Goal: Task Accomplishment & Management: Complete application form

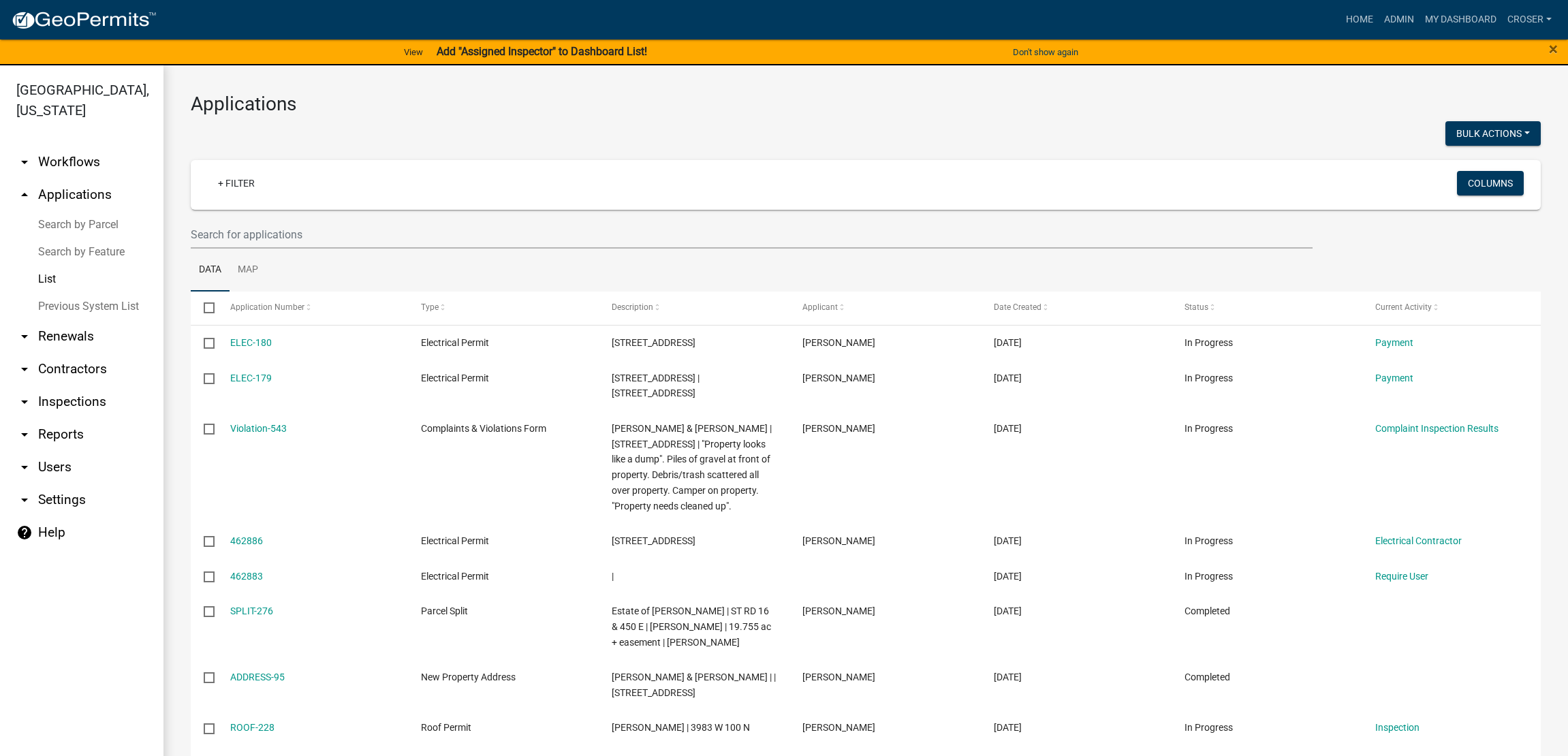
select select "3: 100"
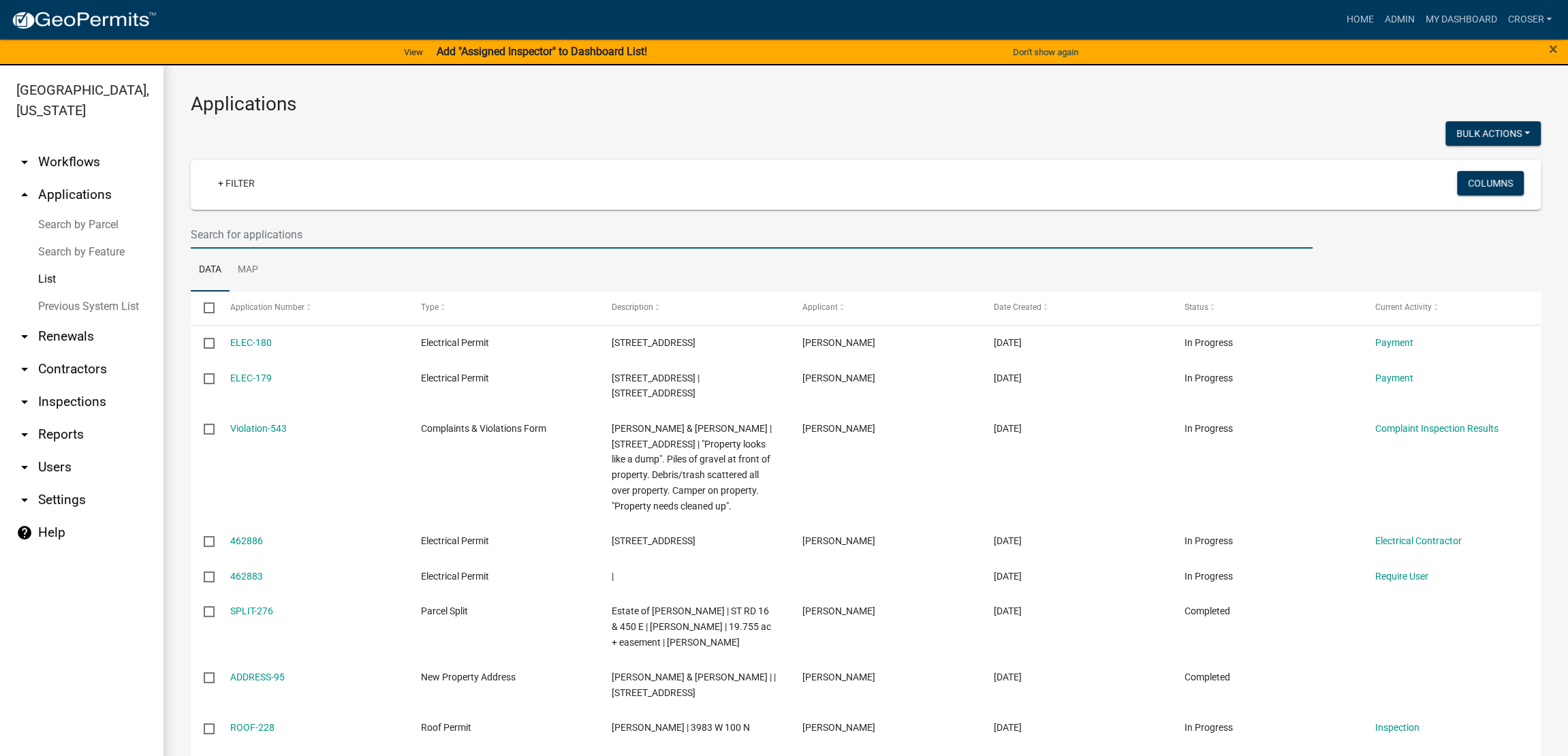
click at [427, 249] on input "text" at bounding box center [751, 235] width 1121 height 28
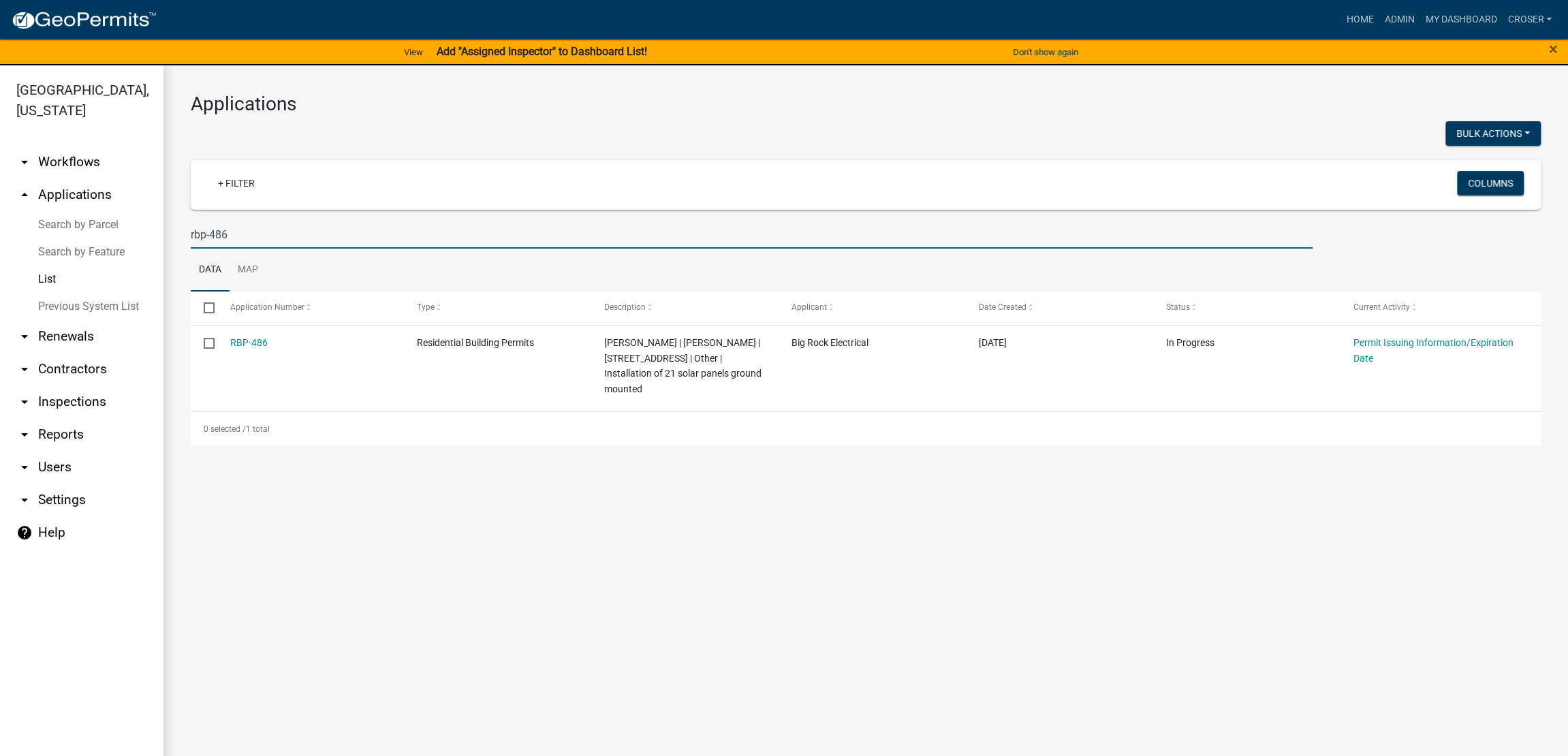
drag, startPoint x: 255, startPoint y: 274, endPoint x: 152, endPoint y: 258, distance: 104.2
click at [152, 258] on div "Miami County, Indiana arrow_drop_down Workflows List arrow_drop_up Applications…" at bounding box center [784, 419] width 1568 height 706
type input "e"
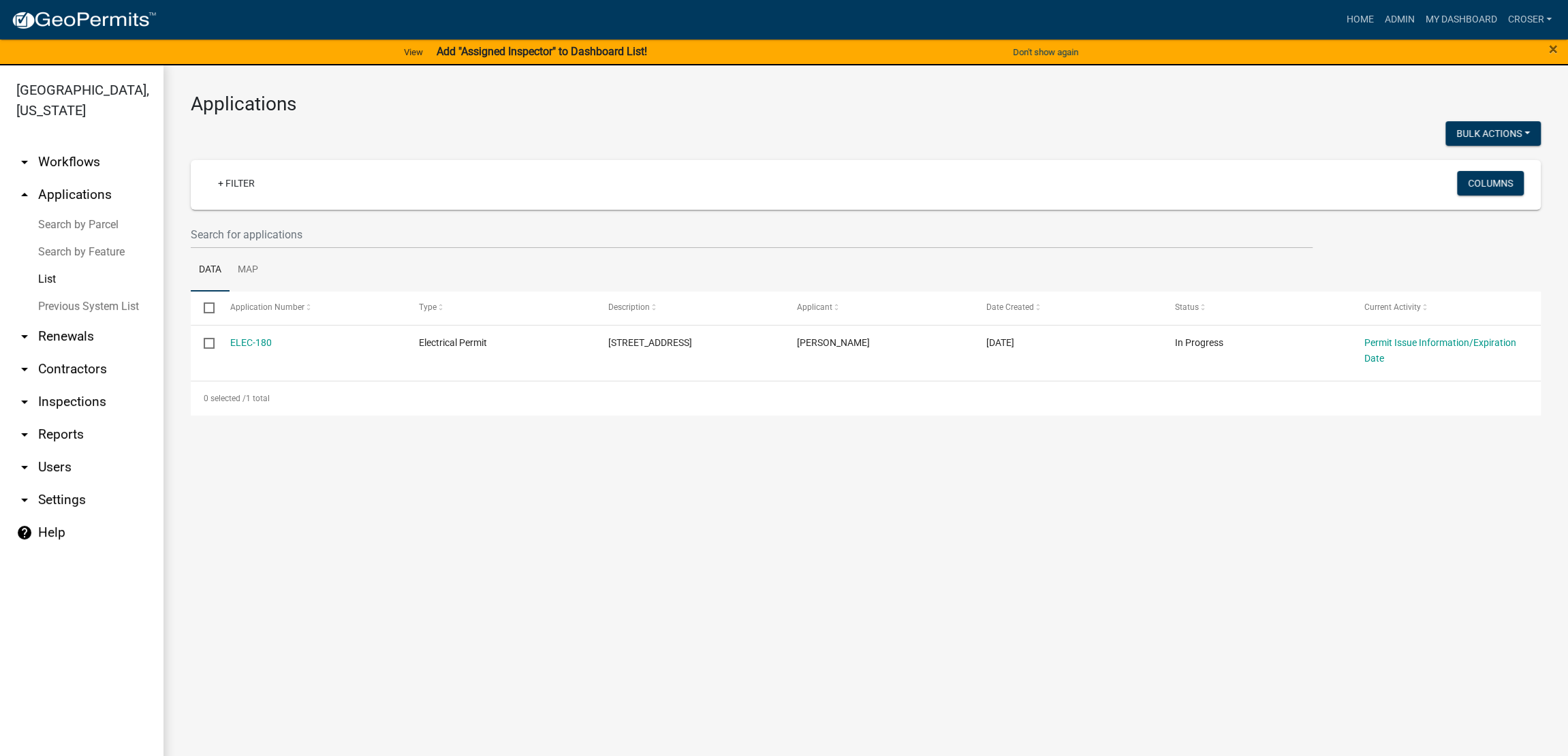
click at [891, 150] on div "Bulk Actions Void" at bounding box center [1207, 136] width 685 height 28
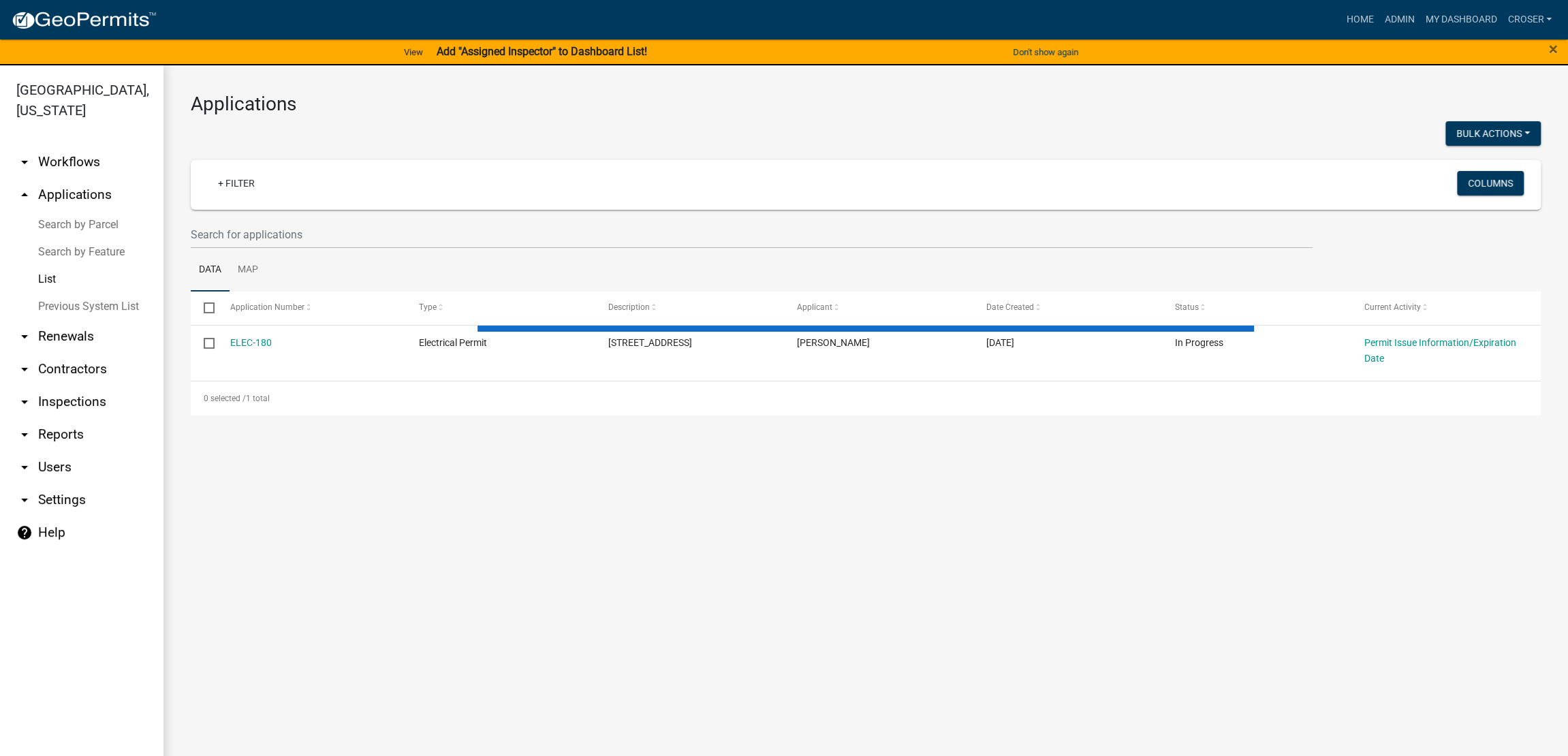
select select "3: 100"
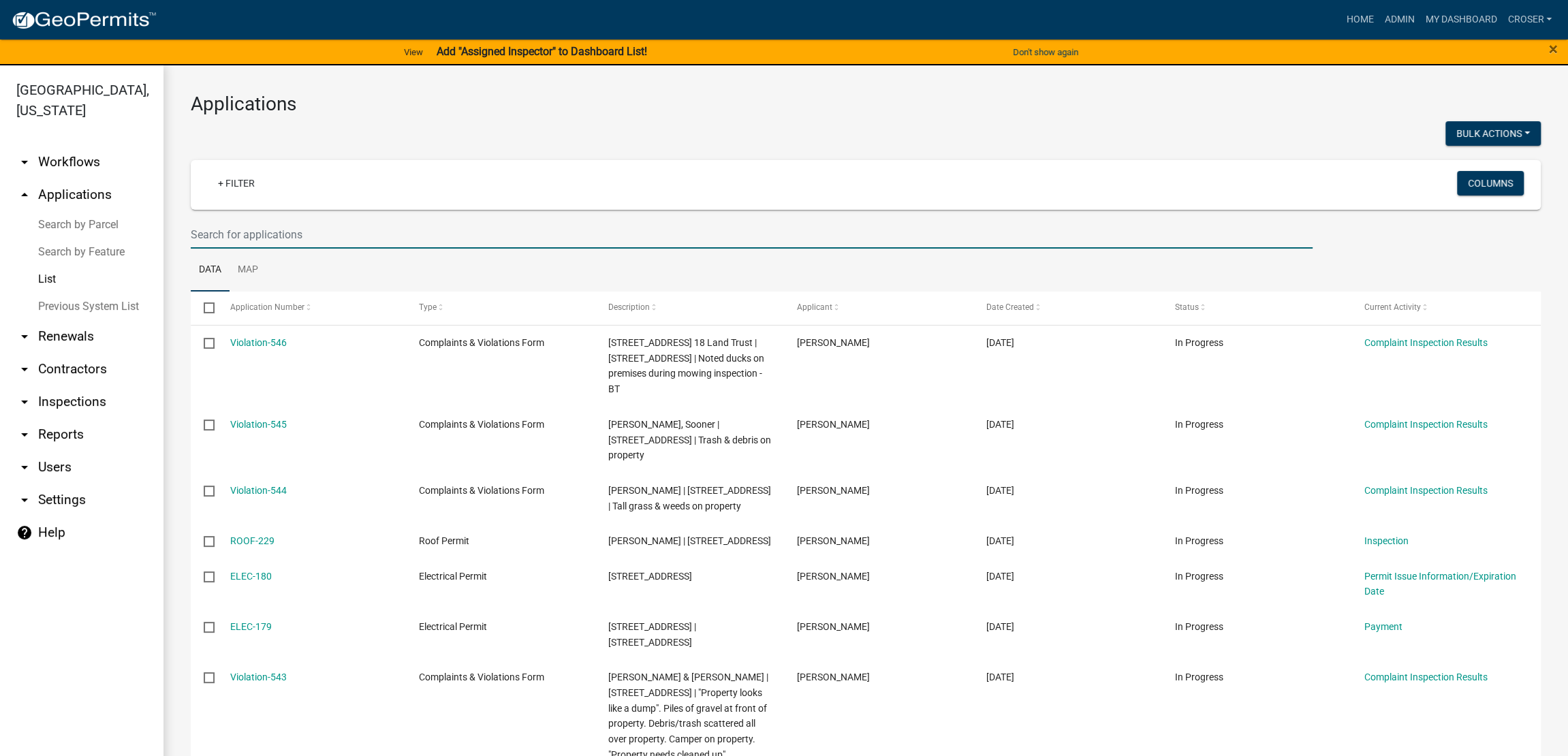
click at [555, 249] on input "text" at bounding box center [751, 235] width 1121 height 28
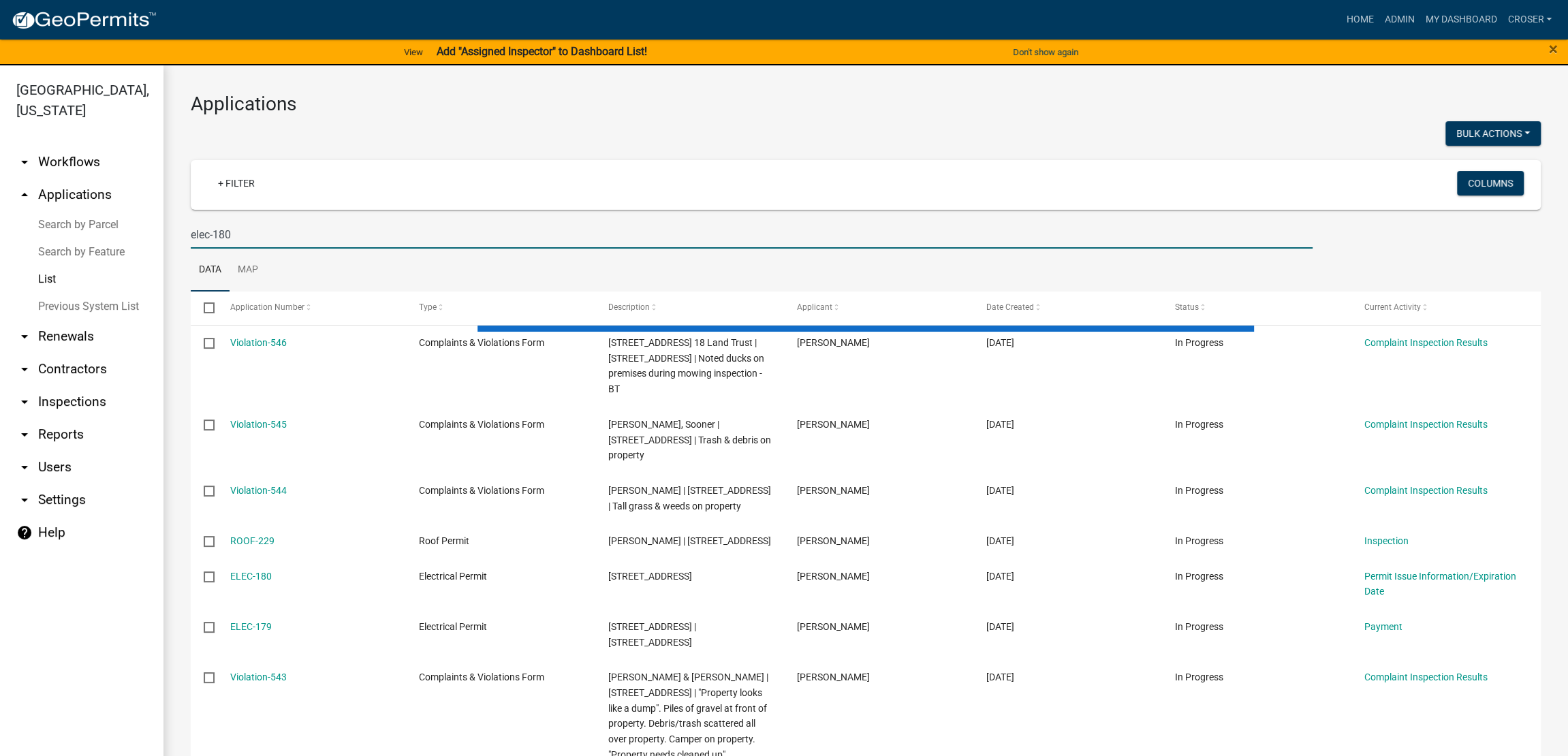
type input "elec-180"
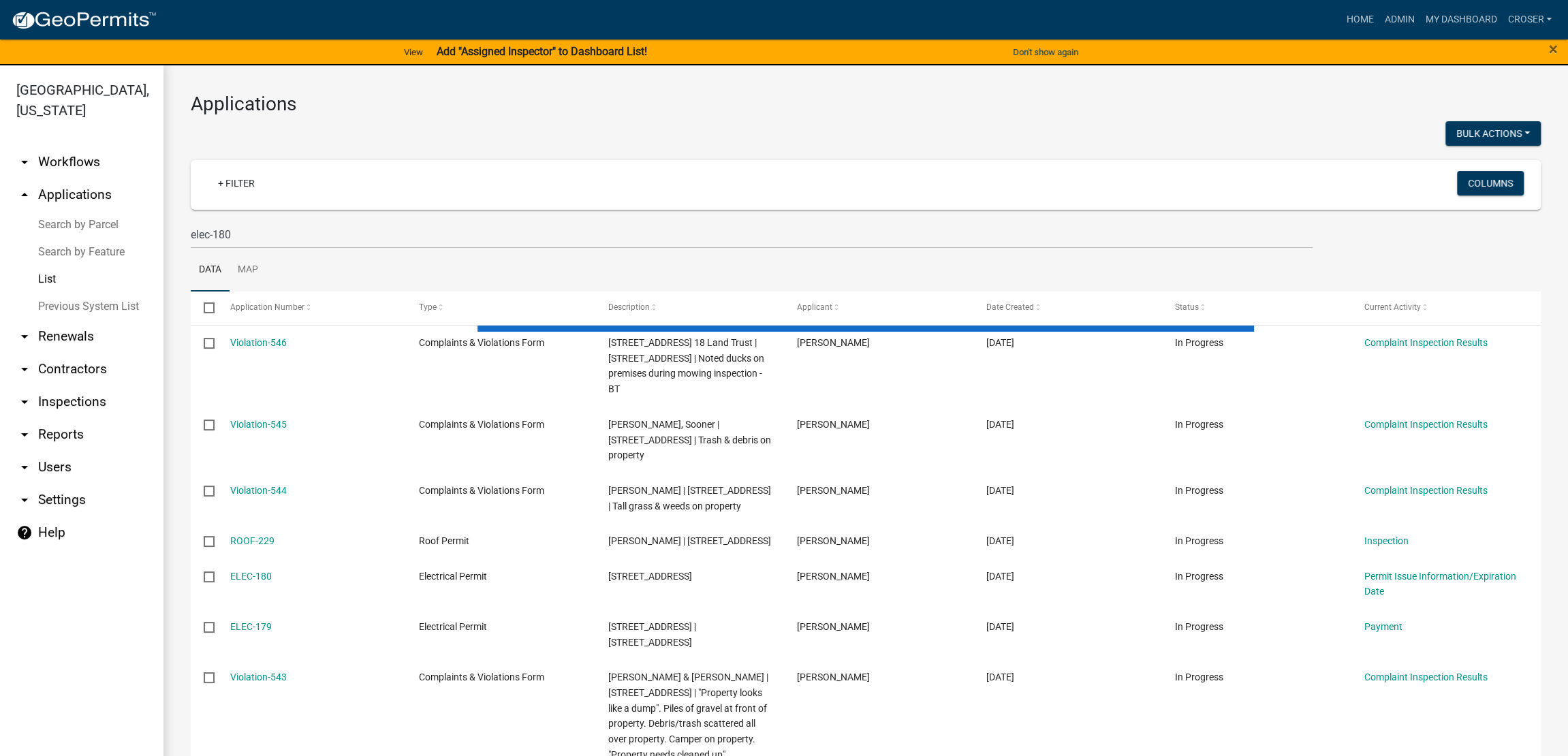
click at [624, 150] on div at bounding box center [522, 136] width 685 height 28
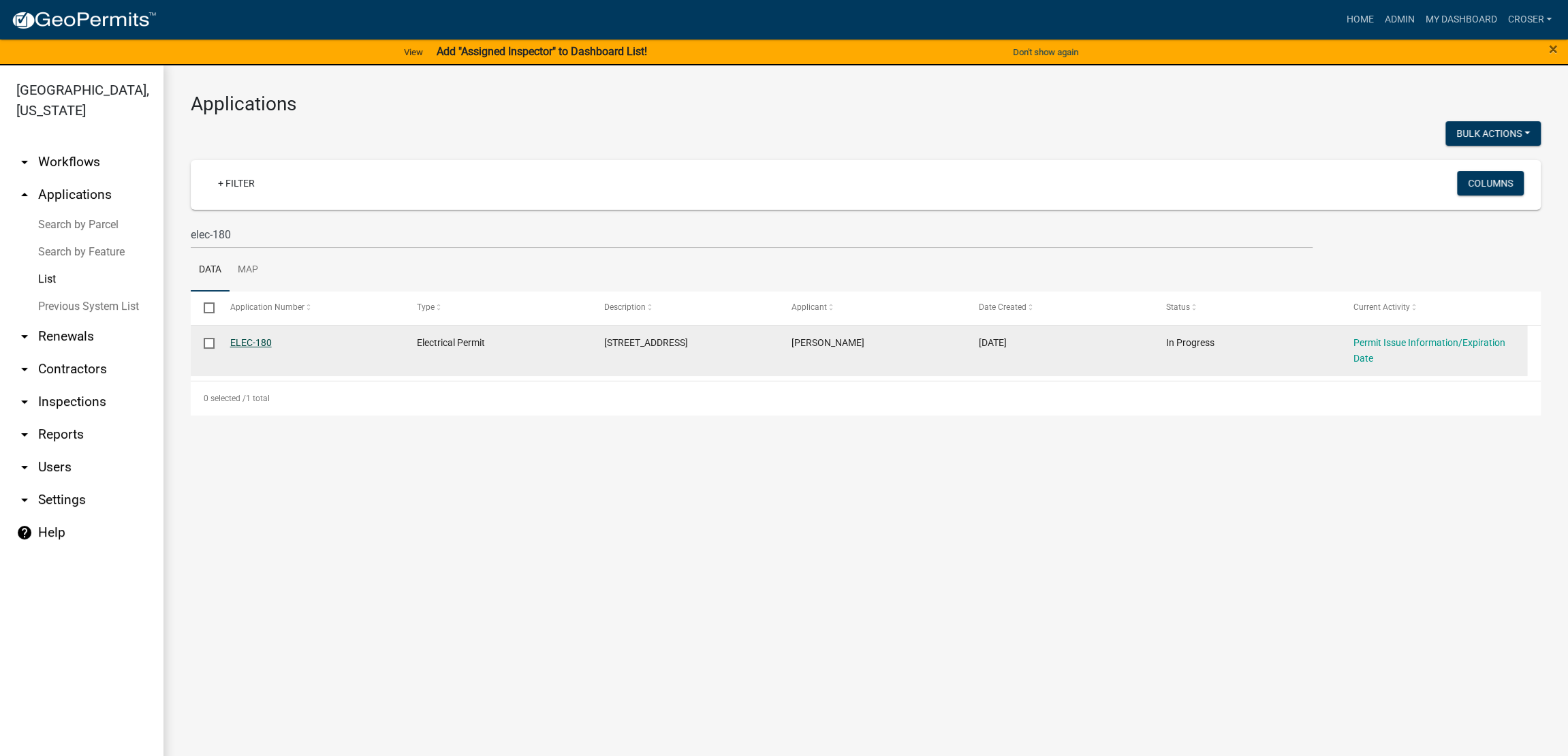
click at [261, 348] on link "ELEC-180" at bounding box center [250, 343] width 41 height 11
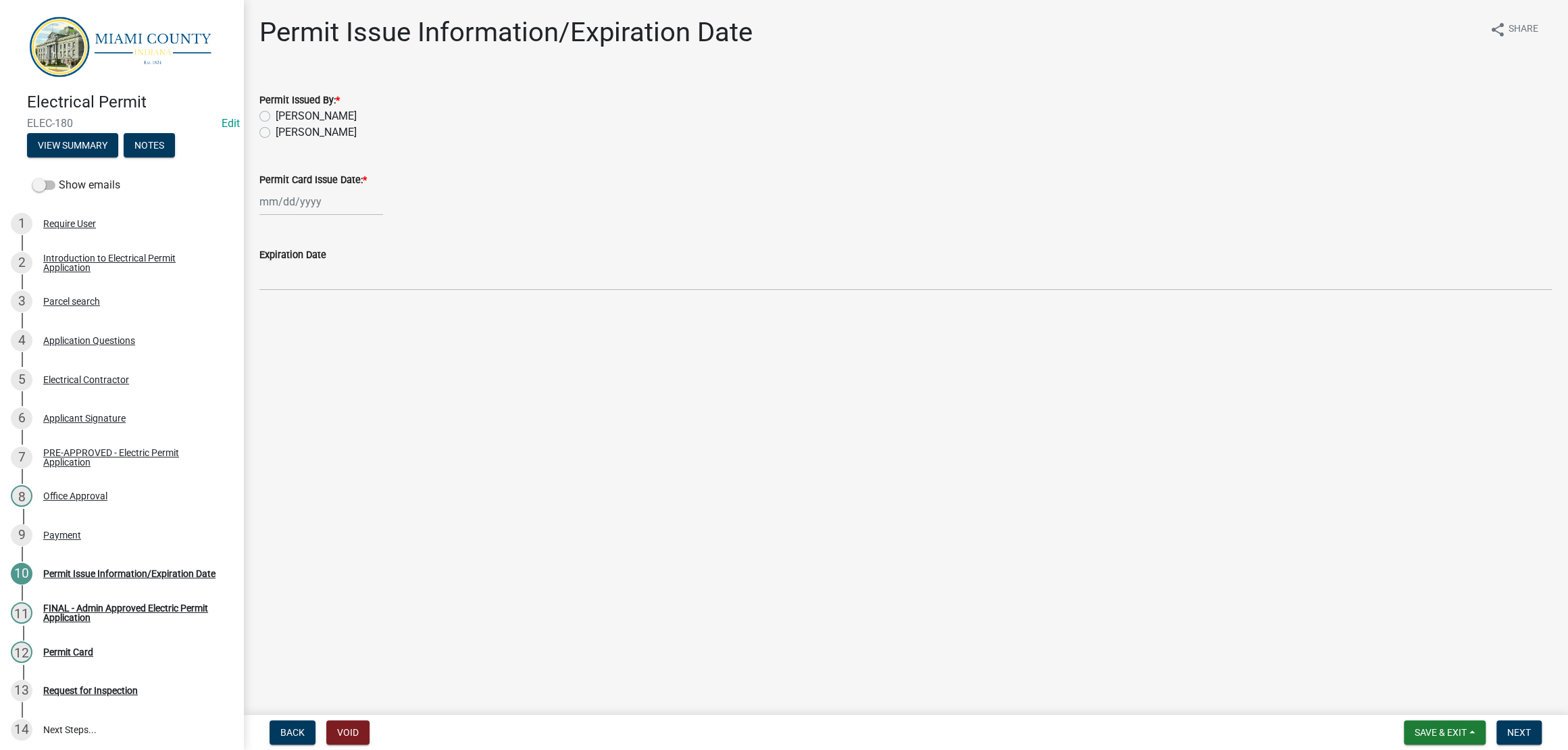
click at [321, 124] on label "Corey Roser" at bounding box center [315, 116] width 81 height 16
click at [285, 117] on input "Corey Roser" at bounding box center [279, 112] width 8 height 8
radio input "true"
select select "8"
select select "2025"
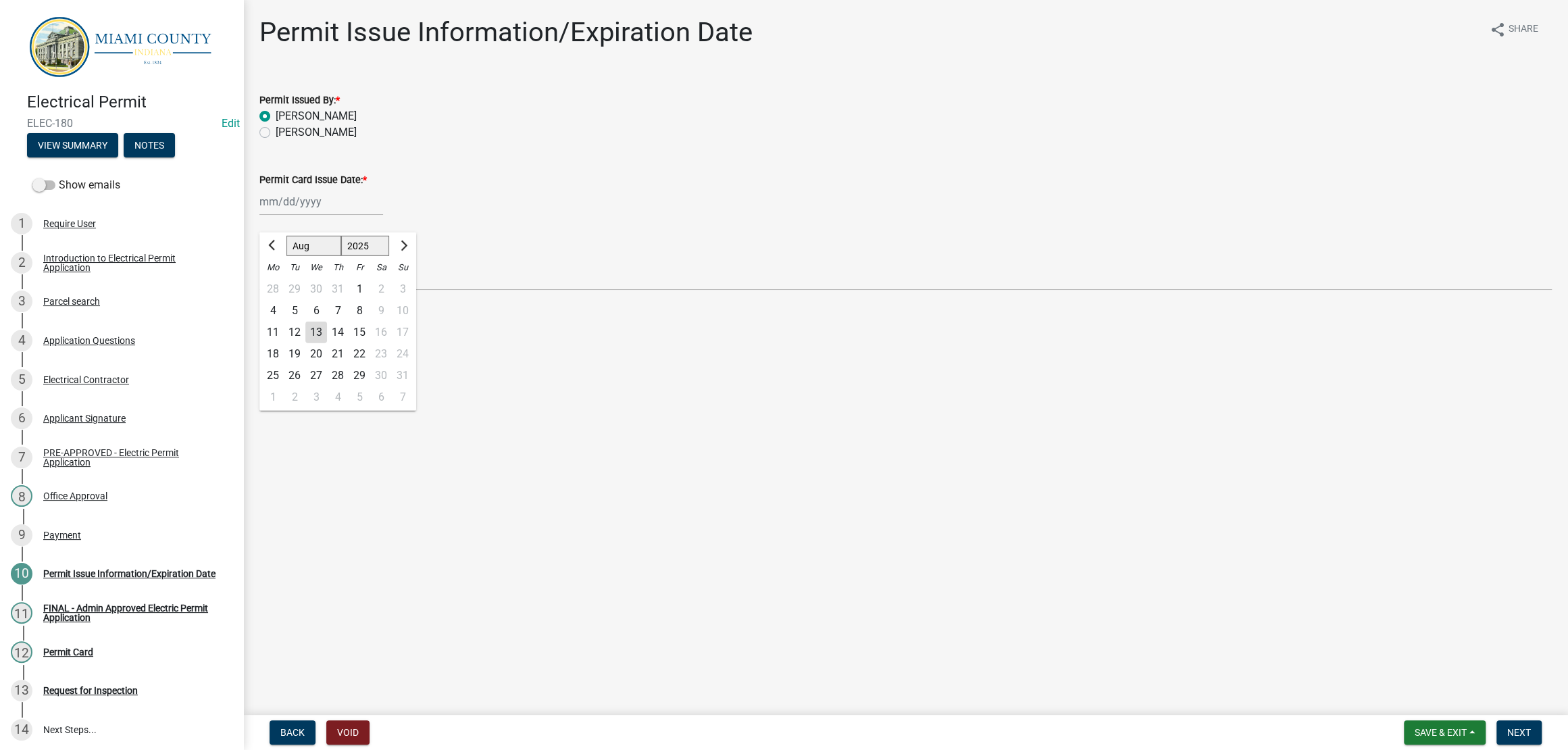
click at [321, 215] on div "Jan Feb Mar Apr May Jun Jul Aug Sep Oct Nov Dec 1525 1526 1527 1528 1529 1530 1…" at bounding box center [321, 202] width 123 height 28
click at [327, 343] on div "13" at bounding box center [315, 332] width 21 height 21
type input "[DATE]"
click at [825, 466] on main "Permit Issue Information/Expiration Date share Share Permit Issued By: * Corey …" at bounding box center [904, 354] width 1324 height 709
click at [1519, 727] on span "Next" at bounding box center [1519, 732] width 24 height 11
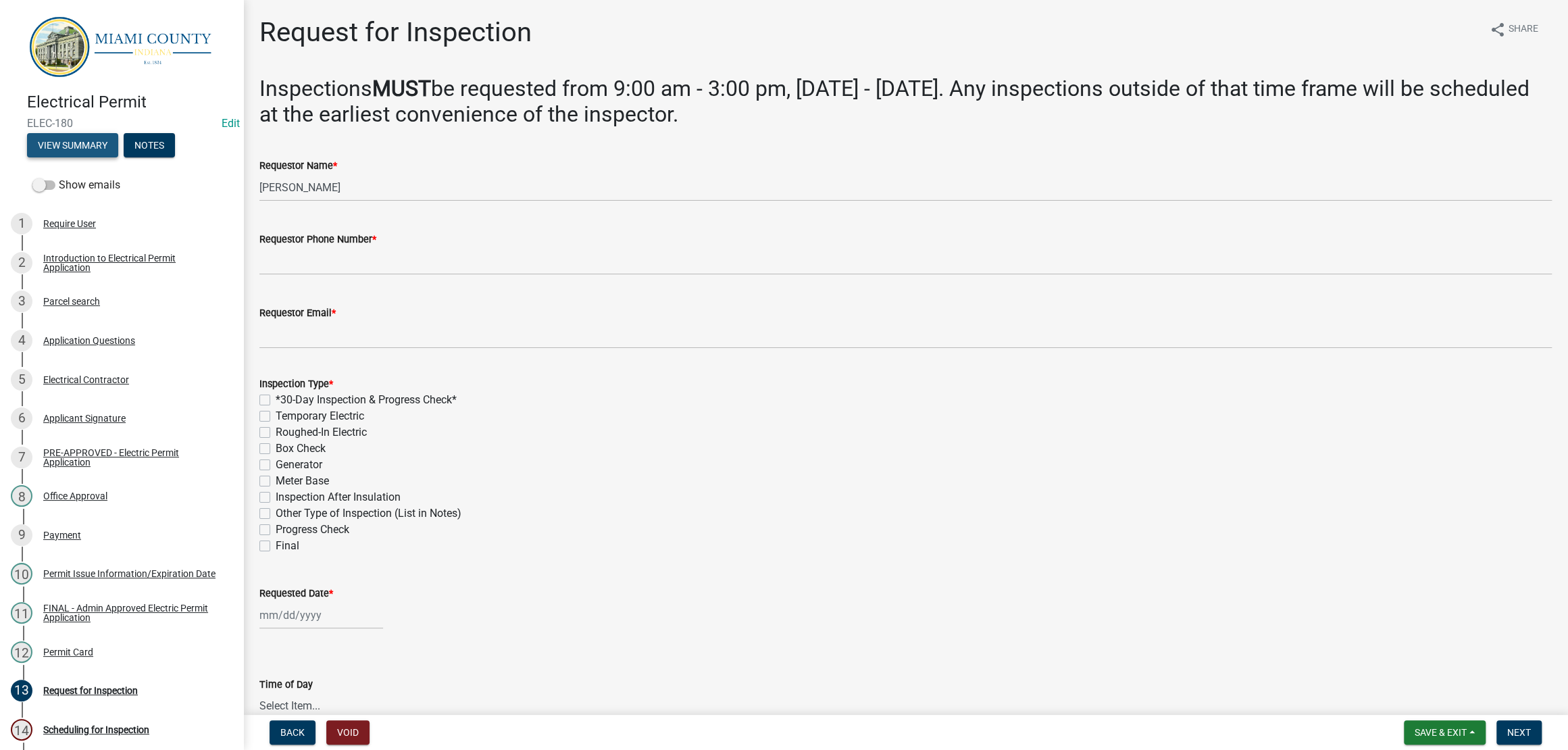
click at [119, 158] on button "View Summary" at bounding box center [72, 146] width 91 height 24
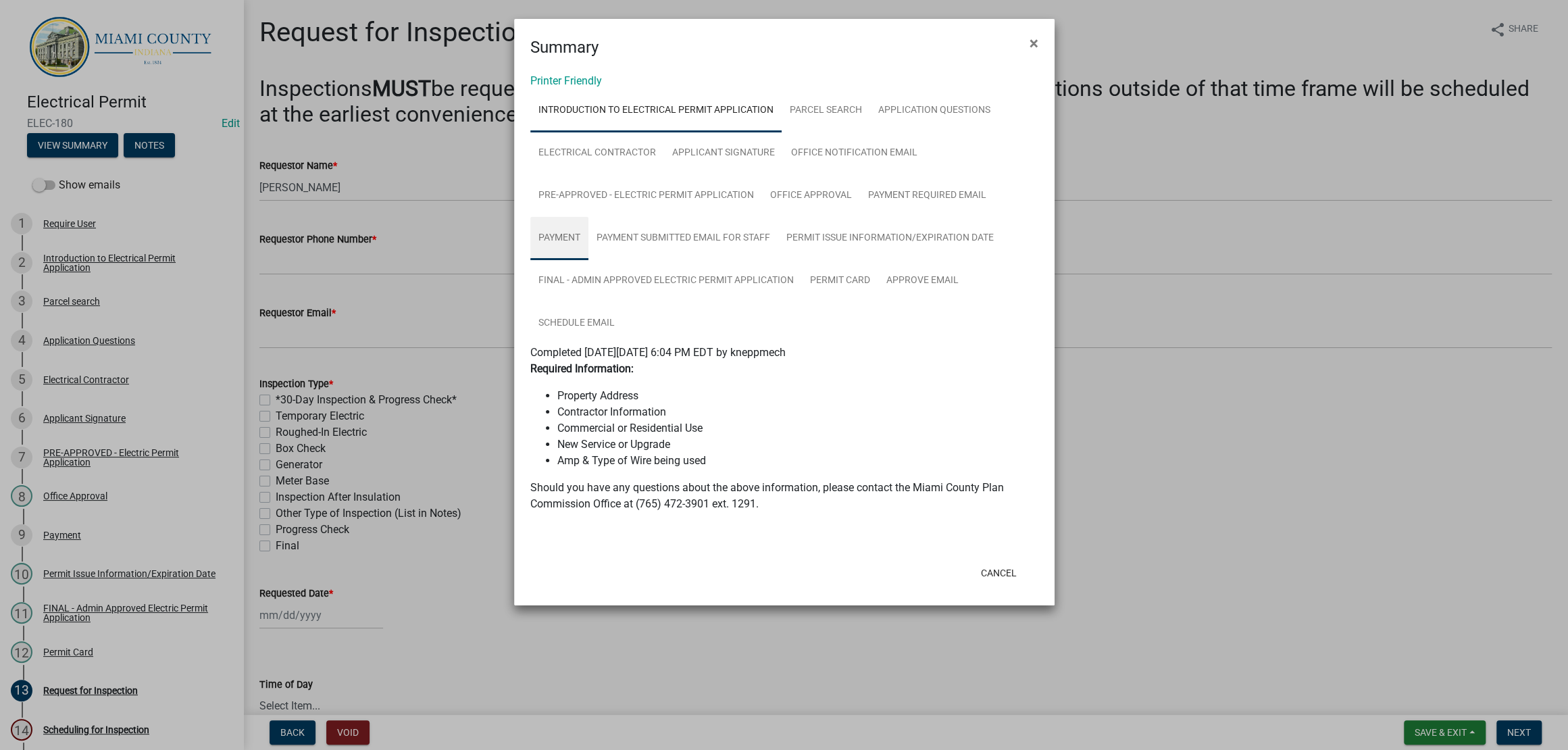
click at [588, 261] on link "Payment" at bounding box center [559, 238] width 58 height 44
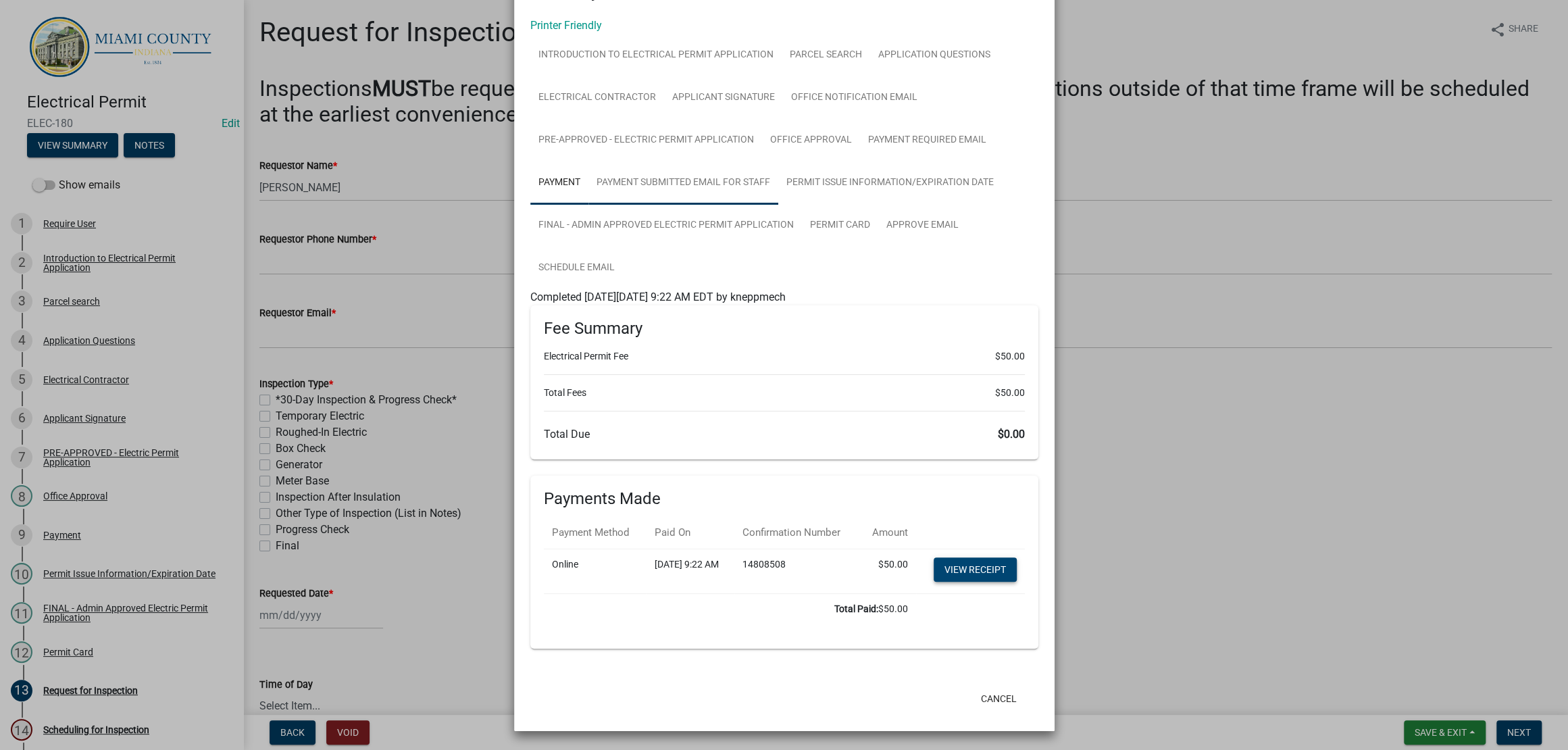
scroll to position [133, 0]
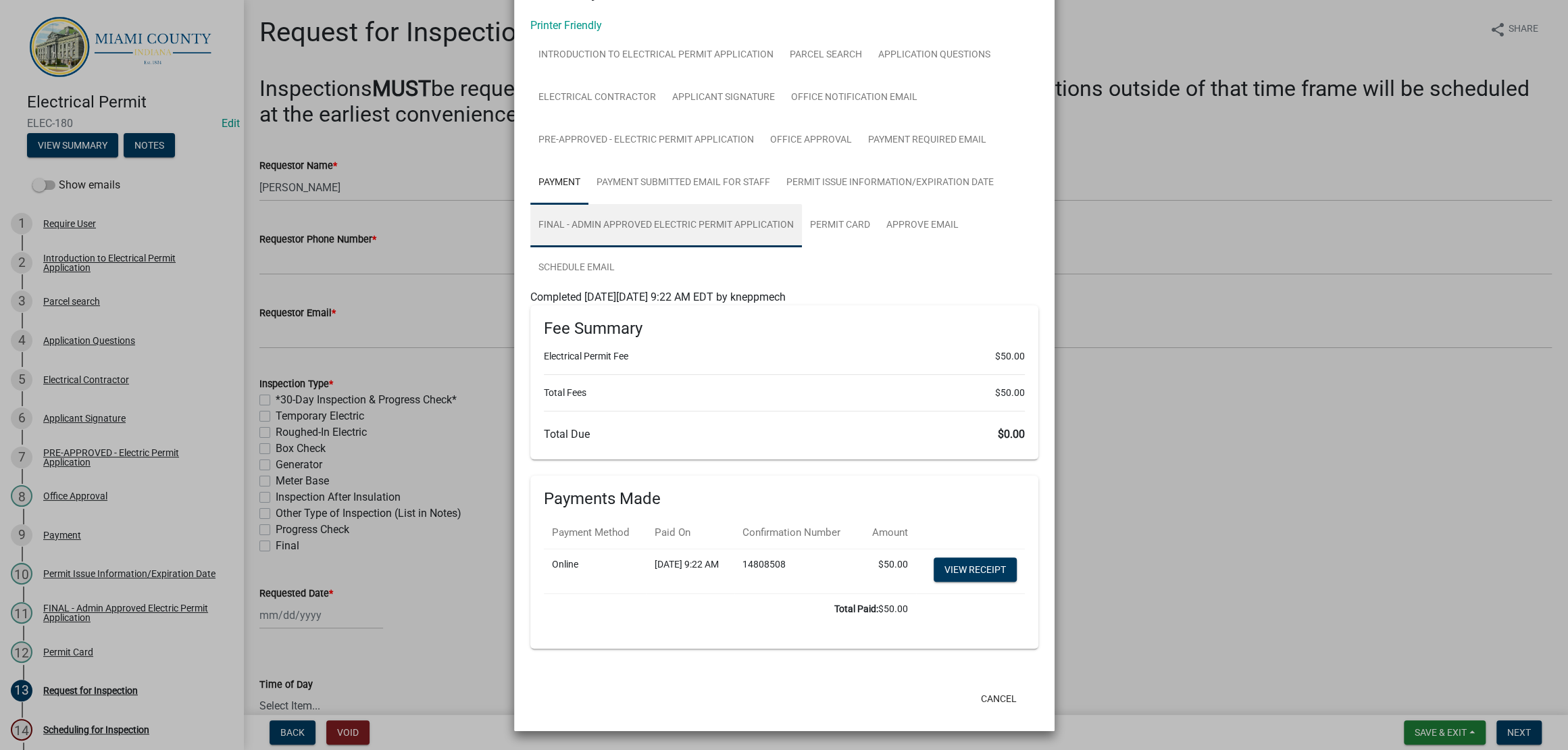
click at [658, 248] on link "FINAL - Admin Approved Electric Permit Application" at bounding box center [665, 225] width 272 height 44
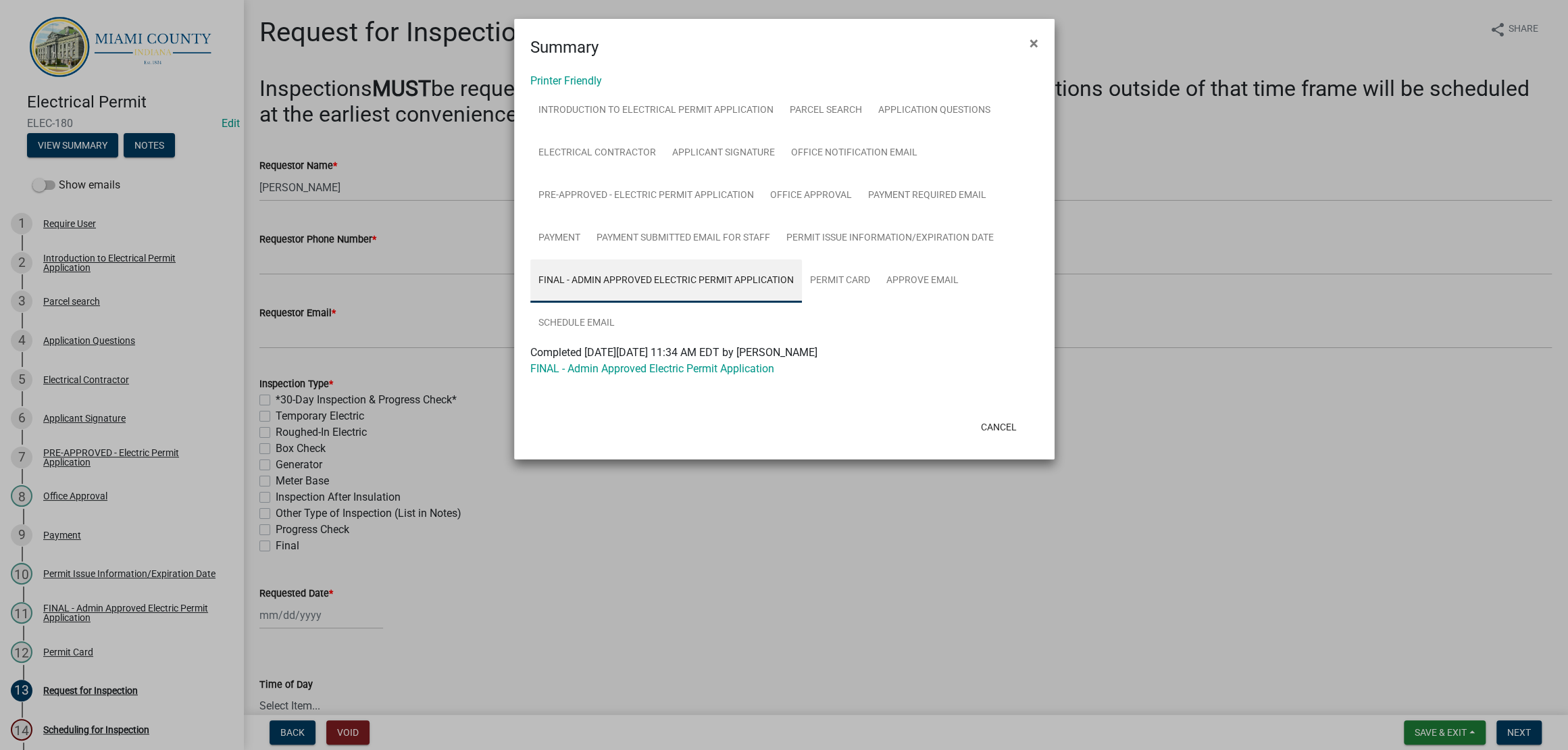
scroll to position [0, 0]
click at [878, 302] on link "Permit Card" at bounding box center [840, 281] width 76 height 44
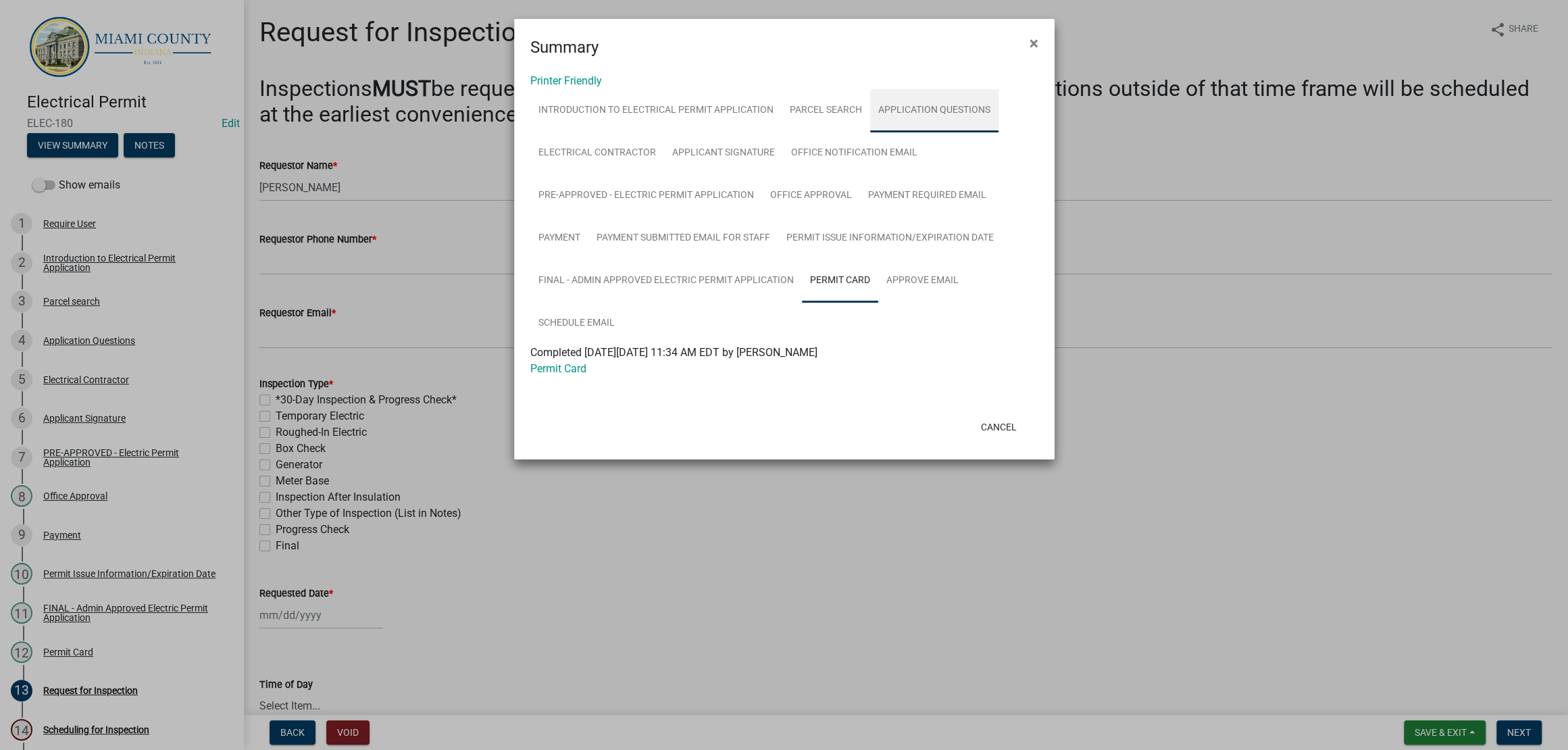
click at [870, 133] on link "Application Questions" at bounding box center [934, 110] width 128 height 44
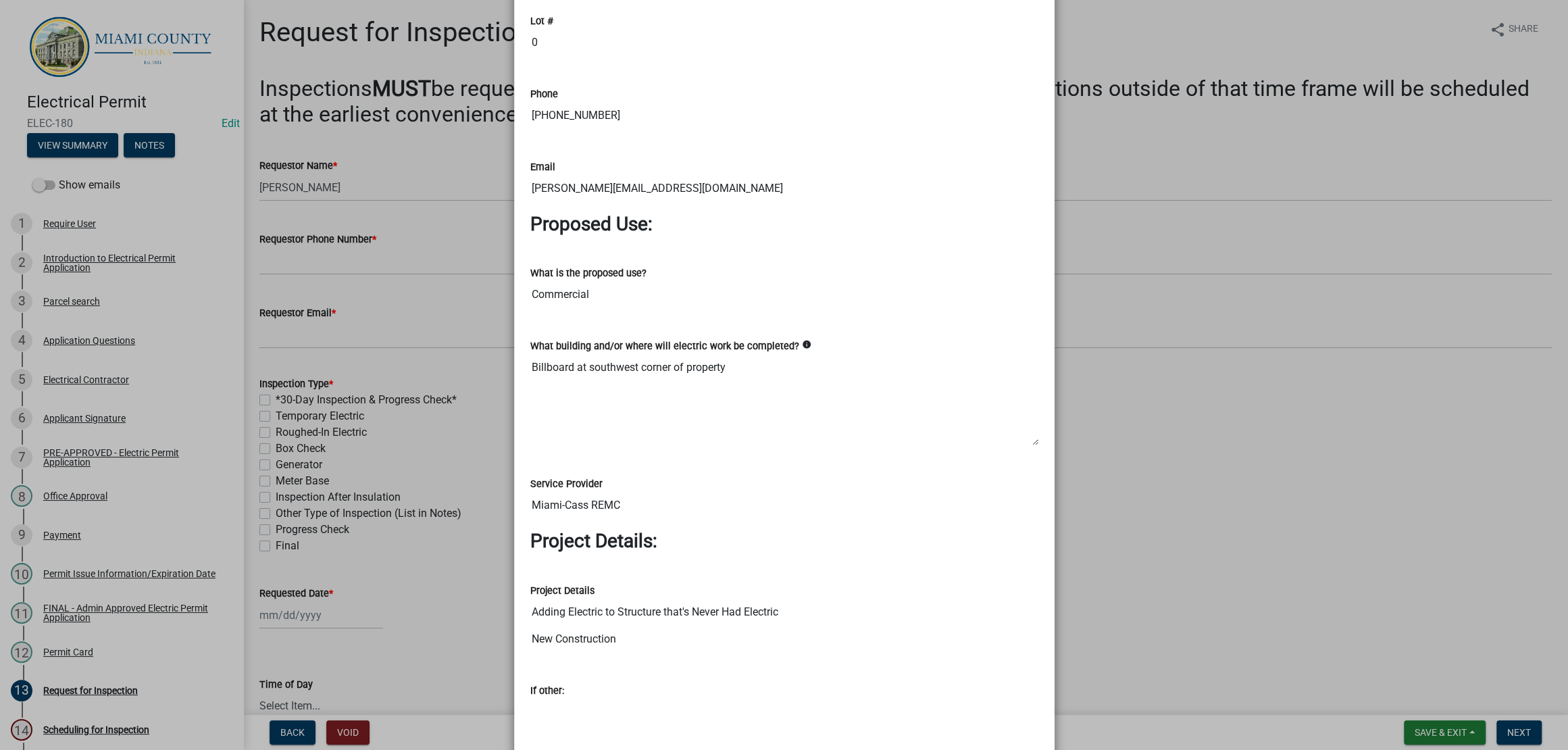
scroll to position [1351, 0]
drag, startPoint x: 624, startPoint y: 578, endPoint x: 519, endPoint y: 578, distance: 105.0
click at [520, 138] on div "Phone 812-379-2173" at bounding box center [784, 102] width 528 height 73
drag, startPoint x: 679, startPoint y: 658, endPoint x: 523, endPoint y: 659, distance: 156.0
click at [530, 200] on input "josh@jrbillboards.com" at bounding box center [784, 186] width 508 height 27
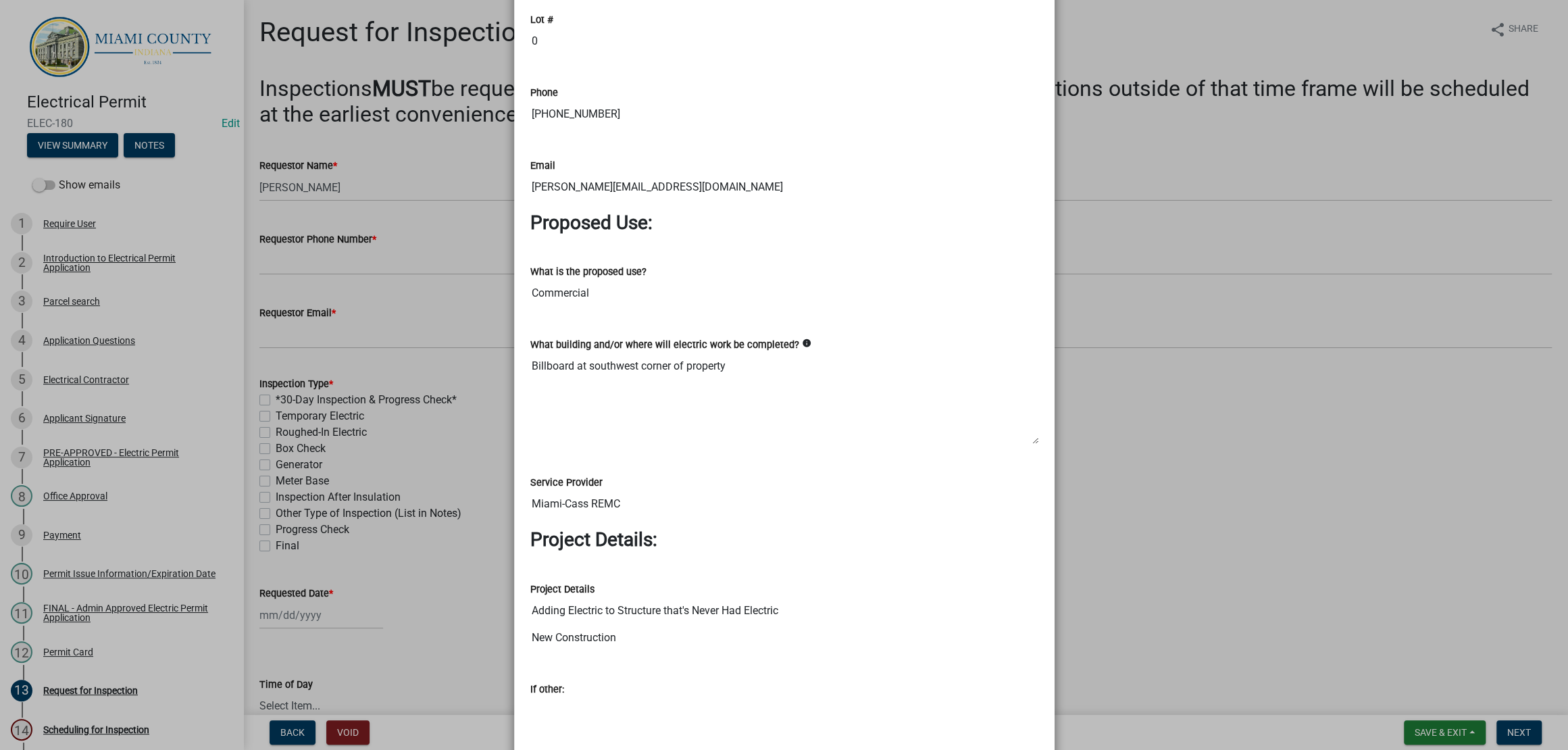
click at [1081, 541] on ngb-modal-window "Summary × Printer Friendly Introduction to Electrical Permit Application Parcel…" at bounding box center [784, 375] width 1568 height 750
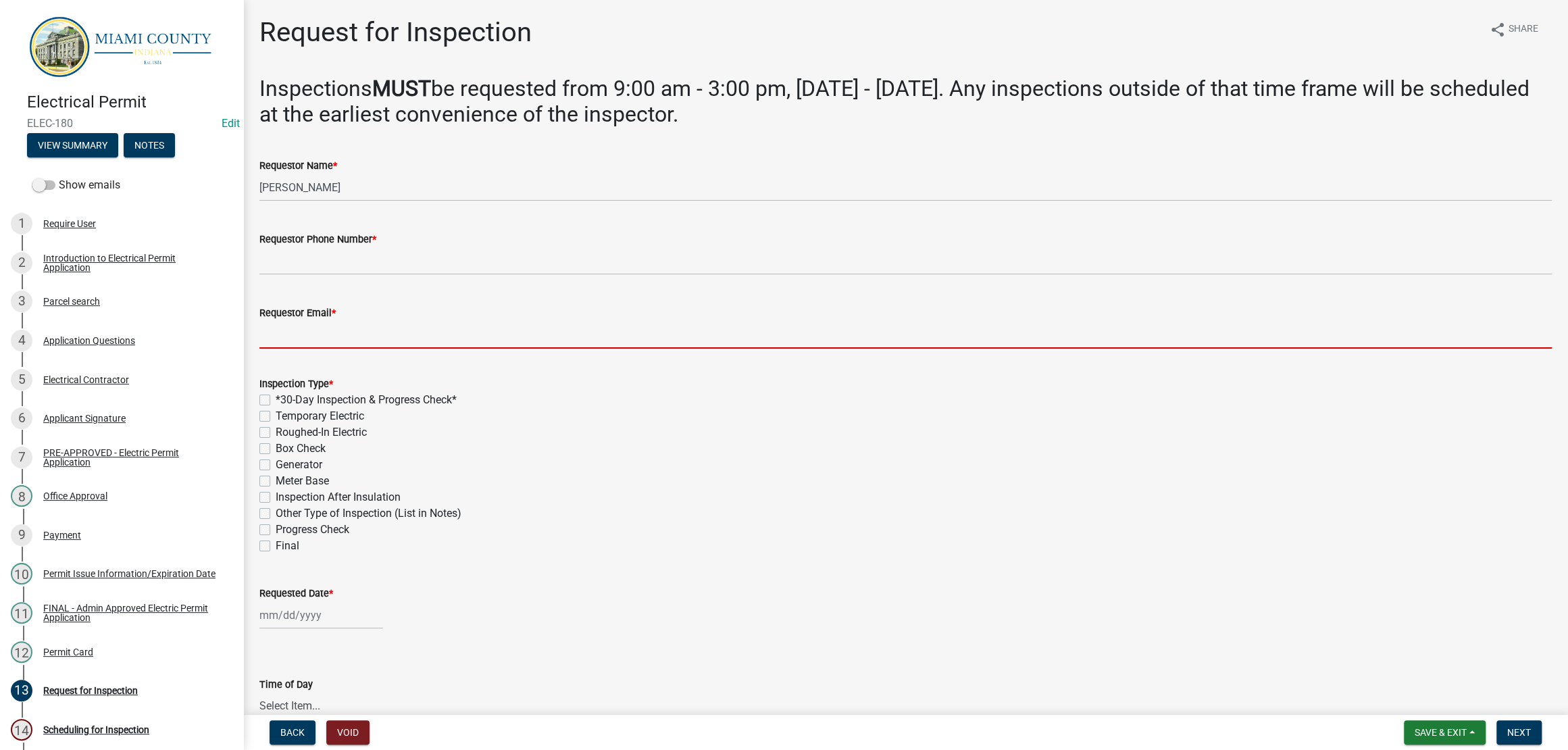
click at [348, 349] on input "Requestor Email *" at bounding box center [905, 335] width 1292 height 28
paste input "josh@jrbillboards.com"
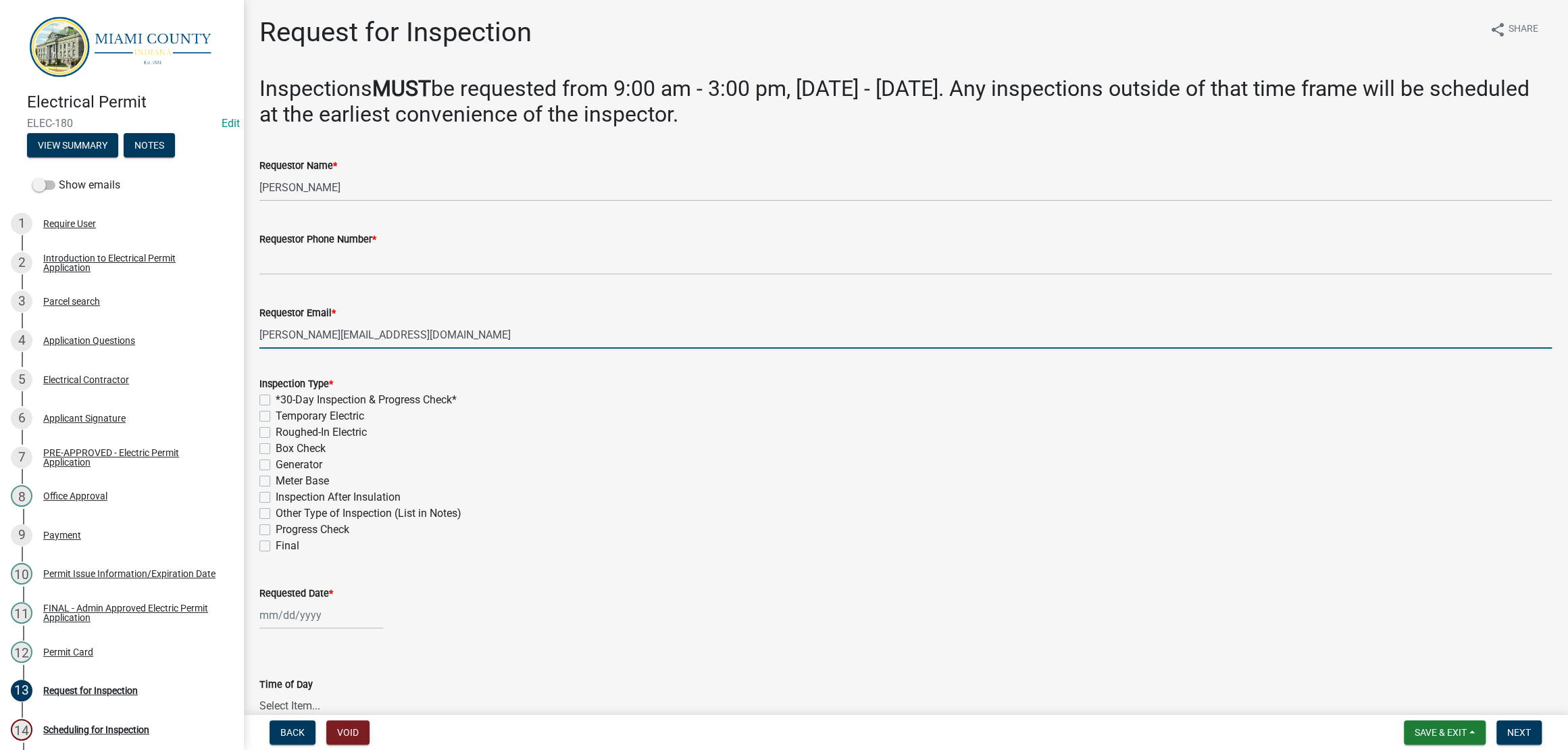
type input "josh@jrbillboards.com"
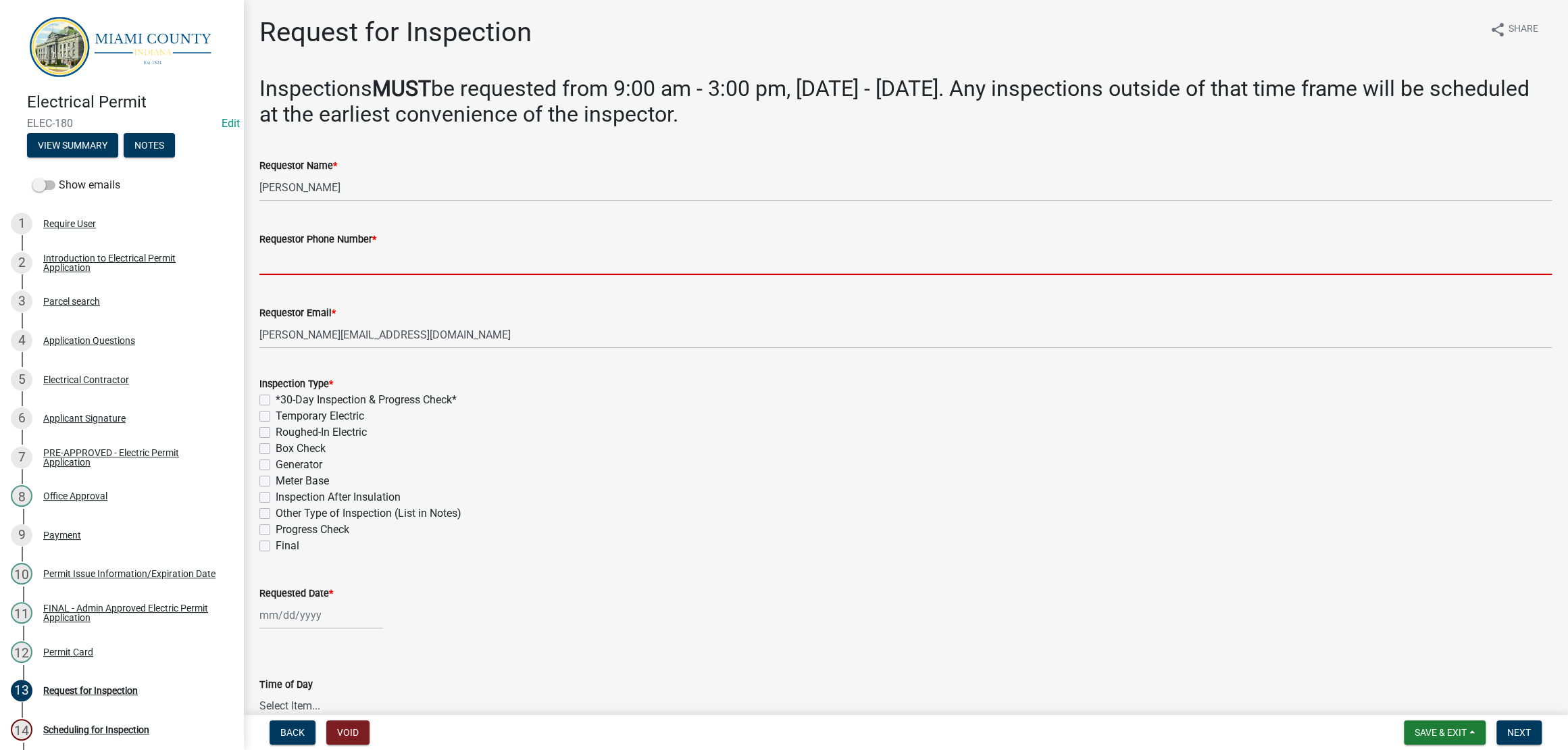
click at [420, 275] on input "Requestor Phone Number *" at bounding box center [905, 261] width 1292 height 28
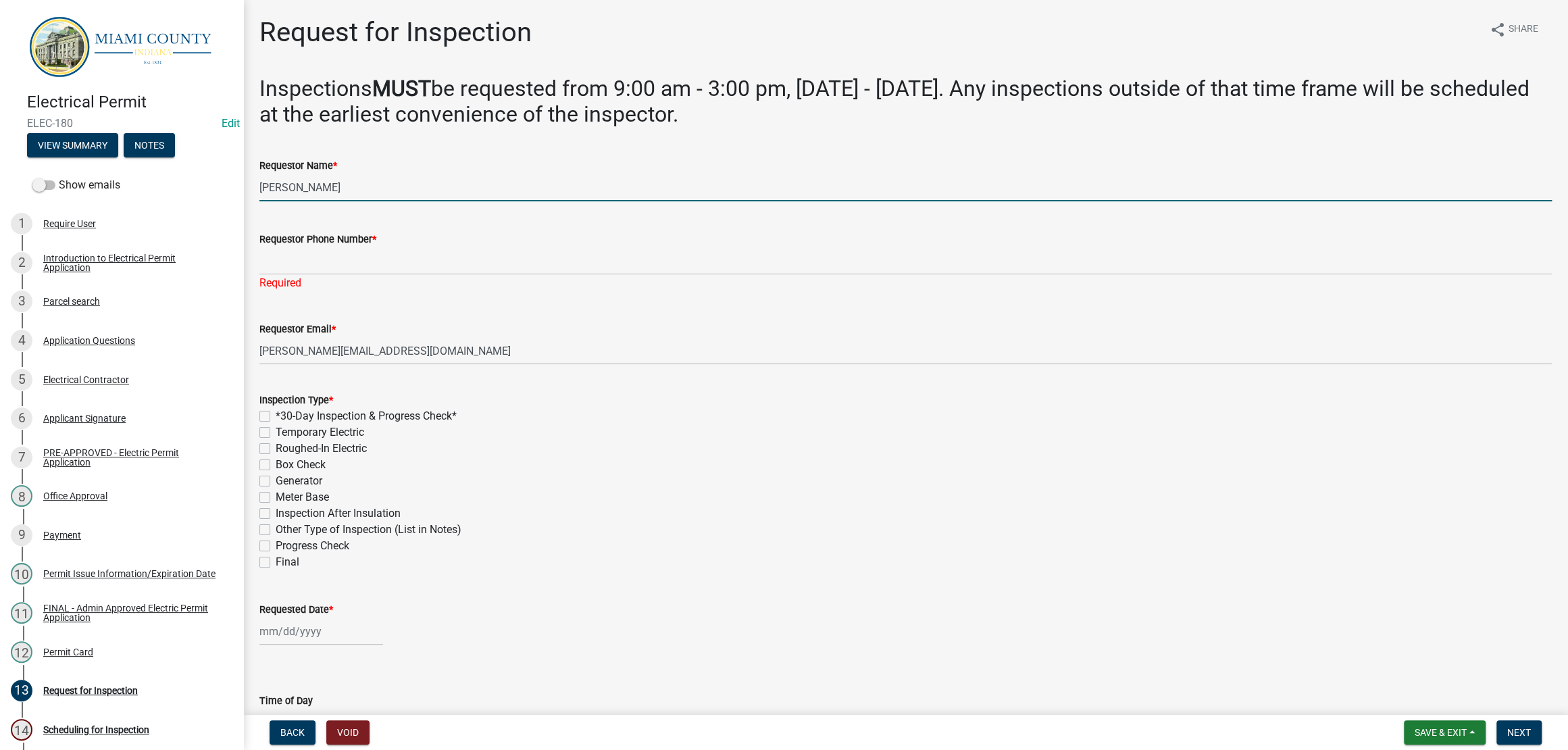
drag, startPoint x: 530, startPoint y: 242, endPoint x: 262, endPoint y: 234, distance: 268.1
click at [262, 201] on div "Requestor Name * Corey" at bounding box center [905, 170] width 1312 height 63
type input "D Piper"
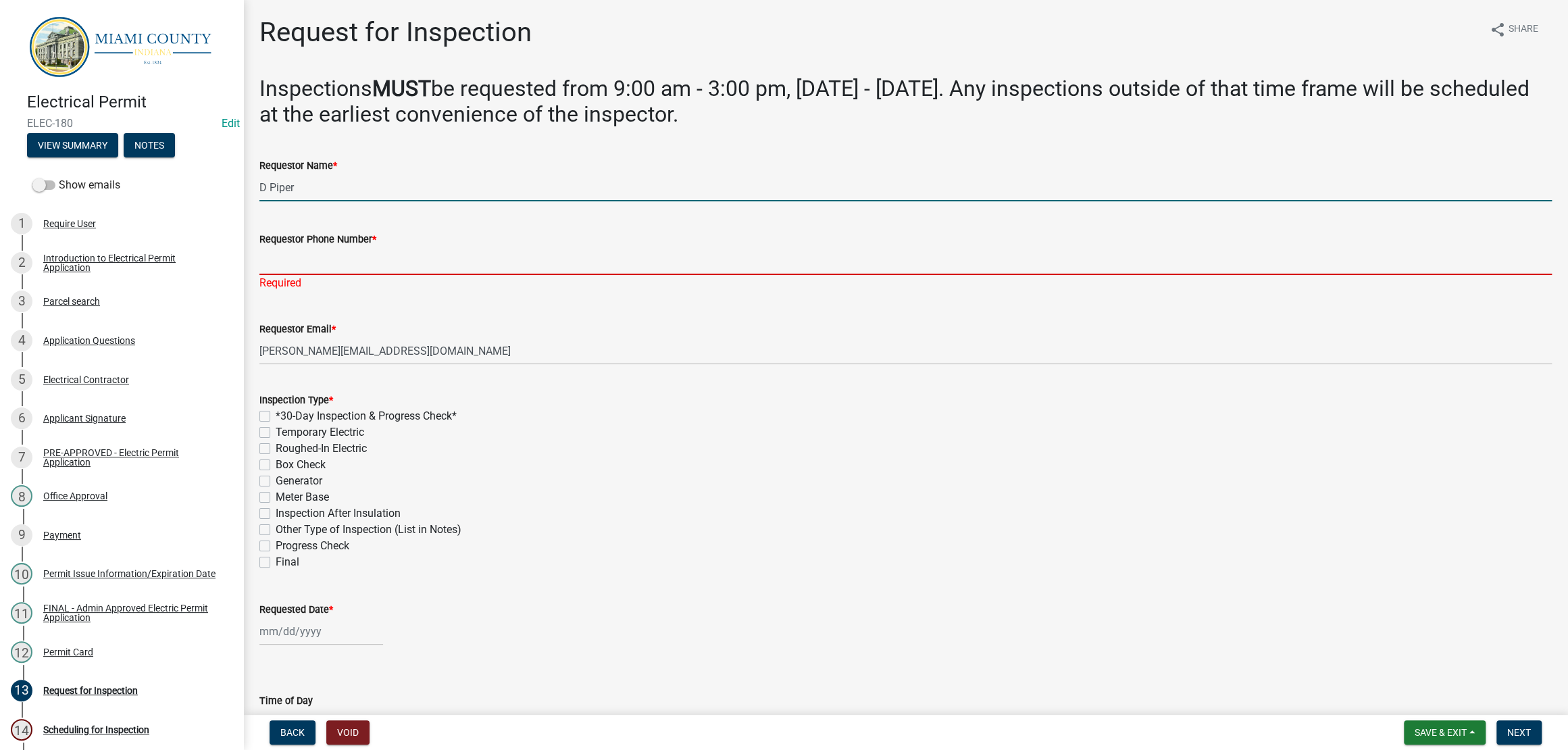
click at [373, 275] on input "Requestor Phone Number *" at bounding box center [905, 261] width 1292 height 28
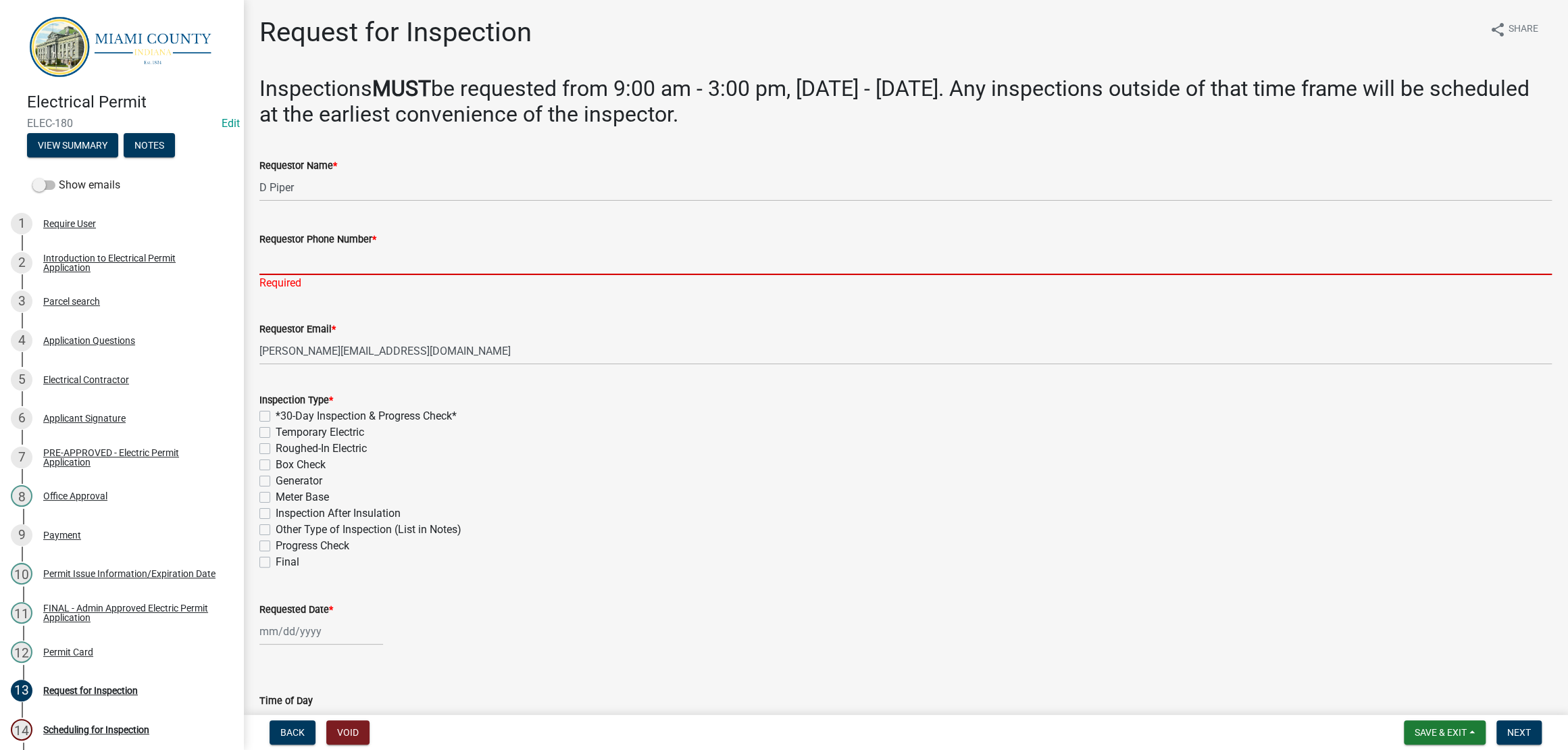
paste input "812-379-2173"
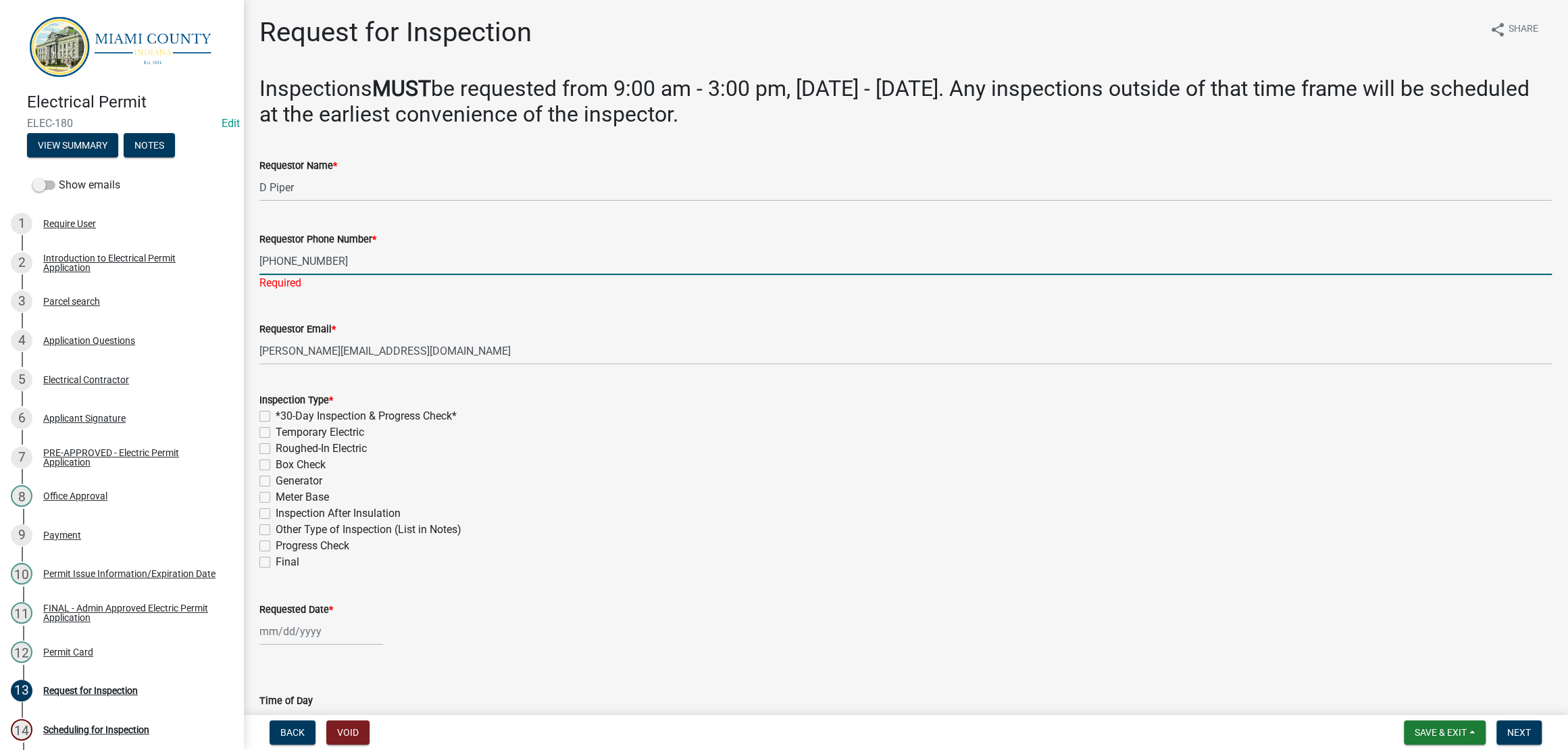
type input "812-379-2173"
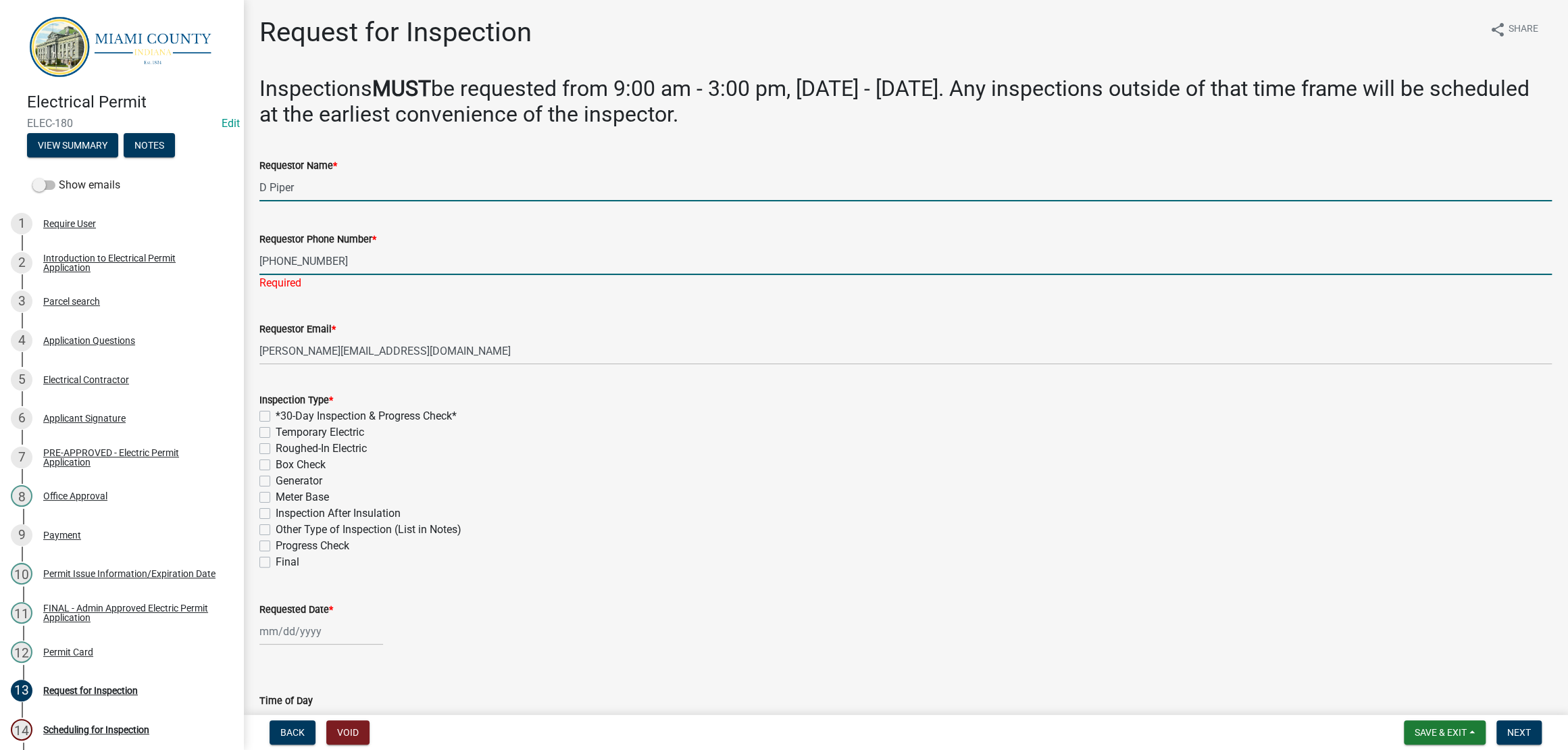
click at [382, 201] on input "D Piper" at bounding box center [905, 187] width 1292 height 28
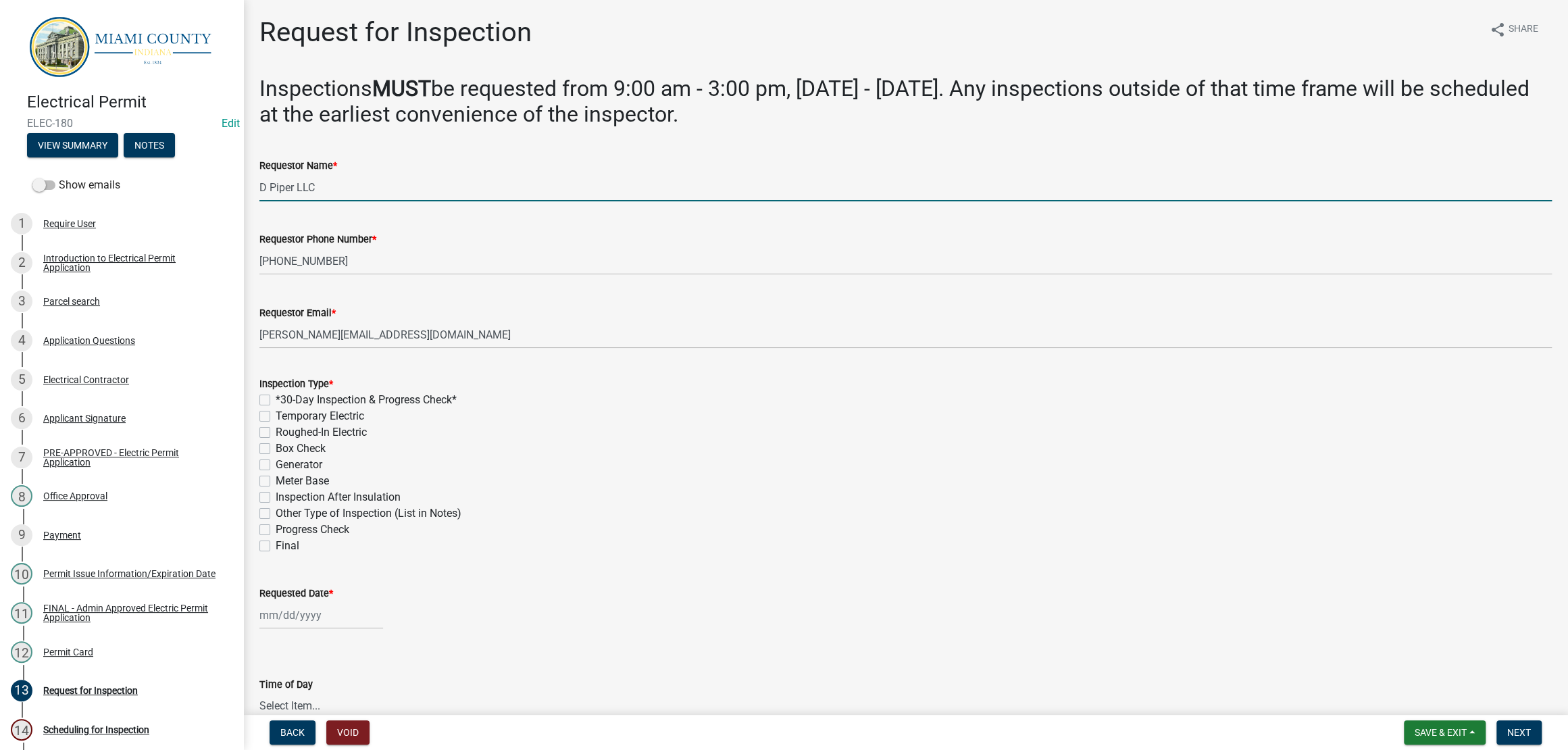
type input "D Piper LLC"
click at [329, 489] on label "Meter Base" at bounding box center [302, 480] width 54 height 16
click at [285, 482] on input "Meter Base" at bounding box center [279, 477] width 8 height 8
checkbox input "true"
checkbox input "false"
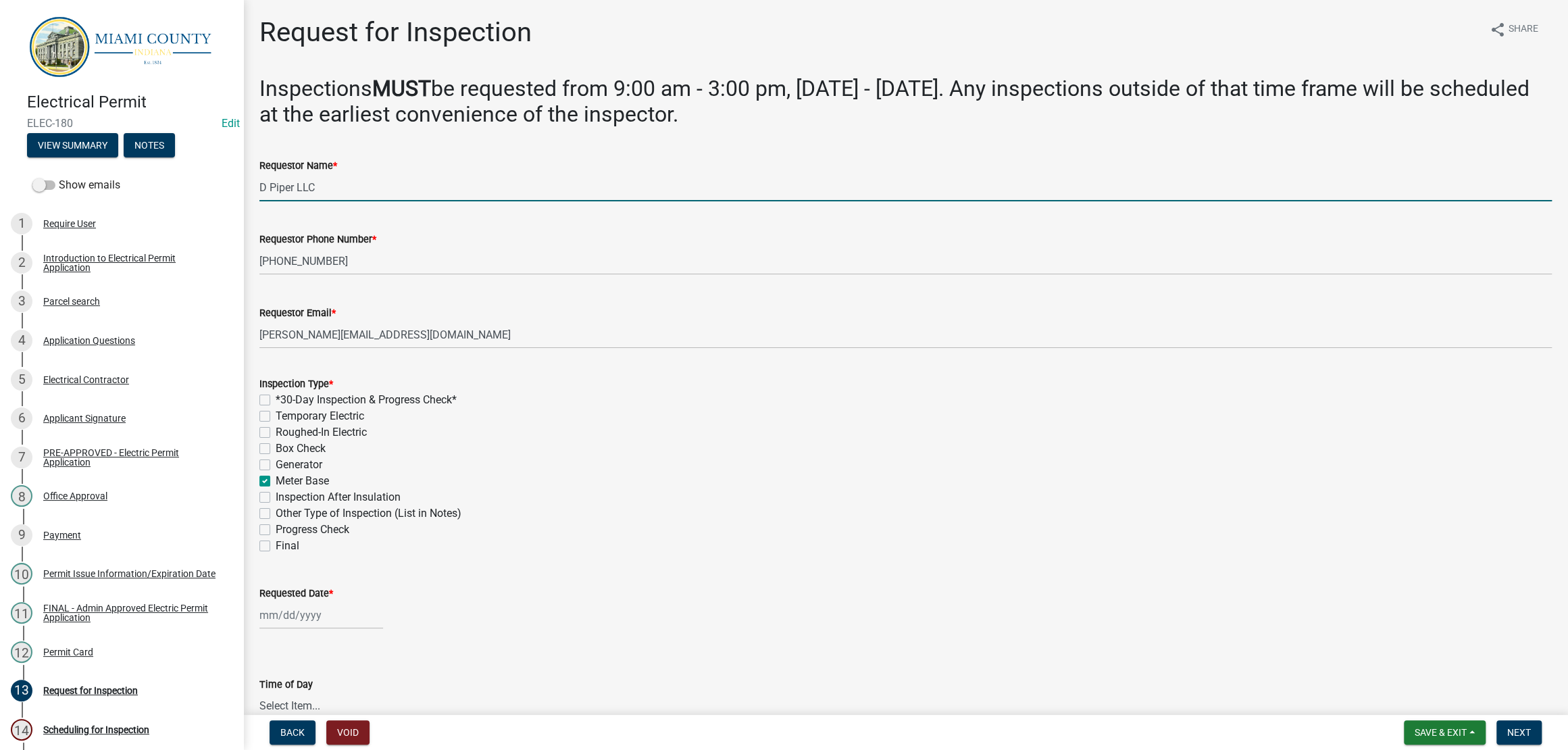
checkbox input "false"
checkbox input "true"
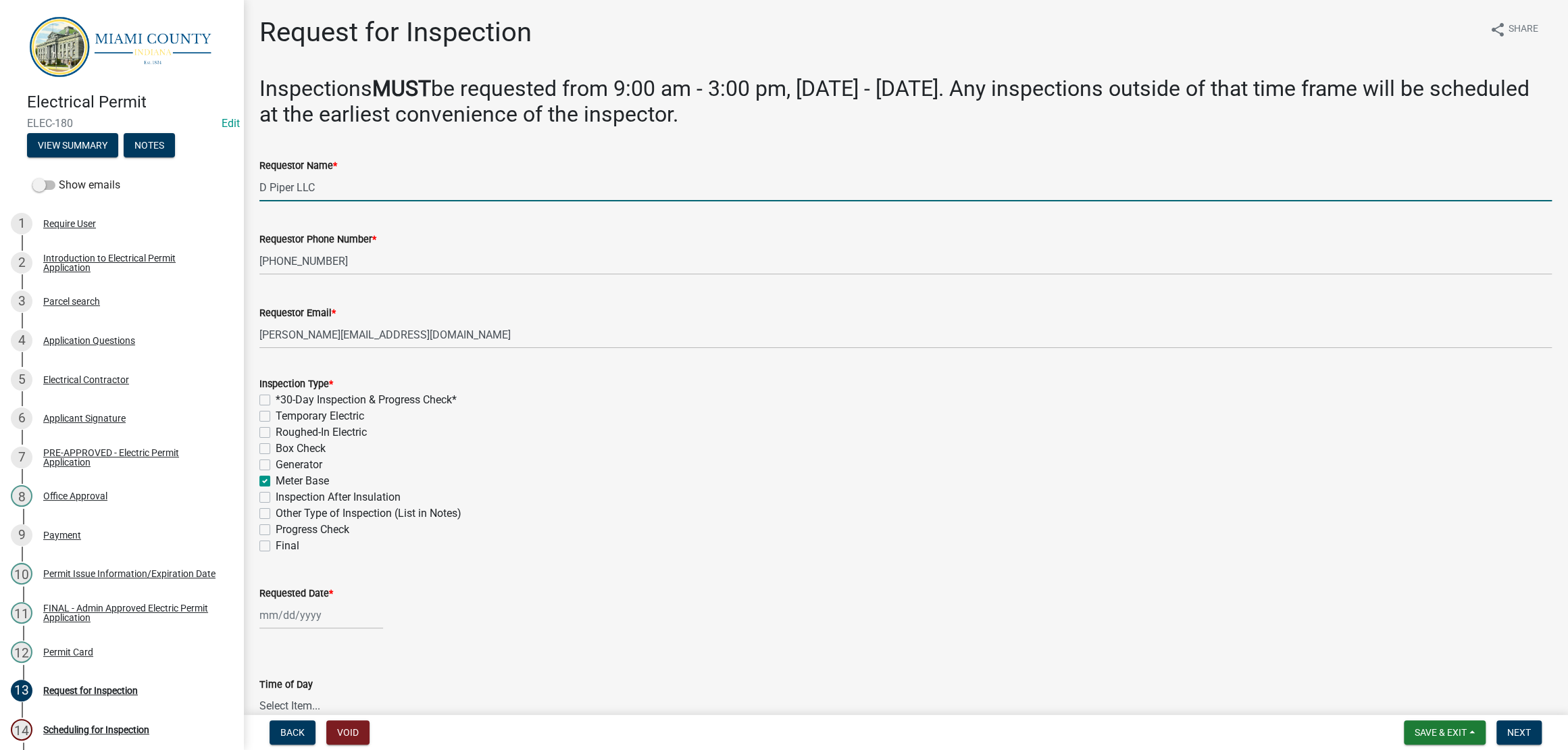
checkbox input "false"
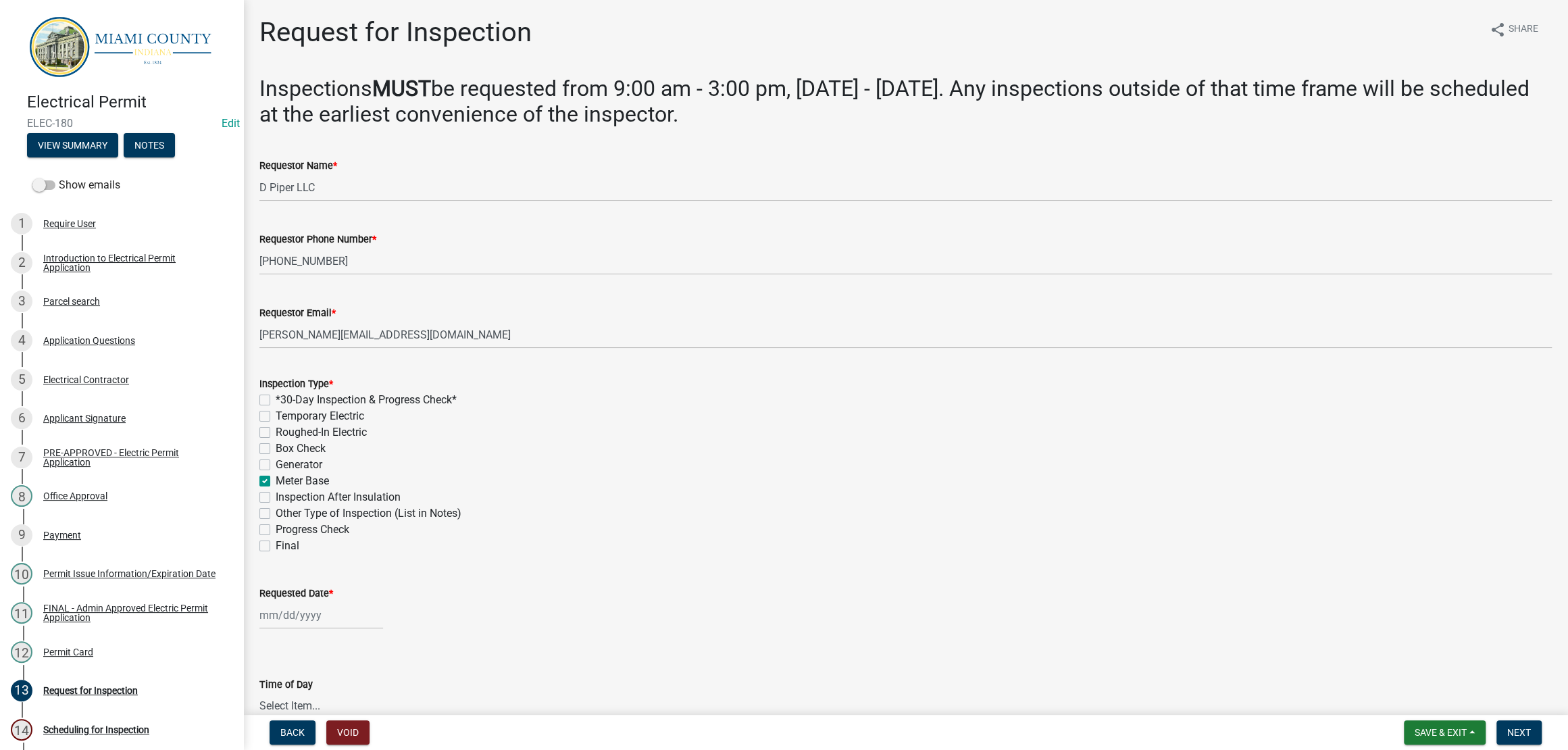
click at [632, 457] on div "Box Check" at bounding box center [905, 448] width 1292 height 16
click at [457, 408] on label "*30-Day Inspection & Progress Check*" at bounding box center [365, 400] width 181 height 16
click at [285, 400] on input "*30-Day Inspection & Progress Check*" at bounding box center [279, 396] width 8 height 8
checkbox input "true"
checkbox input "false"
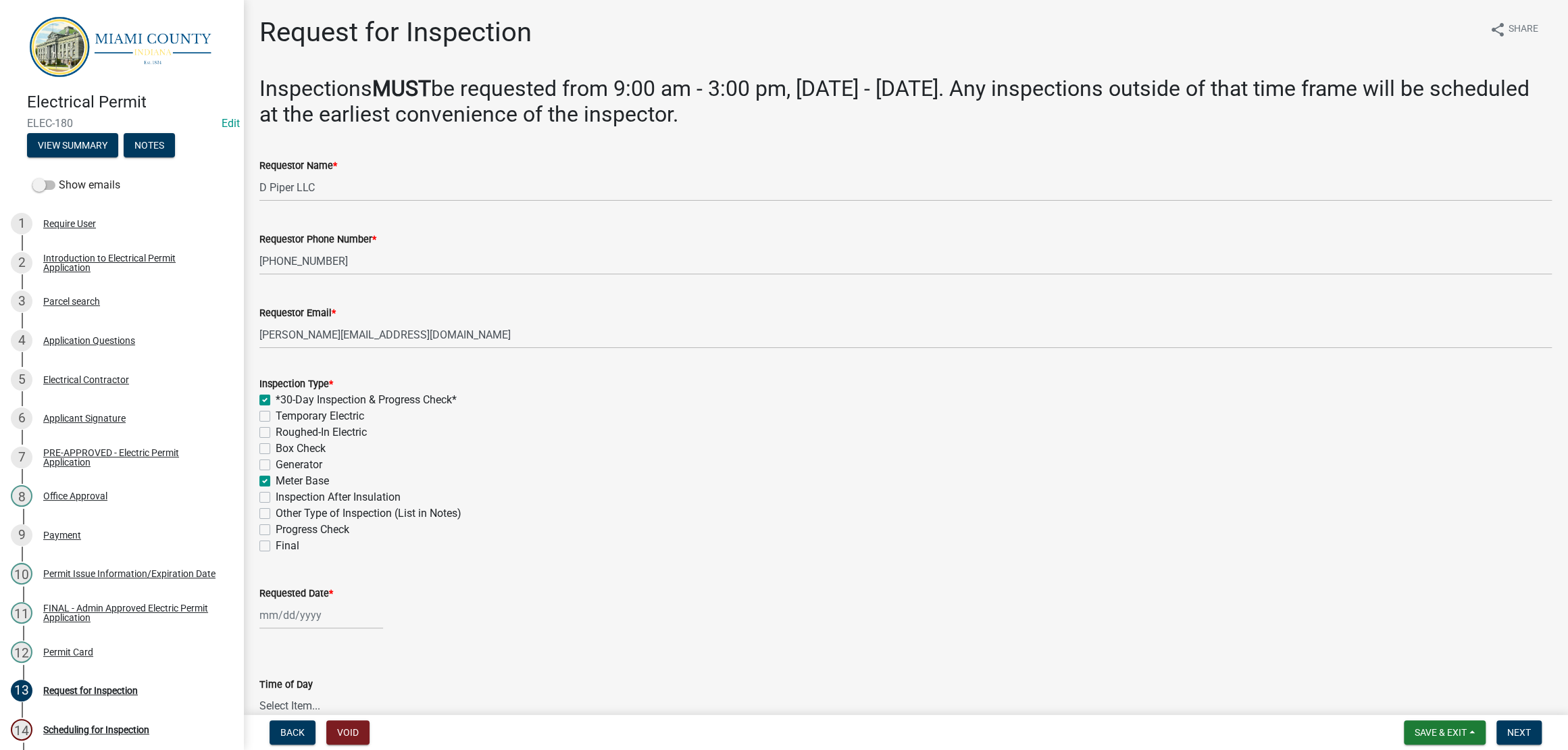
checkbox input "false"
checkbox input "true"
checkbox input "false"
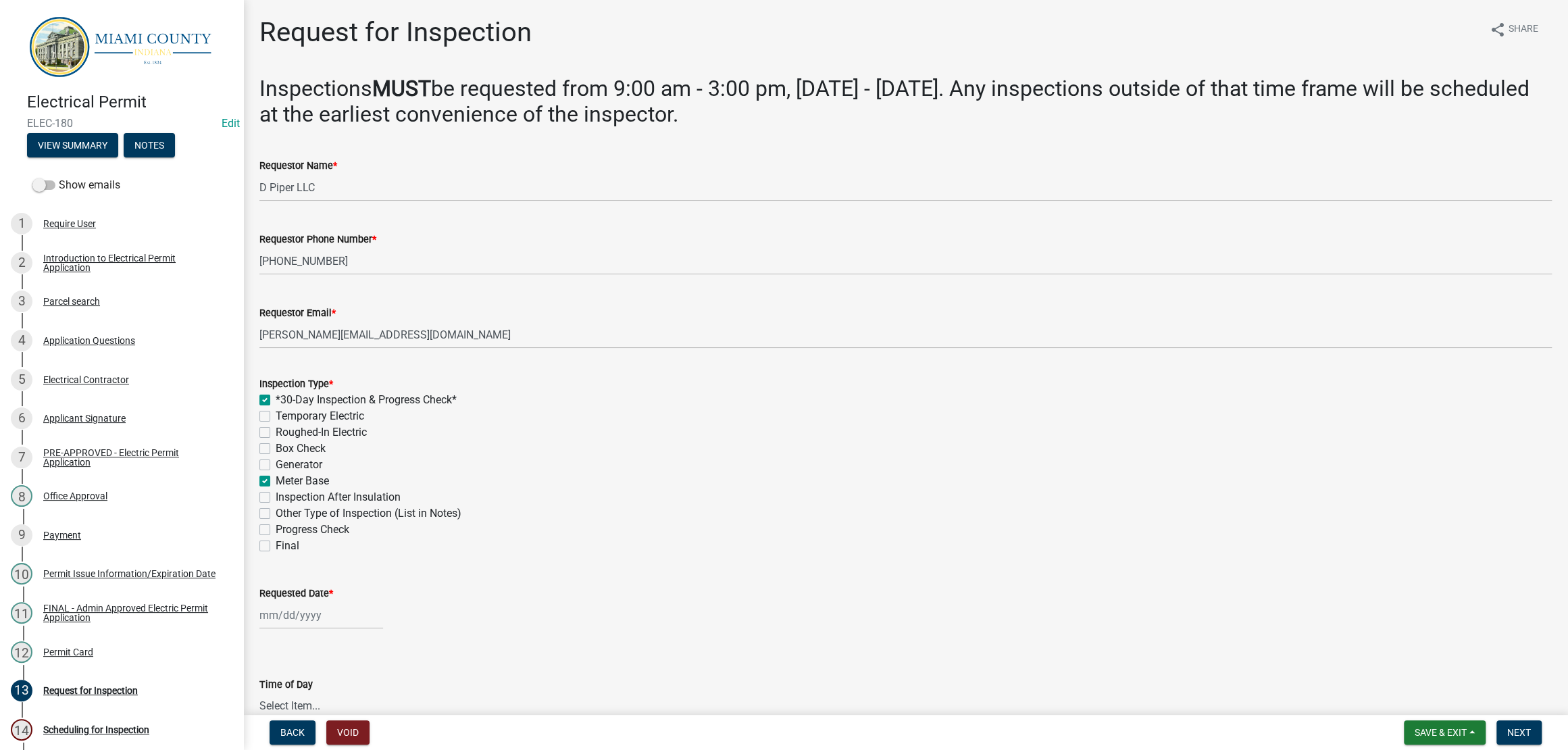
checkbox input "false"
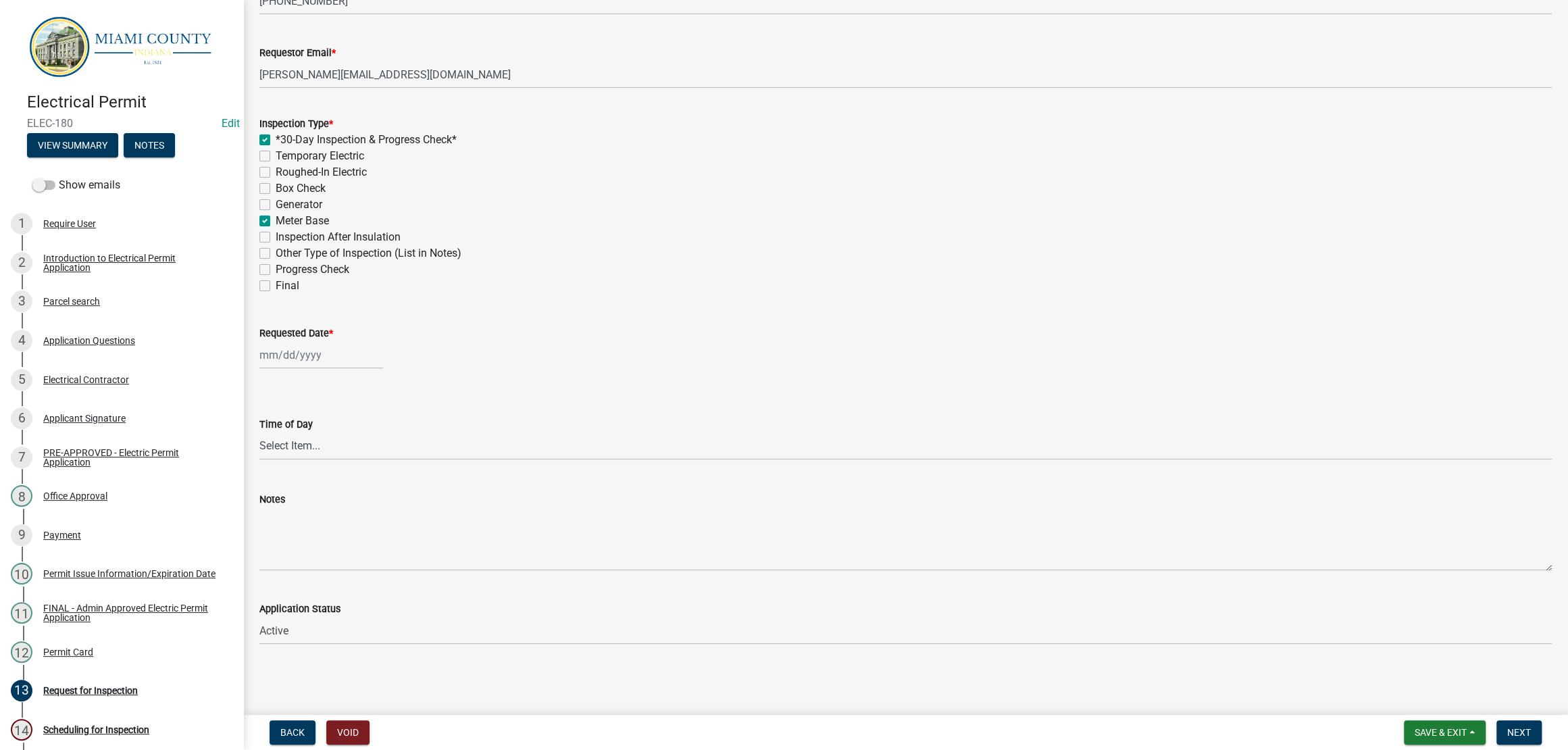
scroll to position [337, 0]
click at [294, 369] on div at bounding box center [321, 355] width 123 height 28
select select "8"
select select "2025"
click at [407, 403] on span "Next month" at bounding box center [402, 398] width 10 height 10
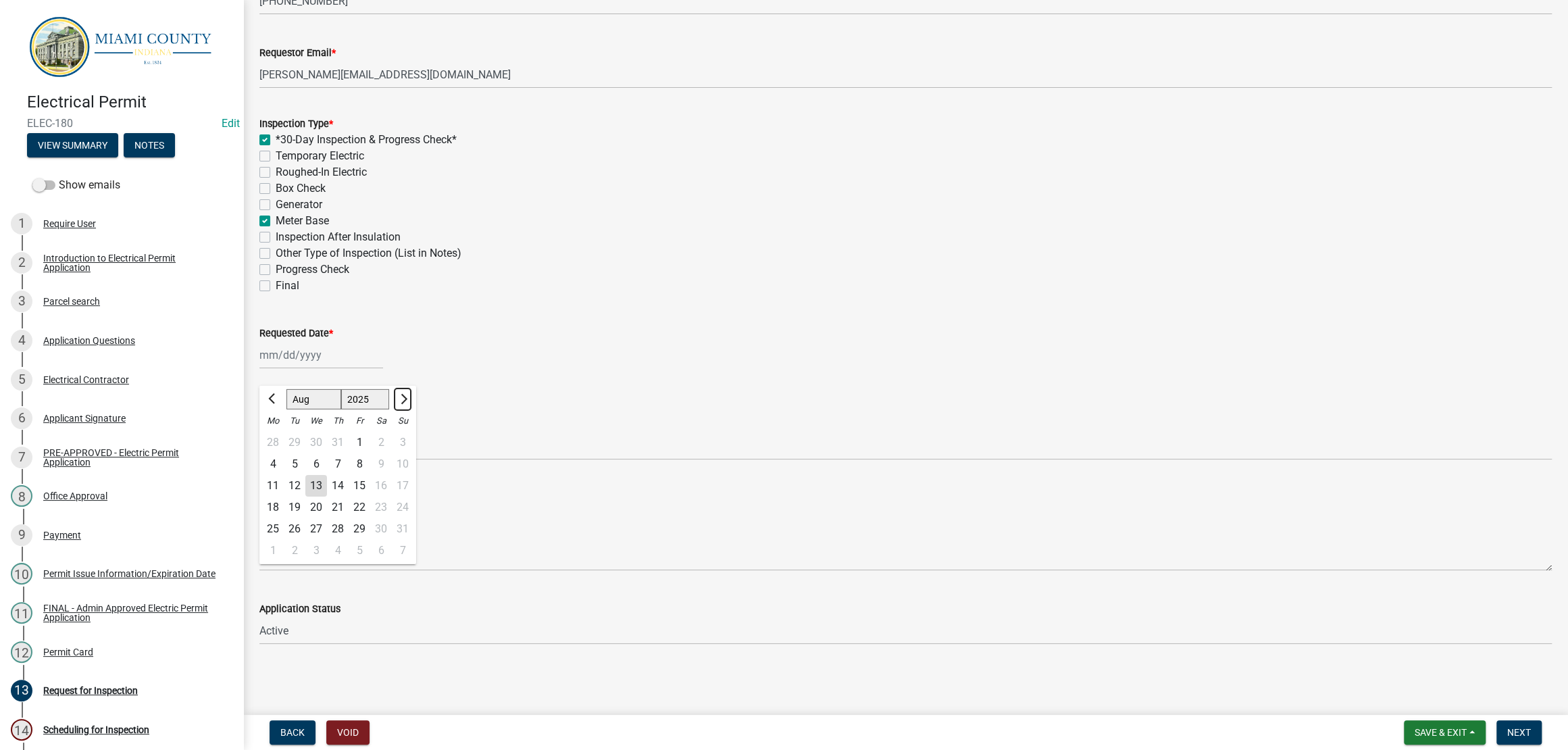
select select "9"
click at [284, 497] on div "15" at bounding box center [272, 485] width 21 height 21
type input "09/15/2025"
click at [1507, 727] on span "Next" at bounding box center [1519, 732] width 24 height 11
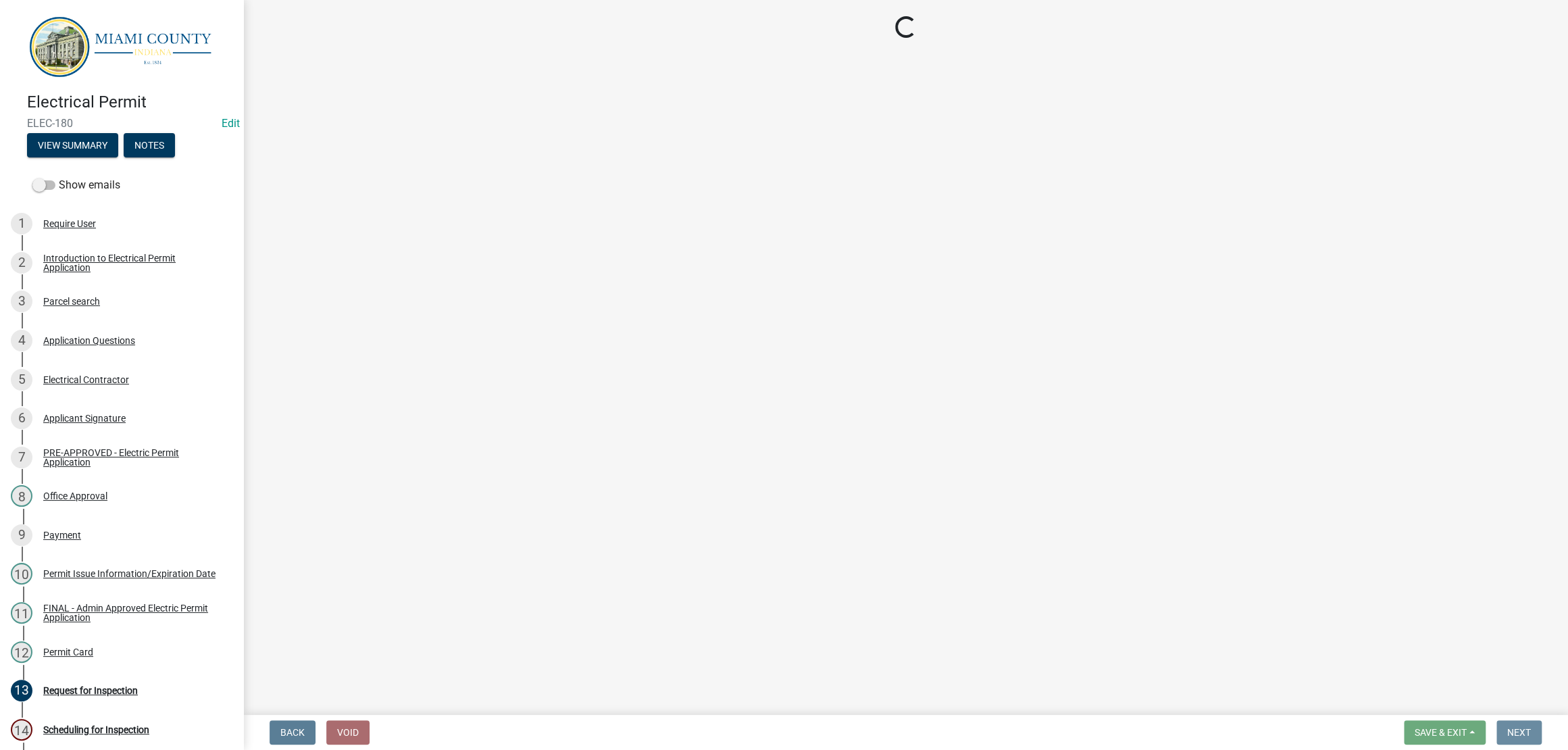
scroll to position [0, 0]
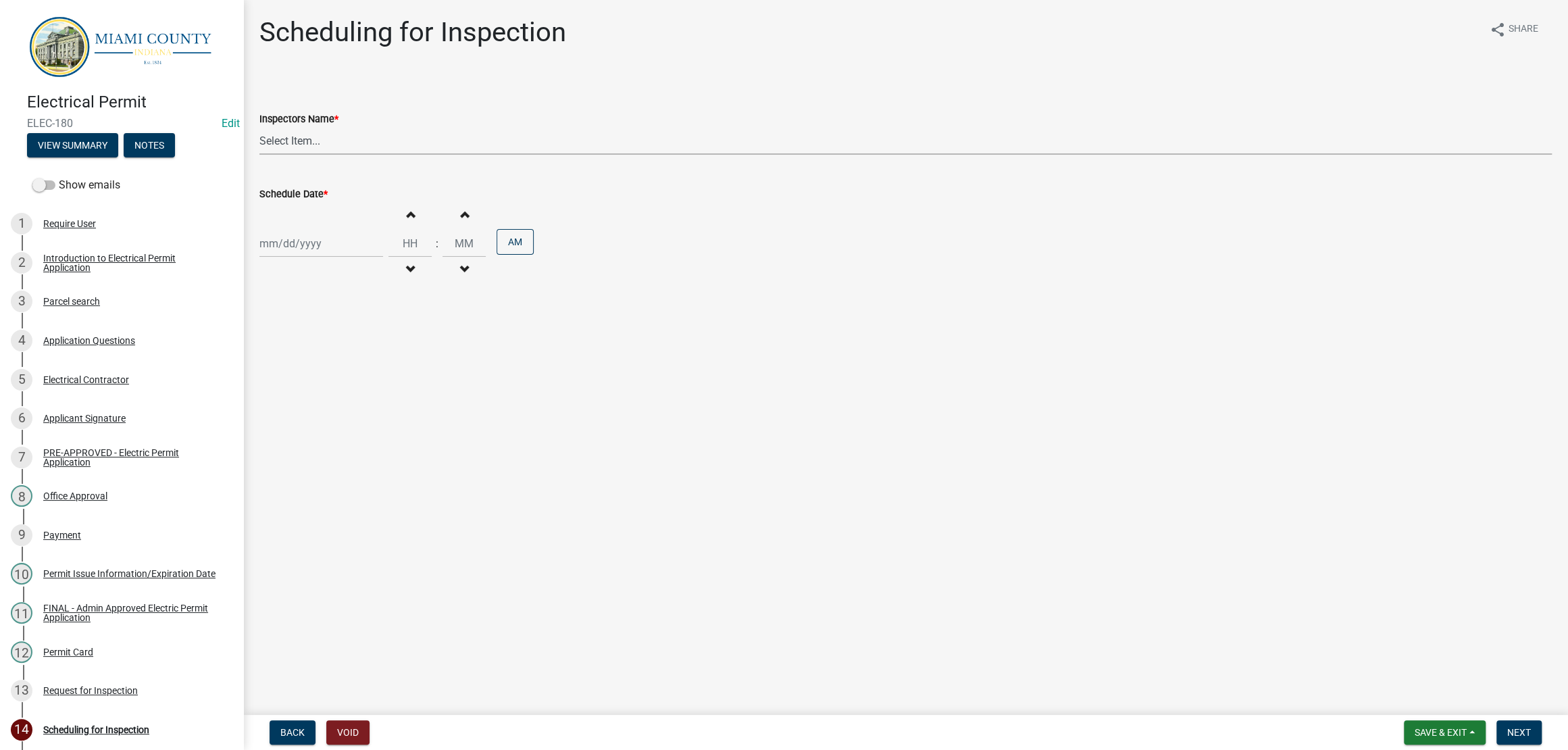
click at [395, 155] on select "Select Item... bmthomas (Brooklyn Thomas) croser (Corey) megangipson (Megan Gip…" at bounding box center [905, 141] width 1292 height 28
select select "25b75ae6-03c7-4280-9b34-fcf63005d5e5"
click at [263, 155] on select "Select Item... bmthomas (Brooklyn Thomas) croser (Corey) megangipson (Megan Gip…" at bounding box center [905, 141] width 1292 height 28
click at [346, 258] on div at bounding box center [321, 244] width 123 height 28
select select "8"
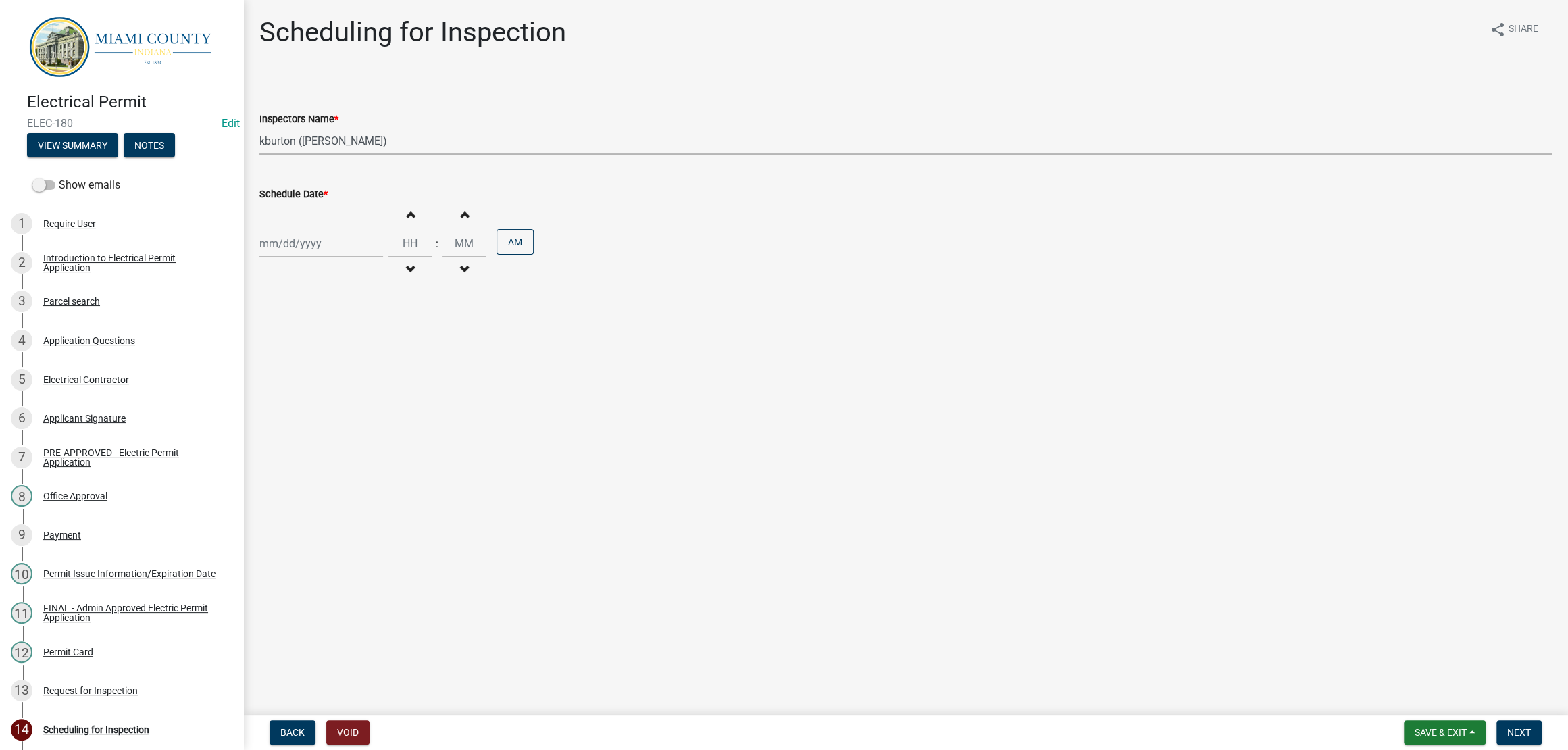
select select "2025"
click at [411, 305] on button "Next month" at bounding box center [402, 294] width 16 height 21
select select "9"
click at [283, 392] on div "15" at bounding box center [272, 380] width 21 height 21
type input "09/15/2025"
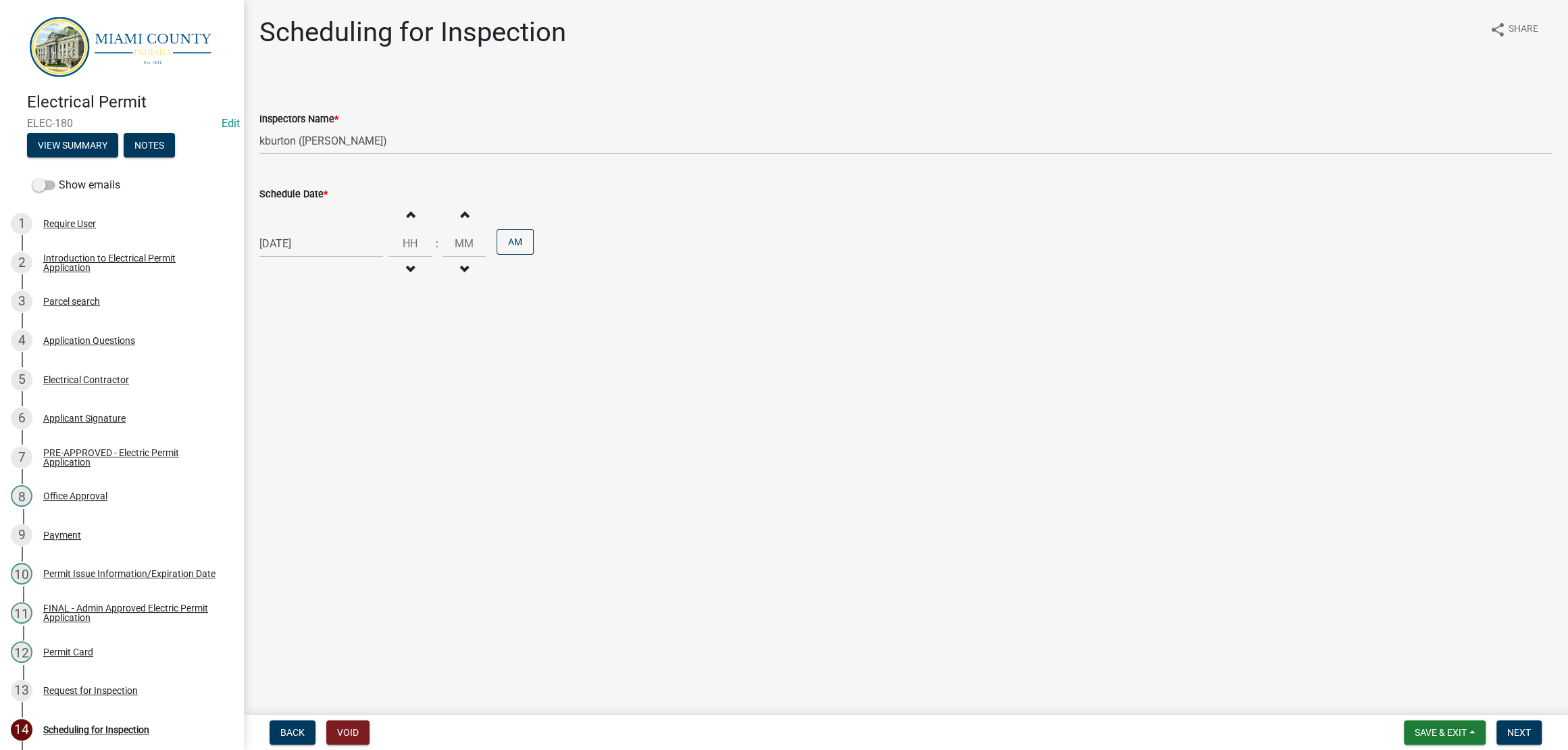
drag, startPoint x: 647, startPoint y: 504, endPoint x: 669, endPoint y: 512, distance: 23.4
click at [648, 504] on main "Scheduling for Inspection share Share Inspectors Name * Select Item... bmthomas…" at bounding box center [904, 354] width 1324 height 709
click at [1525, 733] on button "Next" at bounding box center [1518, 732] width 45 height 24
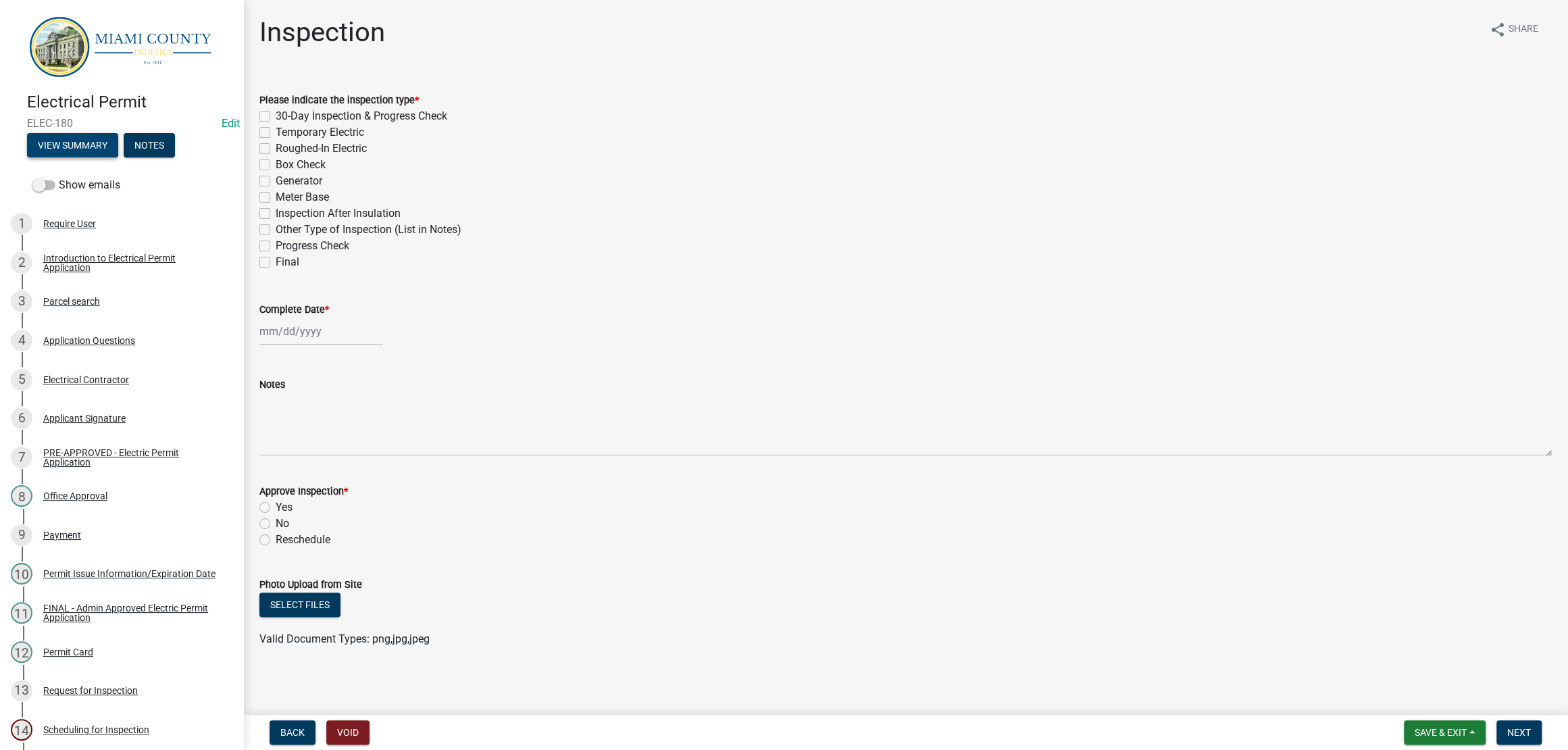
click at [66, 153] on button "View Summary" at bounding box center [72, 146] width 91 height 24
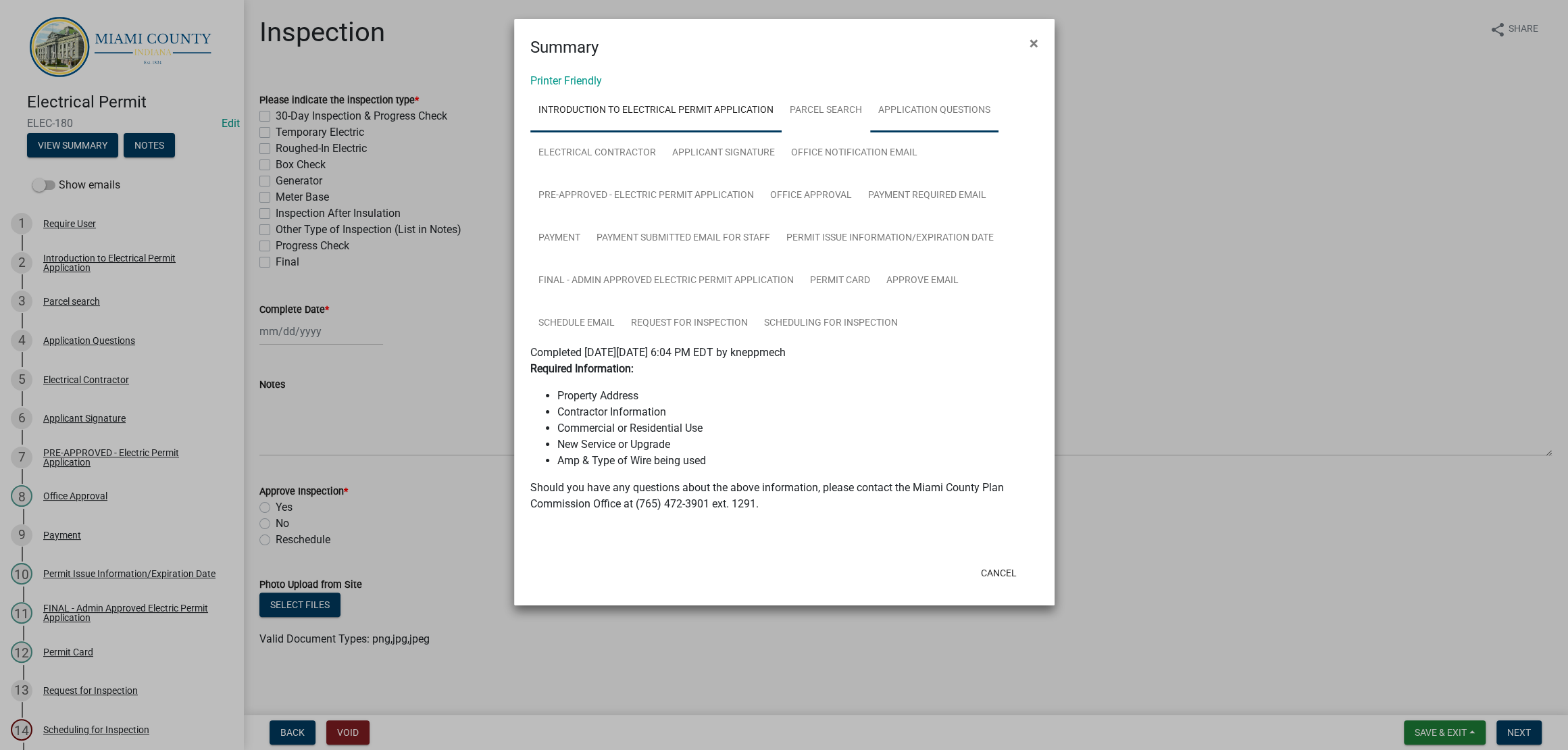
click at [870, 133] on link "Application Questions" at bounding box center [934, 110] width 128 height 44
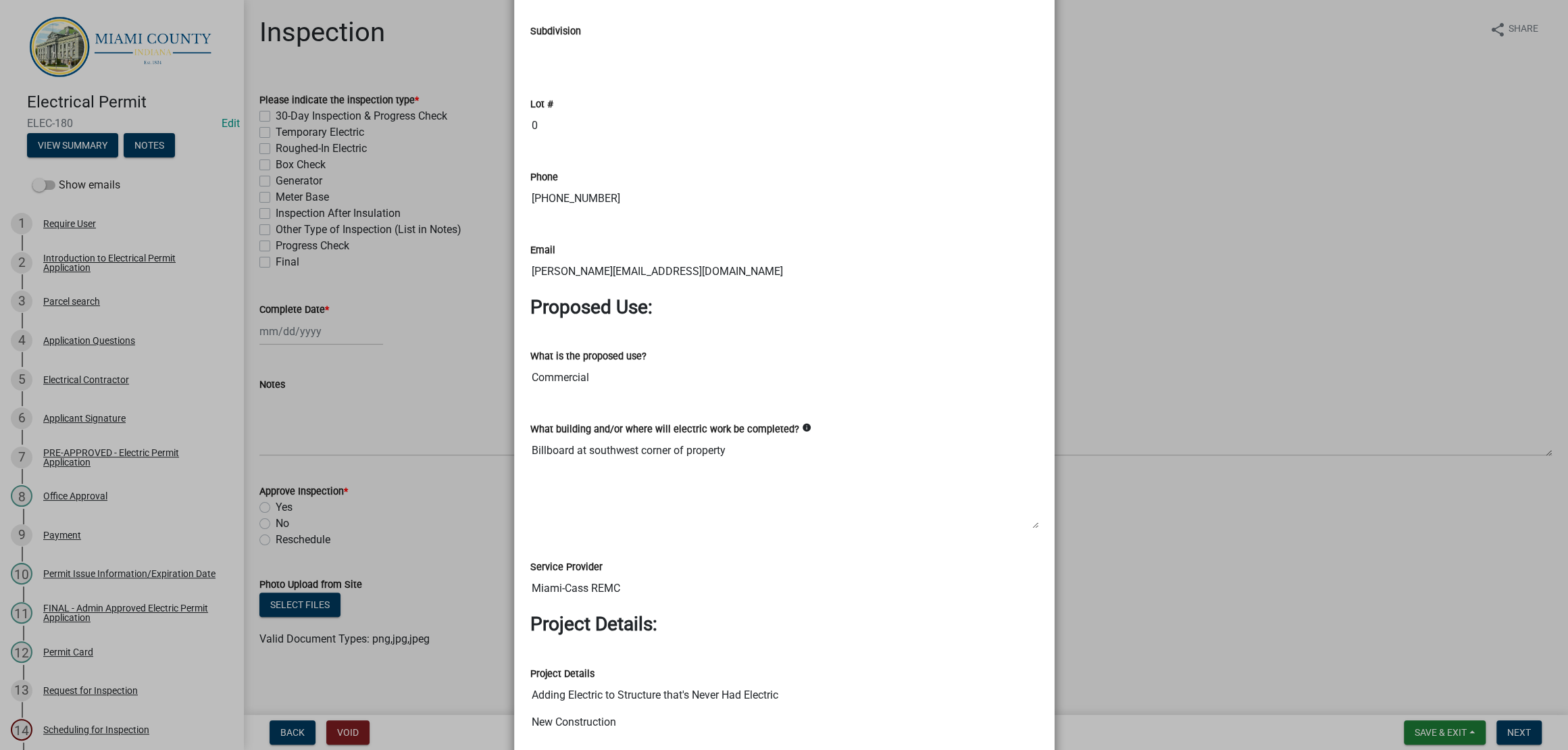
scroll to position [1266, 0]
drag, startPoint x: 689, startPoint y: 171, endPoint x: 525, endPoint y: 168, distance: 164.0
drag, startPoint x: 618, startPoint y: 255, endPoint x: 520, endPoint y: 258, distance: 98.0
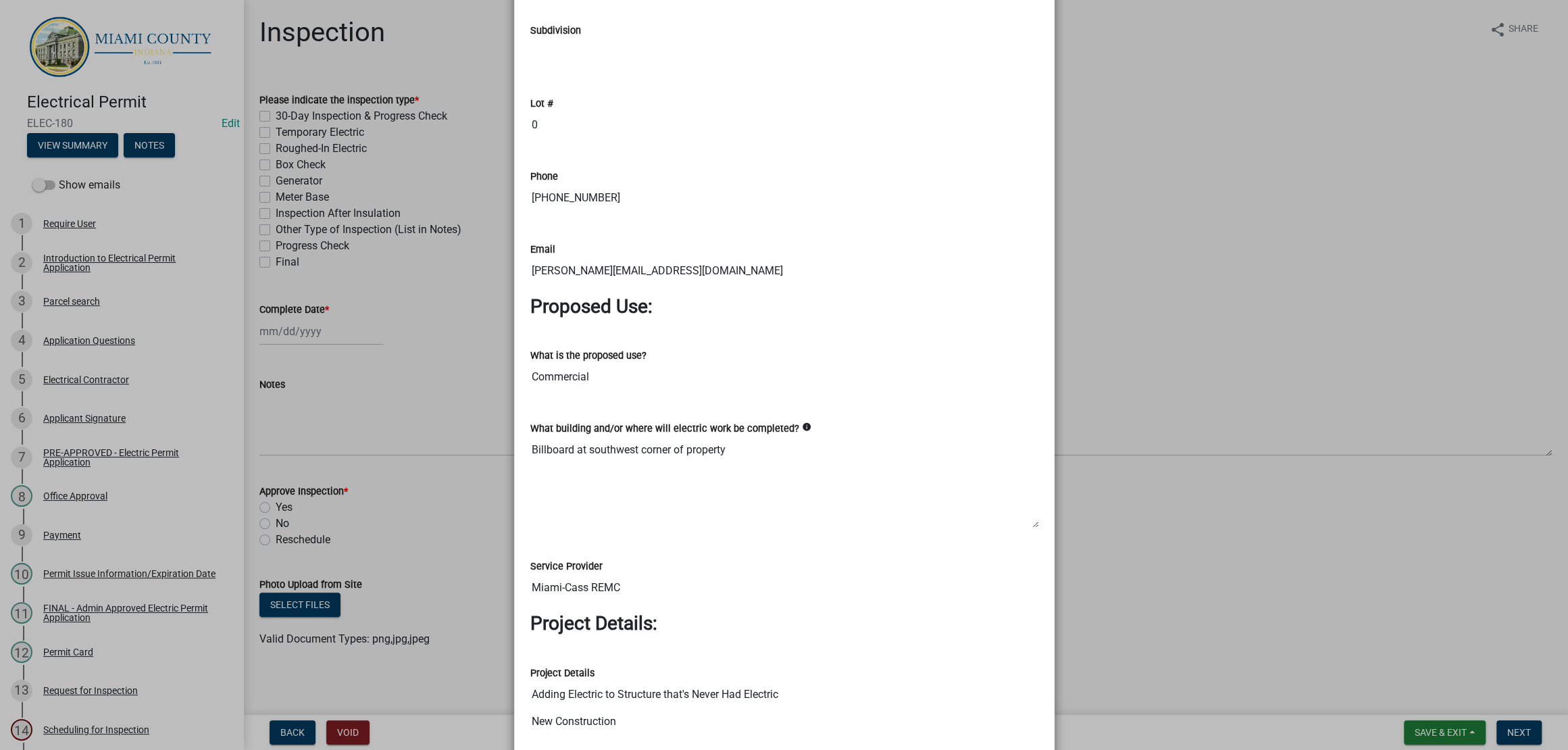
click at [1189, 324] on ngb-modal-window "Summary × Printer Friendly Introduction to Electrical Permit Application Parcel…" at bounding box center [784, 375] width 1568 height 750
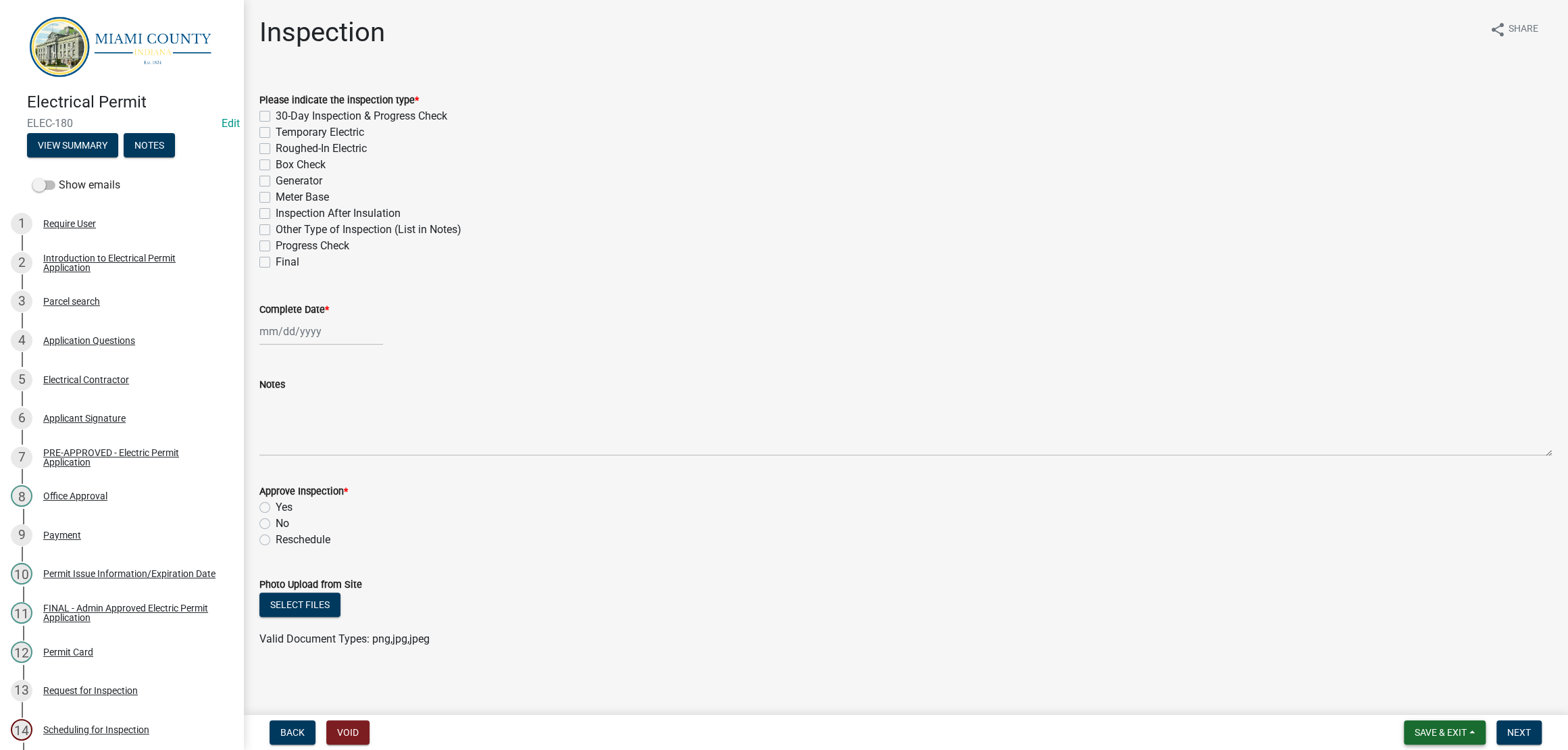
click at [1441, 727] on span "Save & Exit" at bounding box center [1440, 732] width 52 height 11
click at [1427, 679] on button "Save & Exit" at bounding box center [1431, 691] width 108 height 32
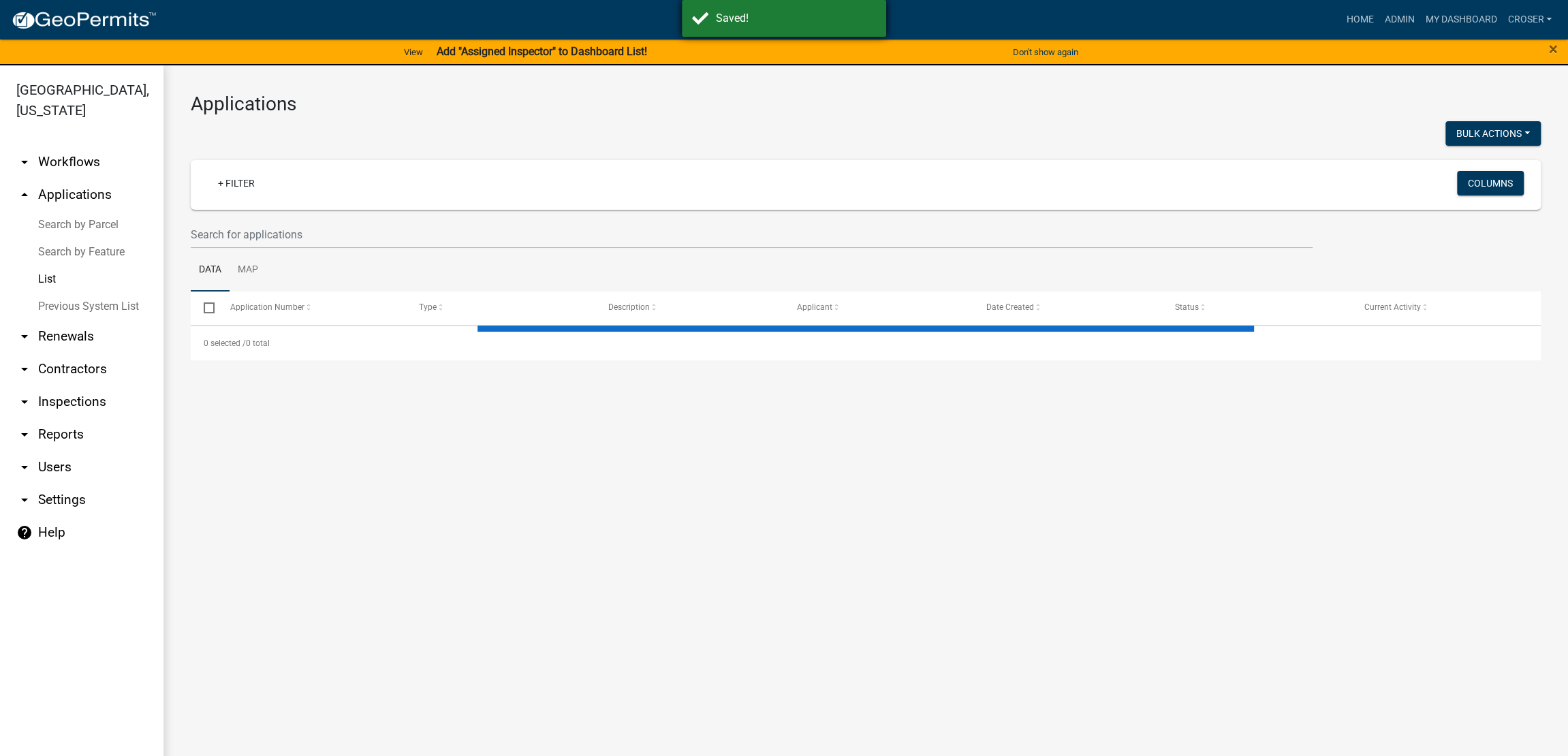
select select "3: 100"
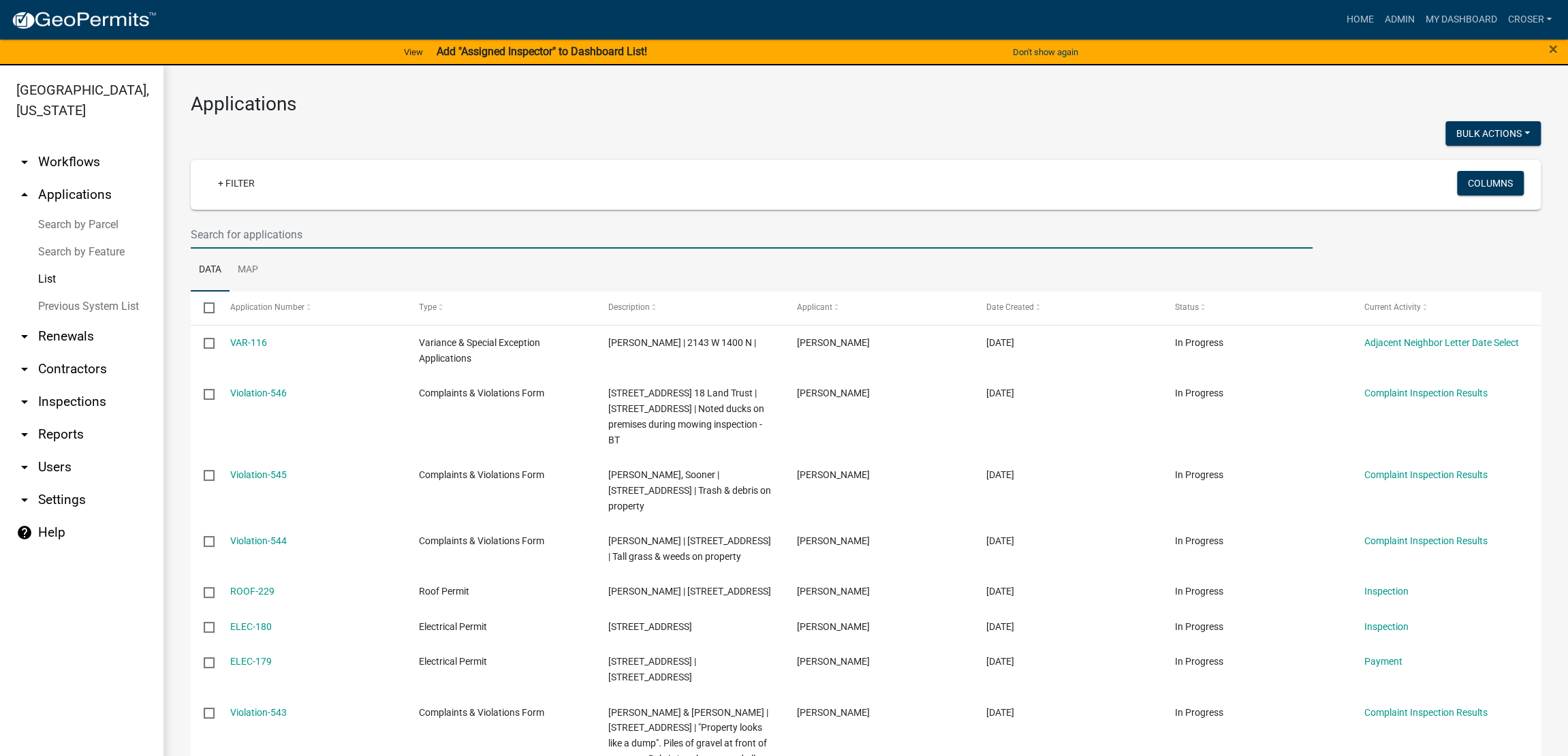
click at [244, 249] on input "text" at bounding box center [751, 235] width 1121 height 28
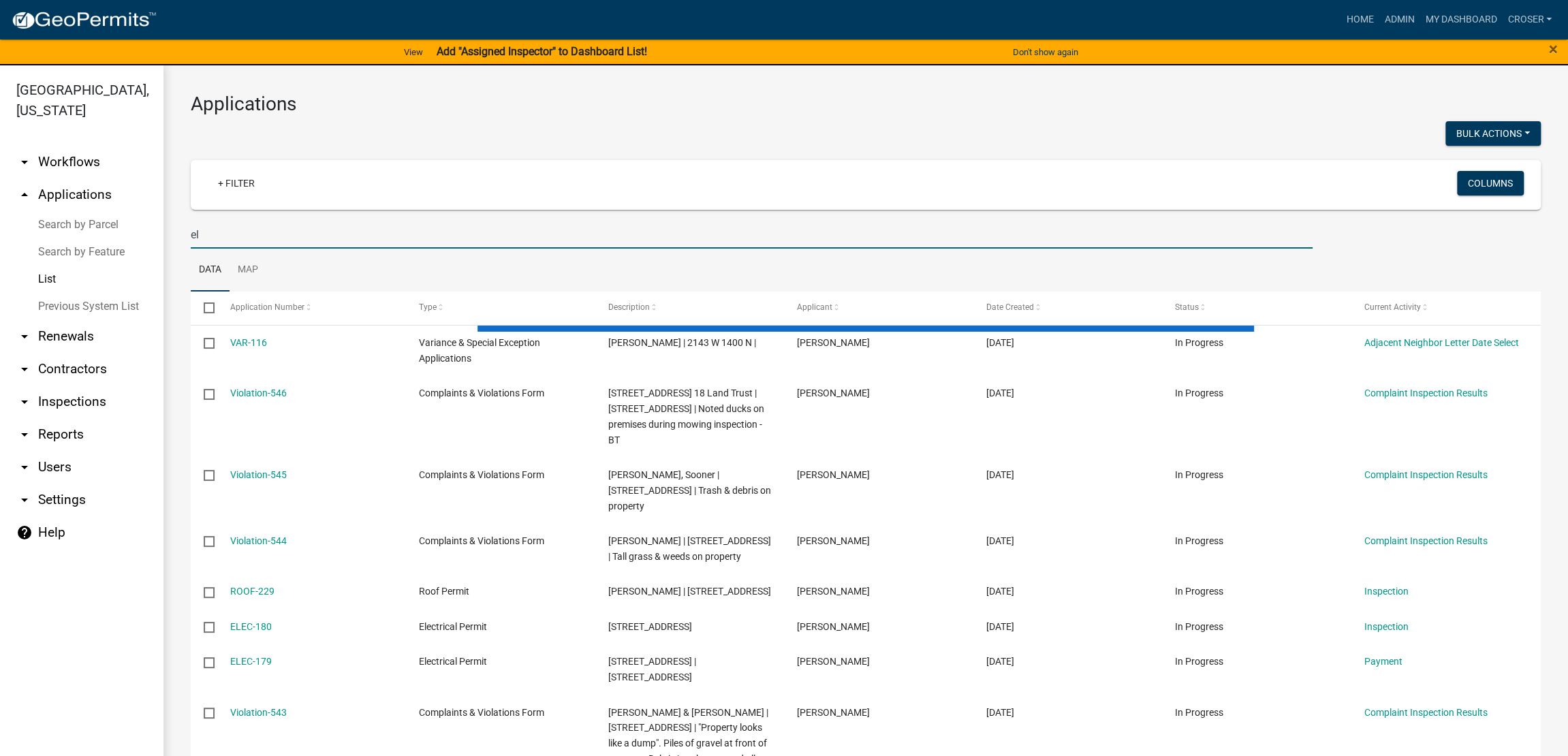
type input "e"
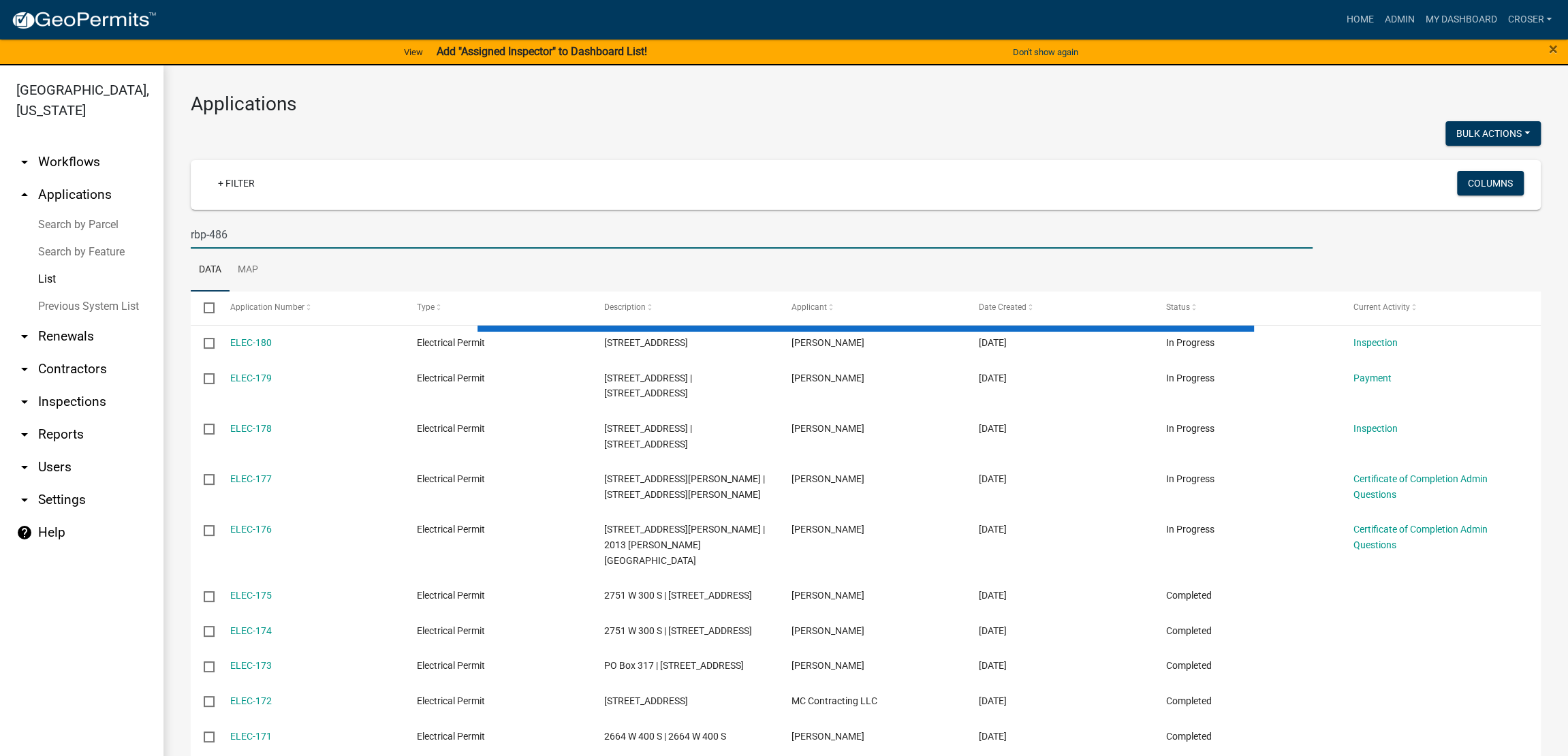
type input "rbp-486"
click at [542, 114] on h3 "Applications" at bounding box center [865, 104] width 1349 height 23
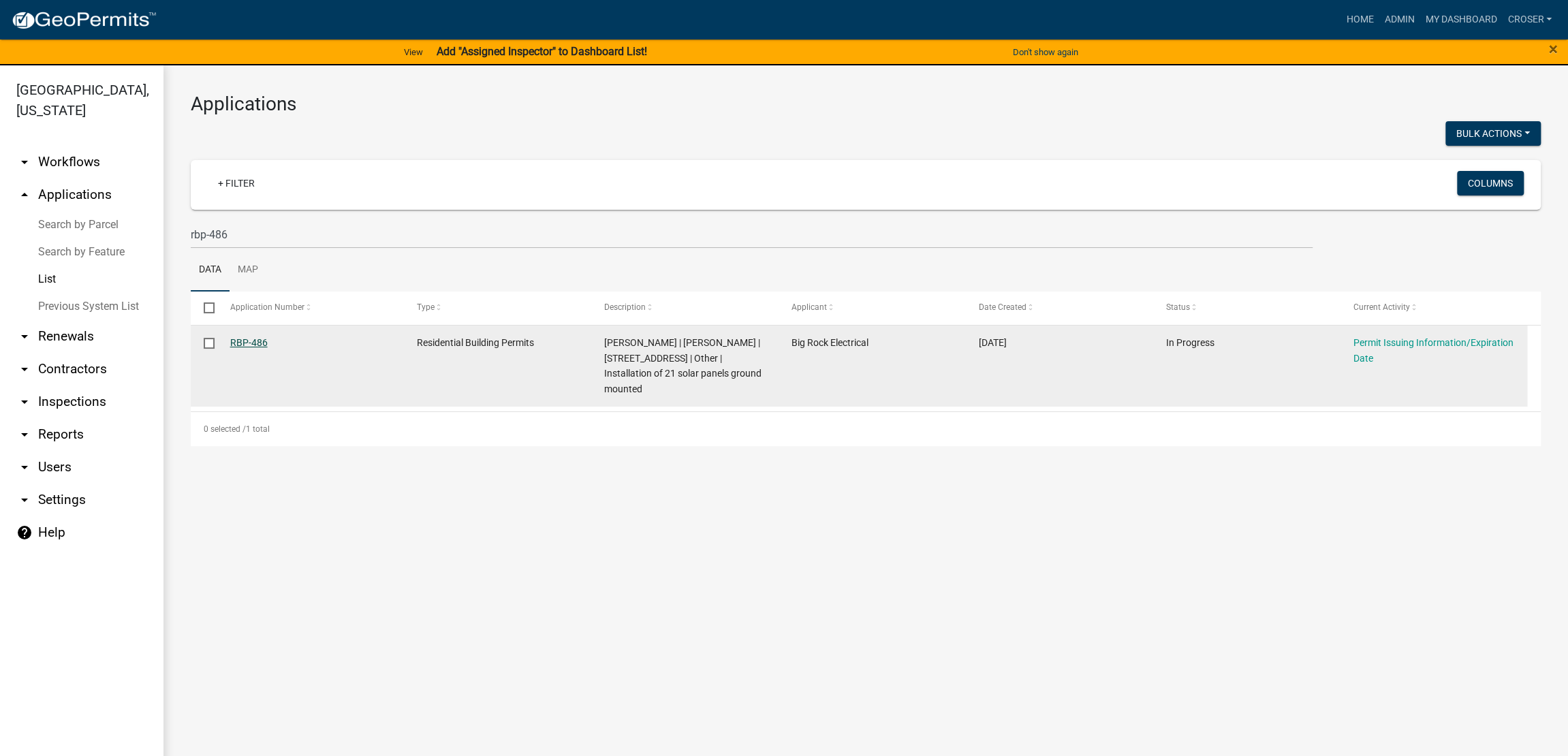
click at [260, 348] on link "RBP-486" at bounding box center [249, 343] width 37 height 11
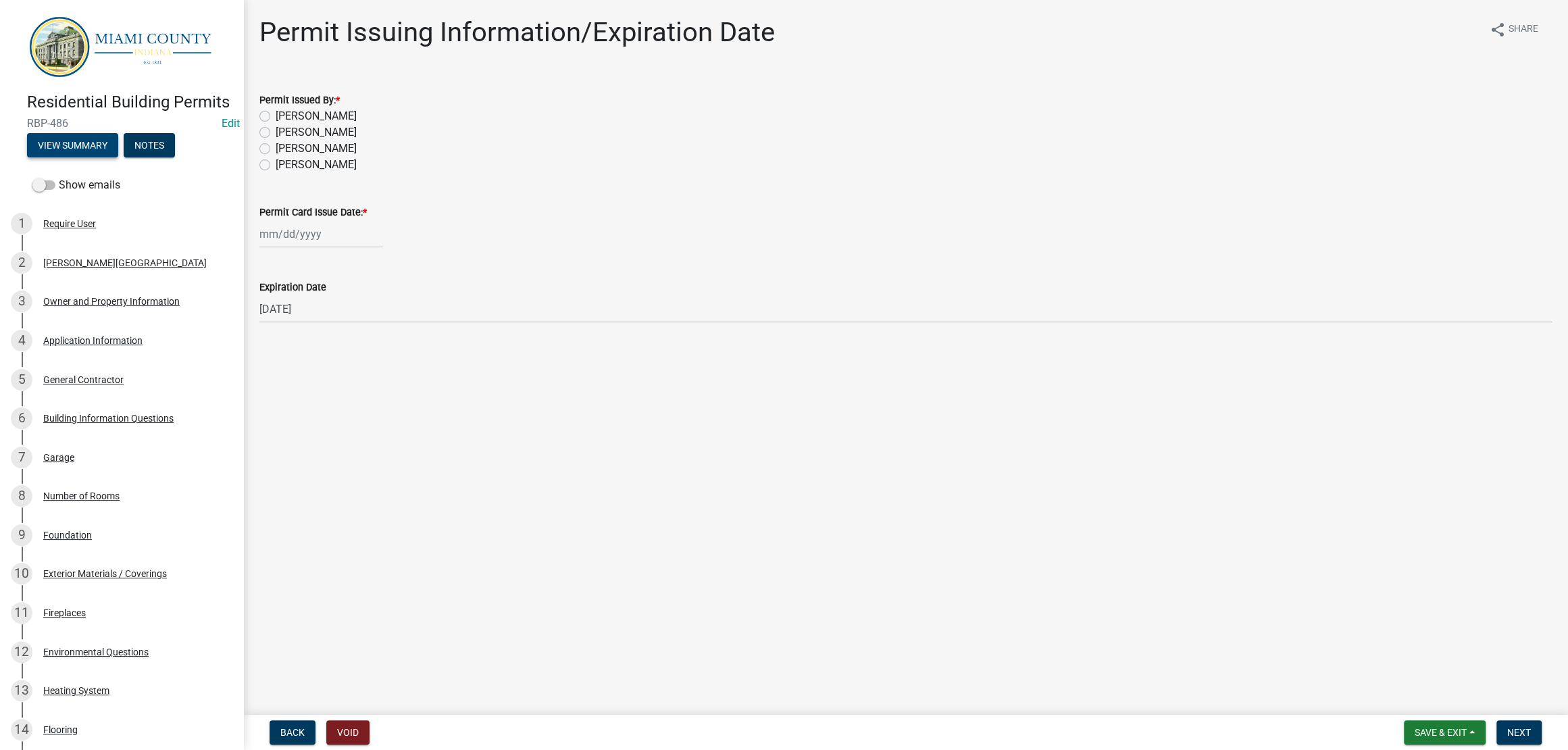
click at [104, 158] on button "View Summary" at bounding box center [72, 146] width 91 height 24
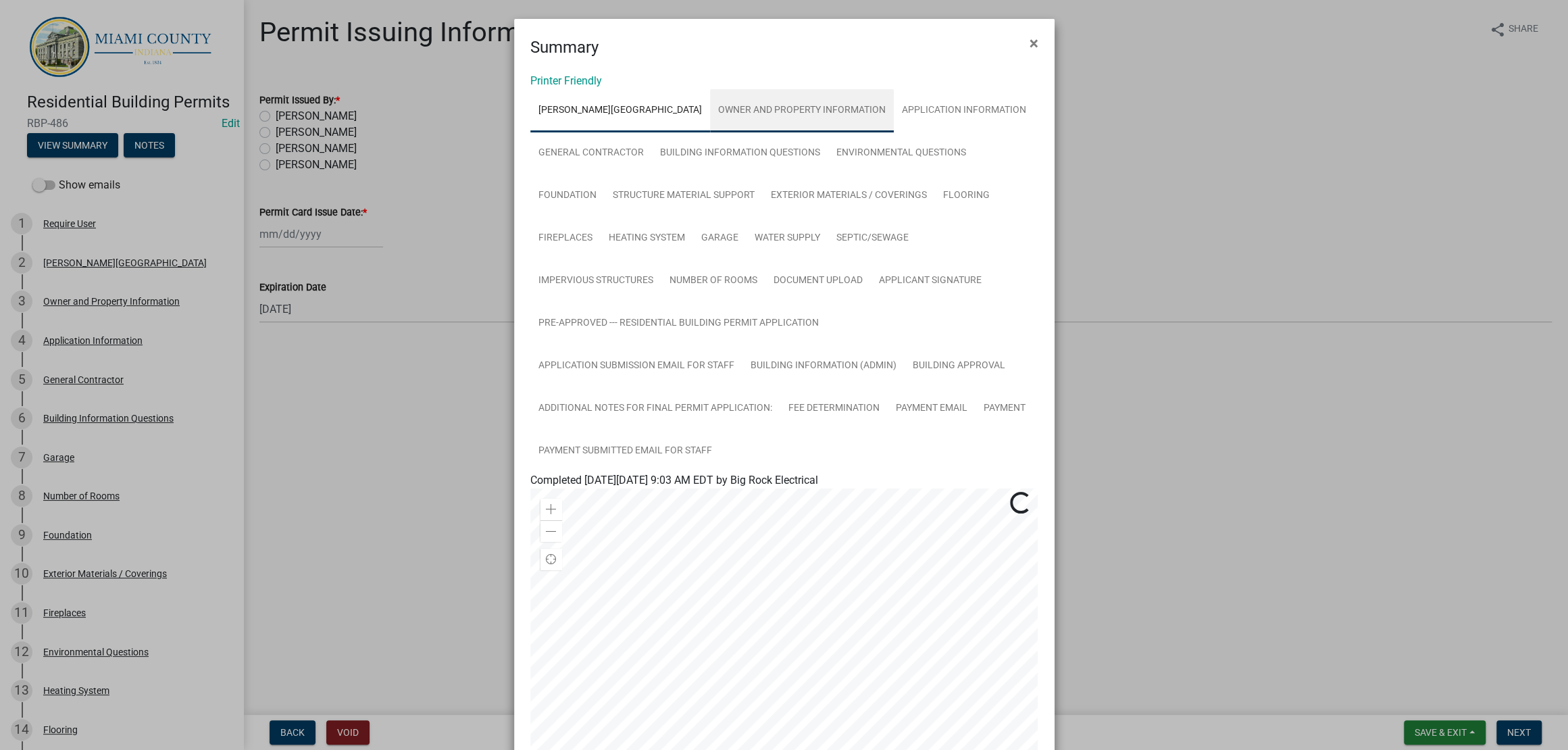
click at [752, 133] on link "Owner and Property Information" at bounding box center [802, 110] width 183 height 44
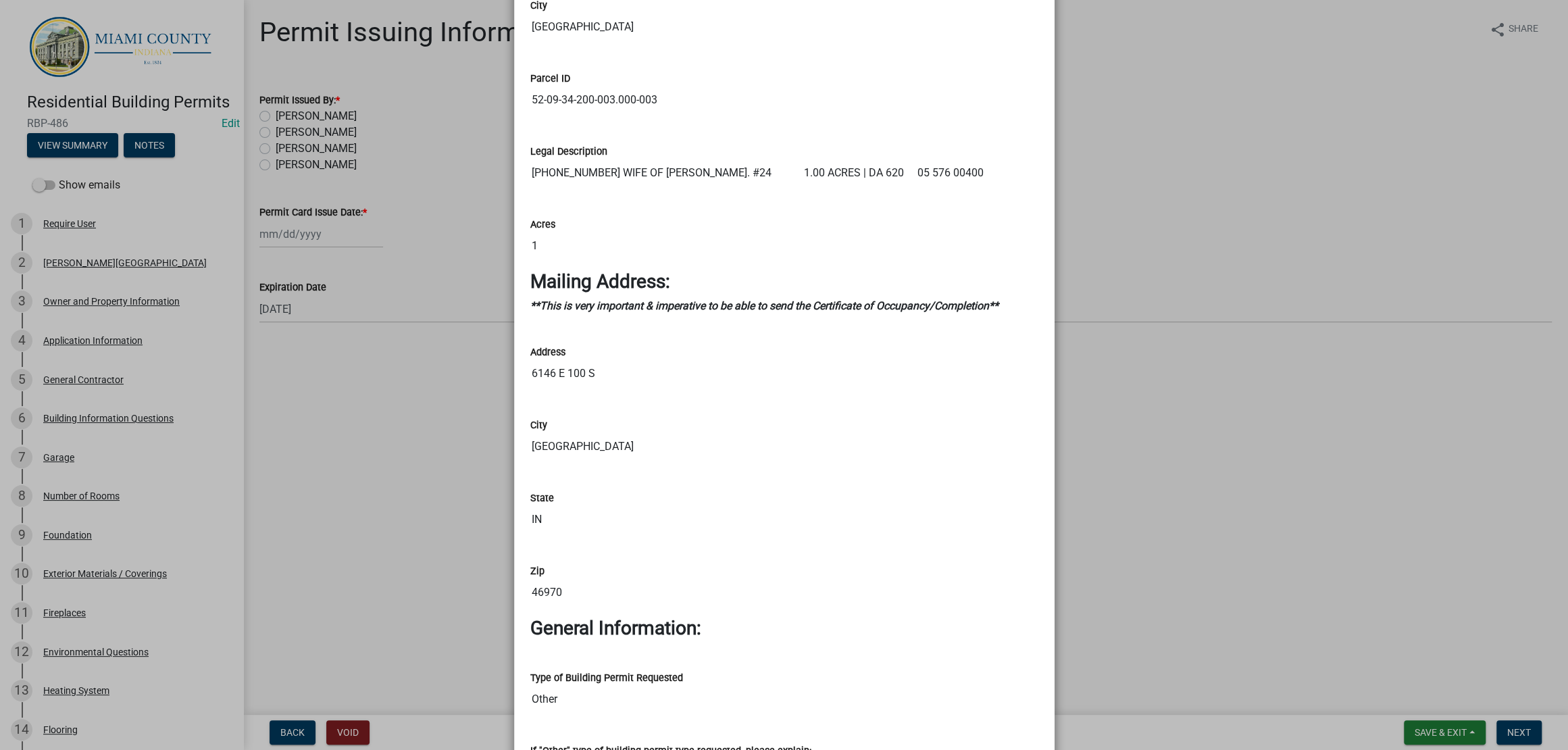
scroll to position [1266, 0]
drag, startPoint x: 712, startPoint y: 594, endPoint x: 512, endPoint y: 599, distance: 200.1
click at [520, 125] on div "Parcel ID 52-09-34-200-003.000-003" at bounding box center [784, 88] width 528 height 73
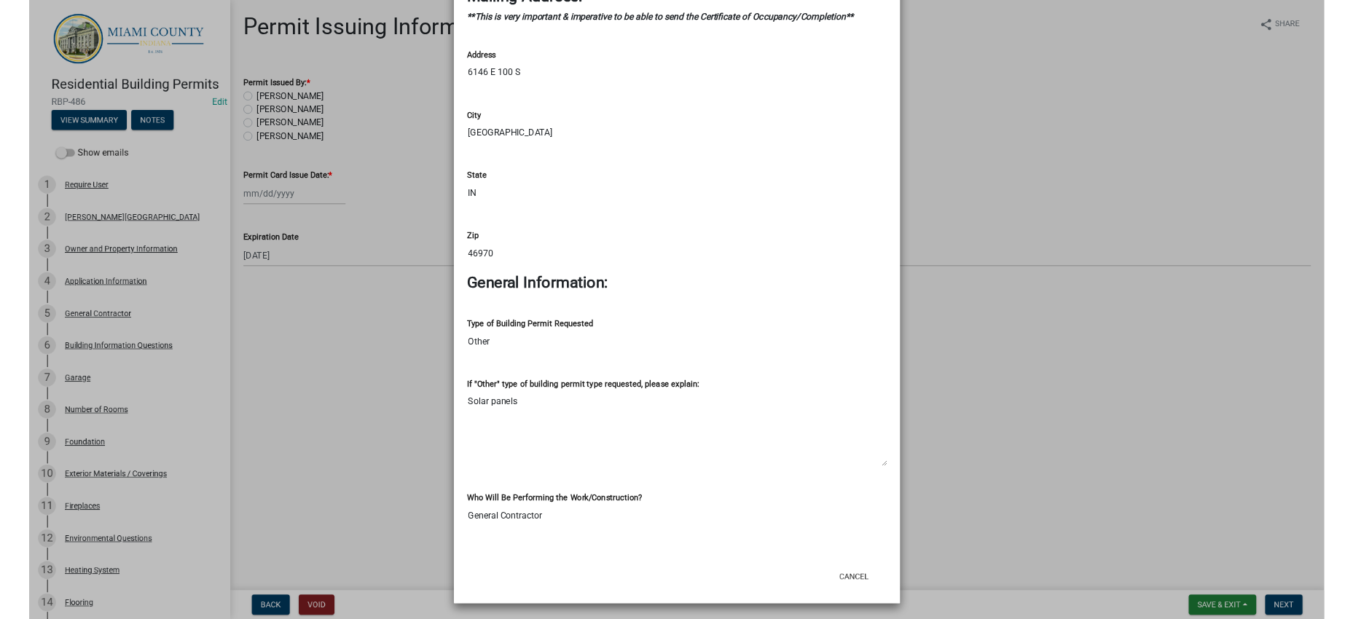
scroll to position [2095, 0]
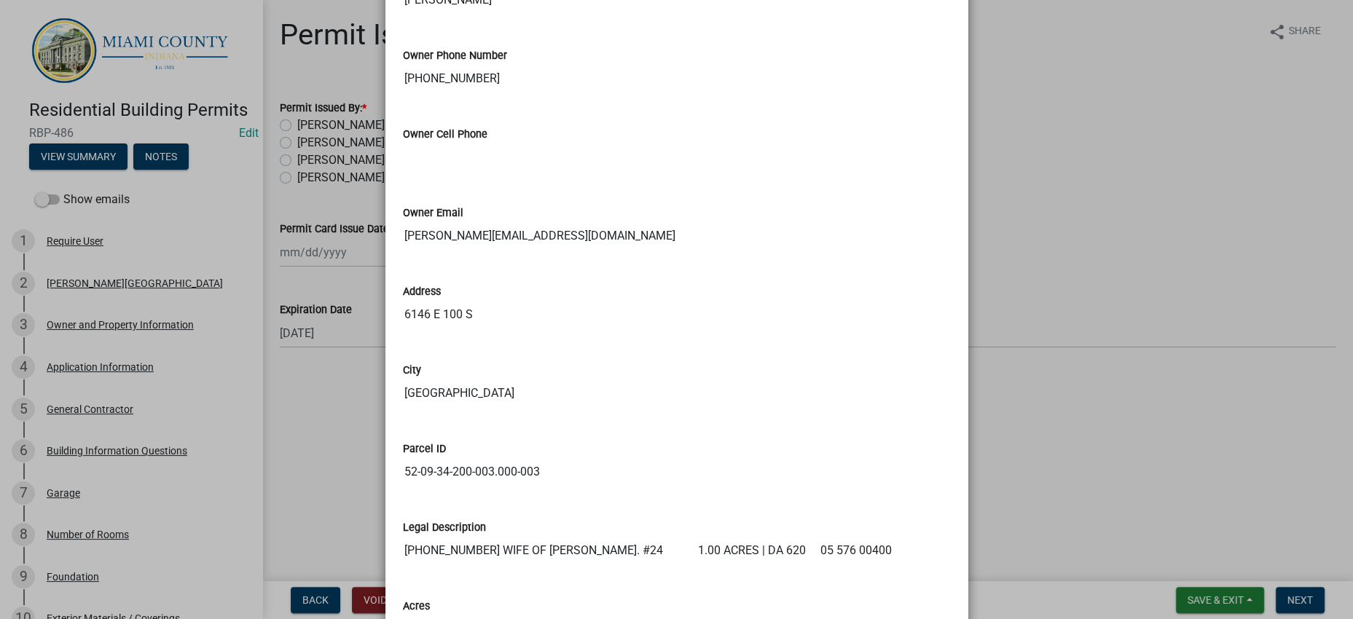
scroll to position [1002, 0]
click at [1152, 226] on ngb-modal-window "Summary × Printer Friendly BUTLER TOWNSHIP Owner and Property Information Appli…" at bounding box center [676, 309] width 1353 height 619
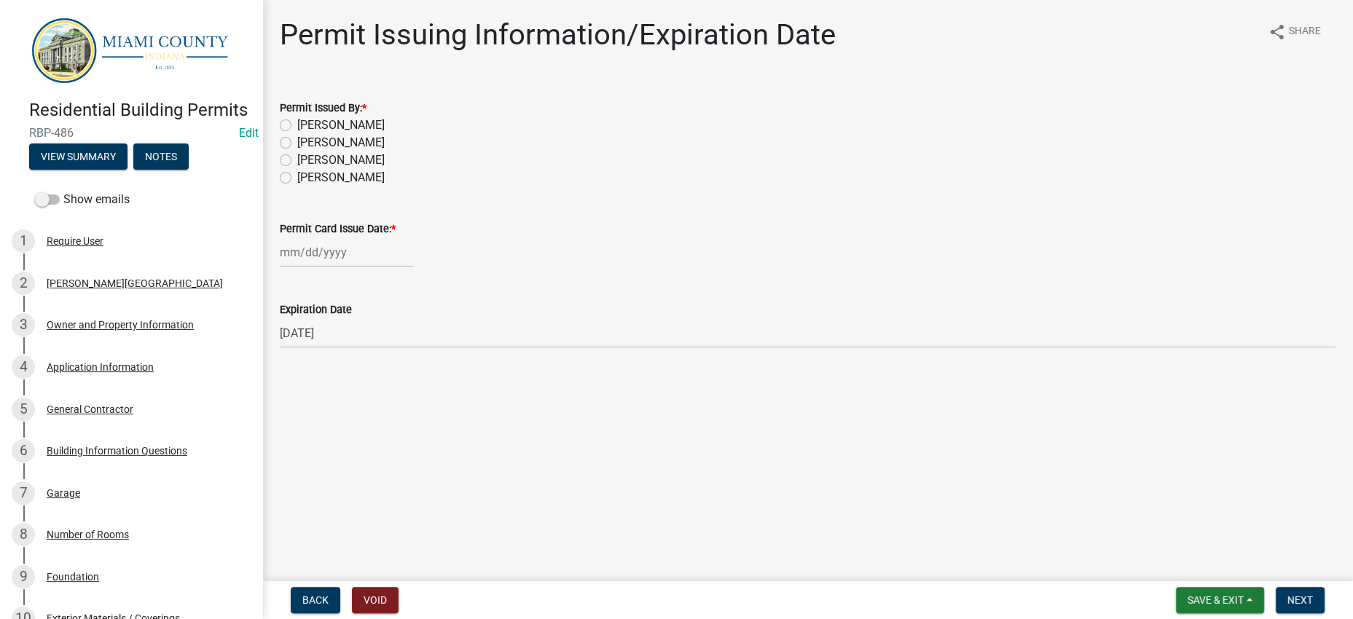
click at [343, 134] on label "Corey Roser" at bounding box center [340, 125] width 87 height 17
click at [307, 126] on input "Corey Roser" at bounding box center [301, 121] width 9 height 9
radio input "true"
click at [388, 267] on div at bounding box center [346, 253] width 133 height 30
select select "8"
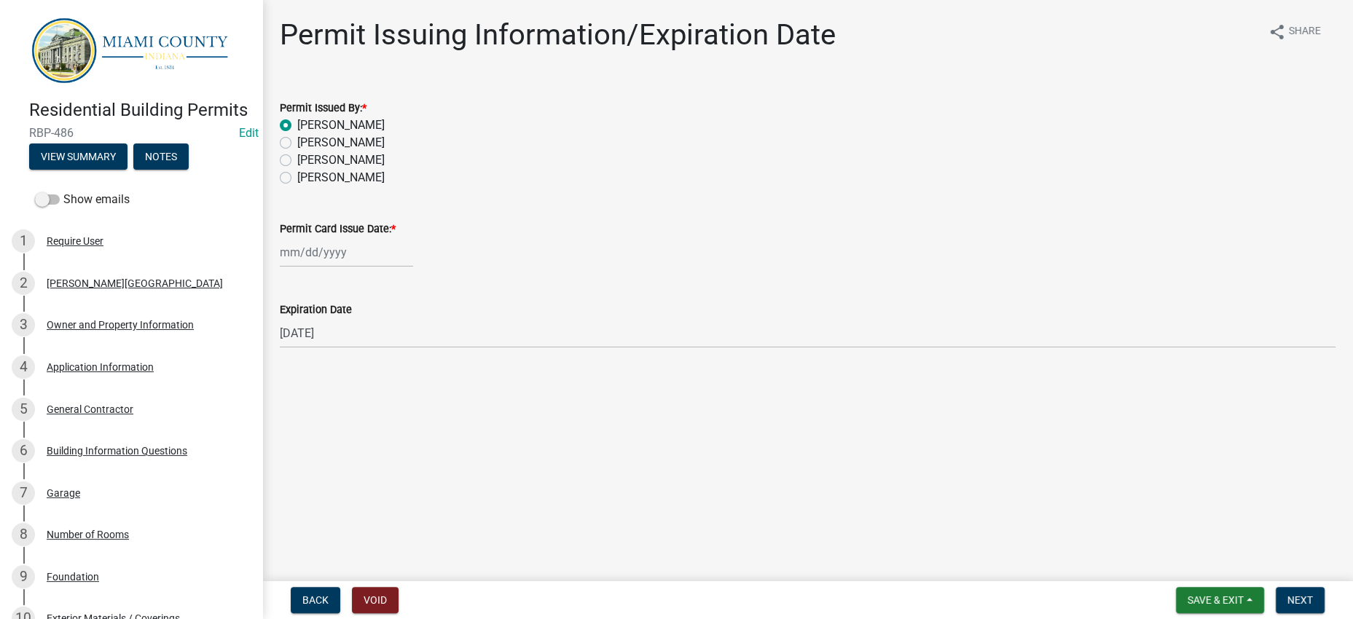
select select "2025"
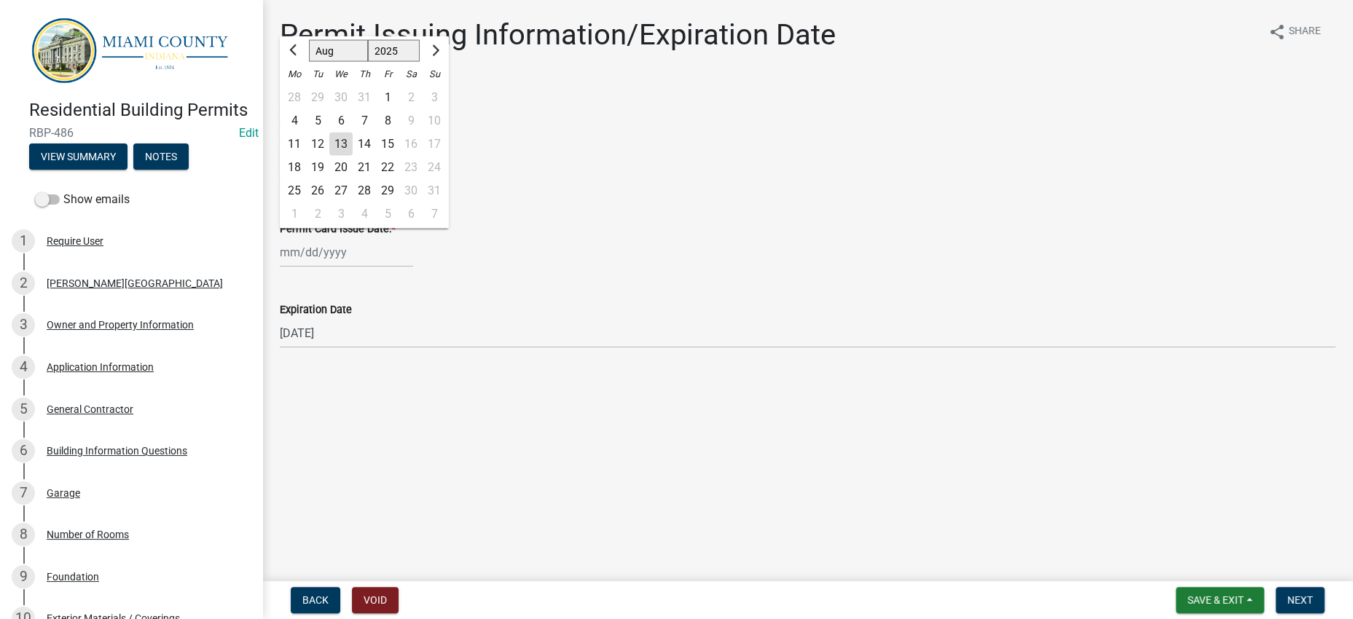
click at [353, 156] on div "13" at bounding box center [340, 144] width 23 height 23
type input "[DATE]"
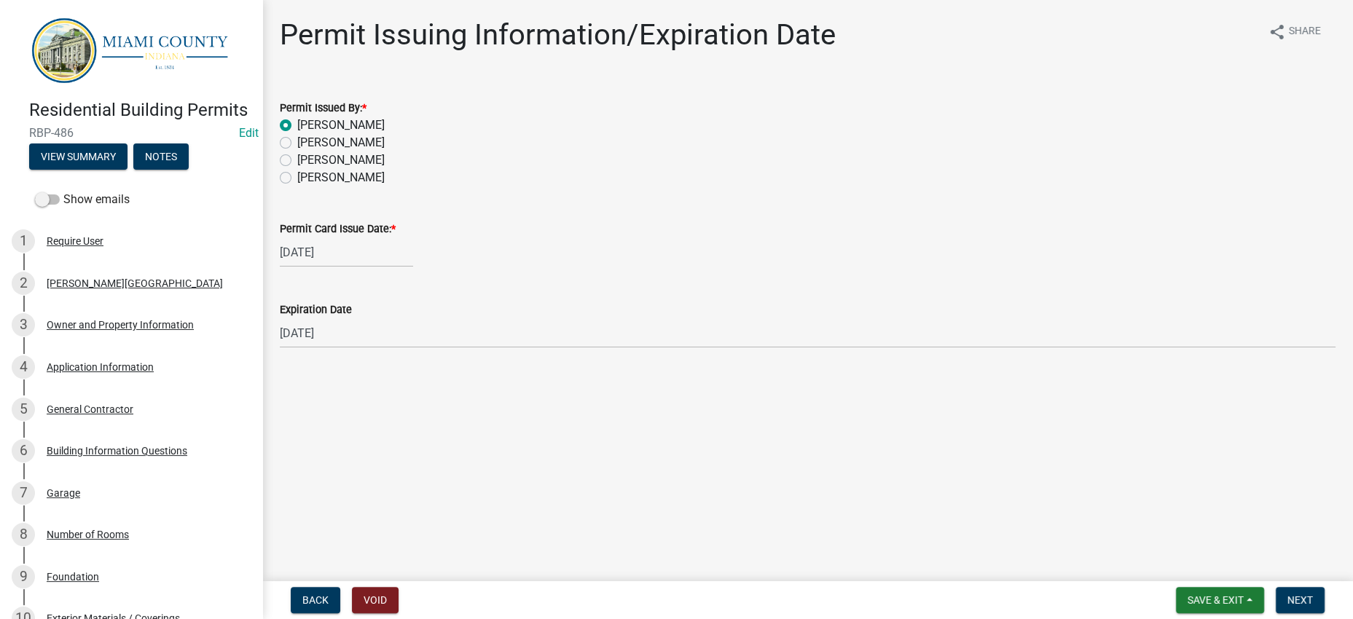
click at [936, 267] on div "Permit Card Issue Date: * 08/13/2025" at bounding box center [808, 234] width 1056 height 68
drag, startPoint x: 1291, startPoint y: 588, endPoint x: 421, endPoint y: 493, distance: 875.3
click at [482, 501] on wm-app "Residential Building Permits RBP-486 Edit View Summary Notes Show emails 1 Requ…" at bounding box center [676, 309] width 1353 height 619
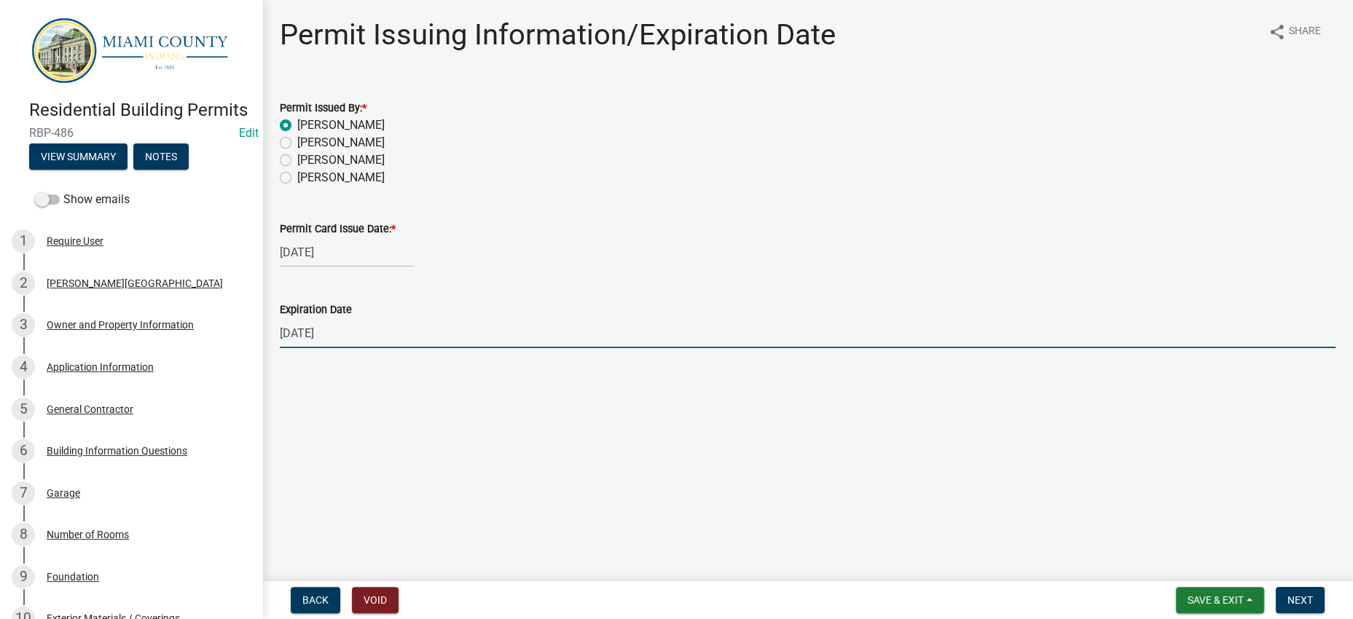
click at [324, 348] on input "08/12/2026" at bounding box center [808, 333] width 1056 height 30
type input "08/13/2026"
click at [693, 238] on div "Permit Card Issue Date: *" at bounding box center [808, 228] width 1056 height 17
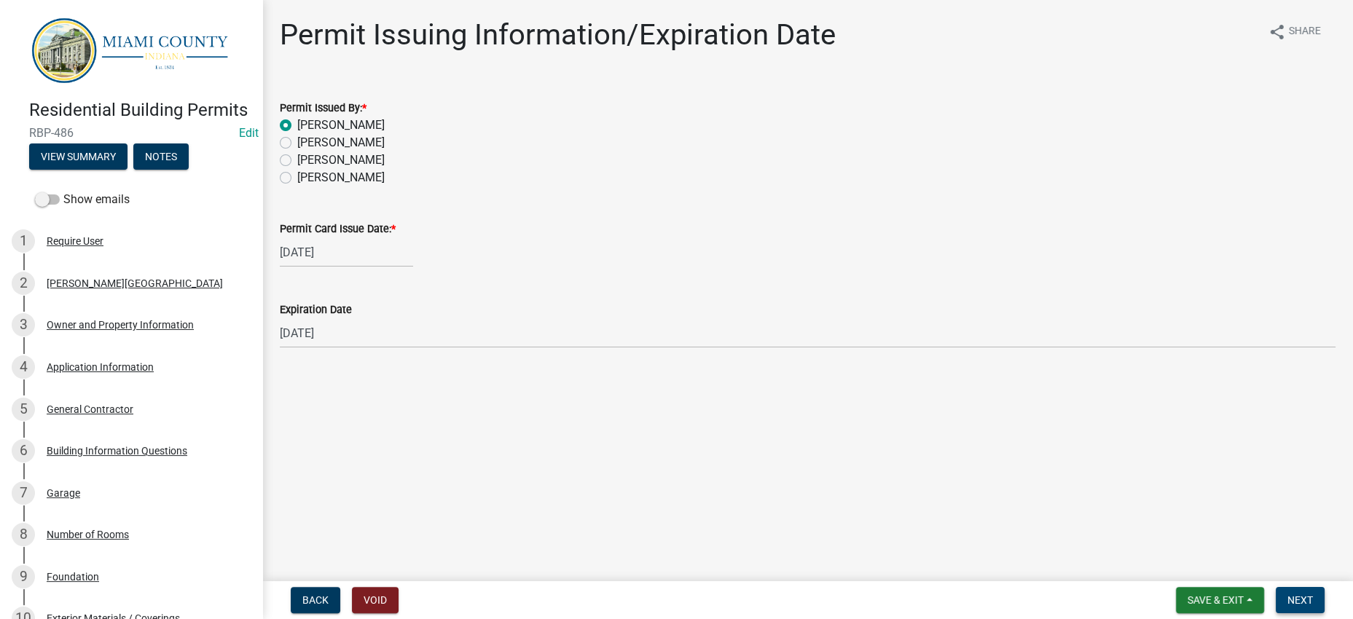
click at [1311, 601] on button "Next" at bounding box center [1300, 600] width 49 height 26
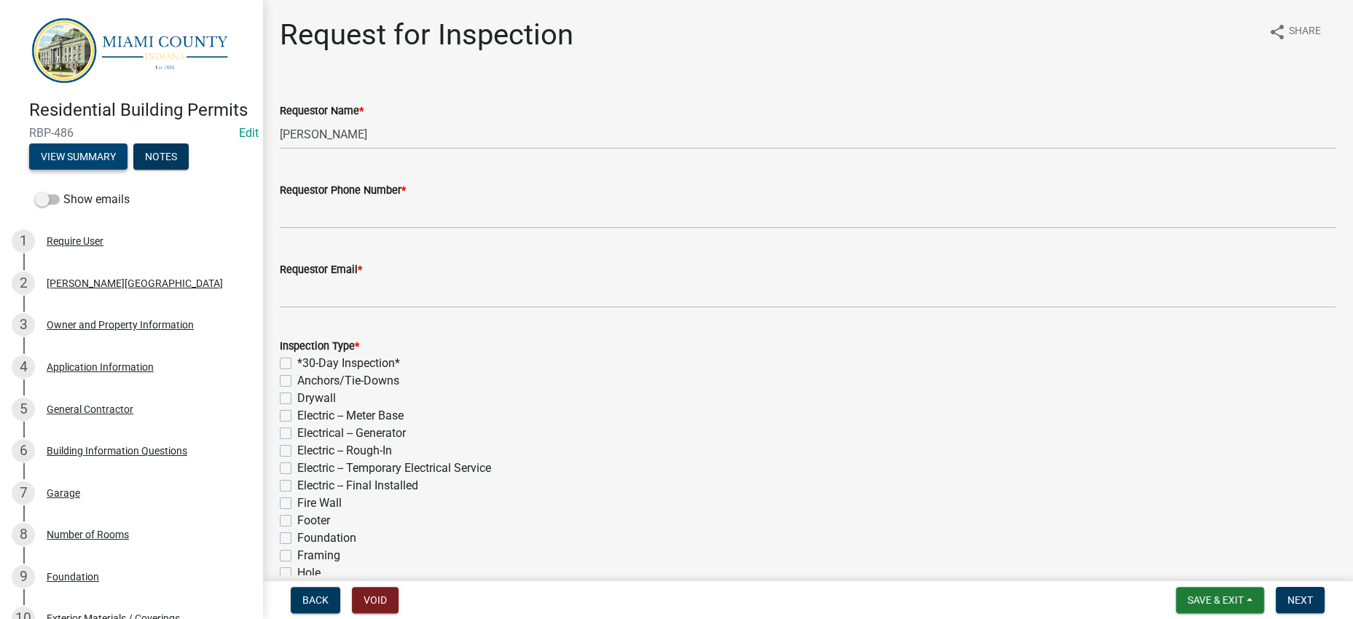
click at [128, 170] on button "View Summary" at bounding box center [78, 157] width 98 height 26
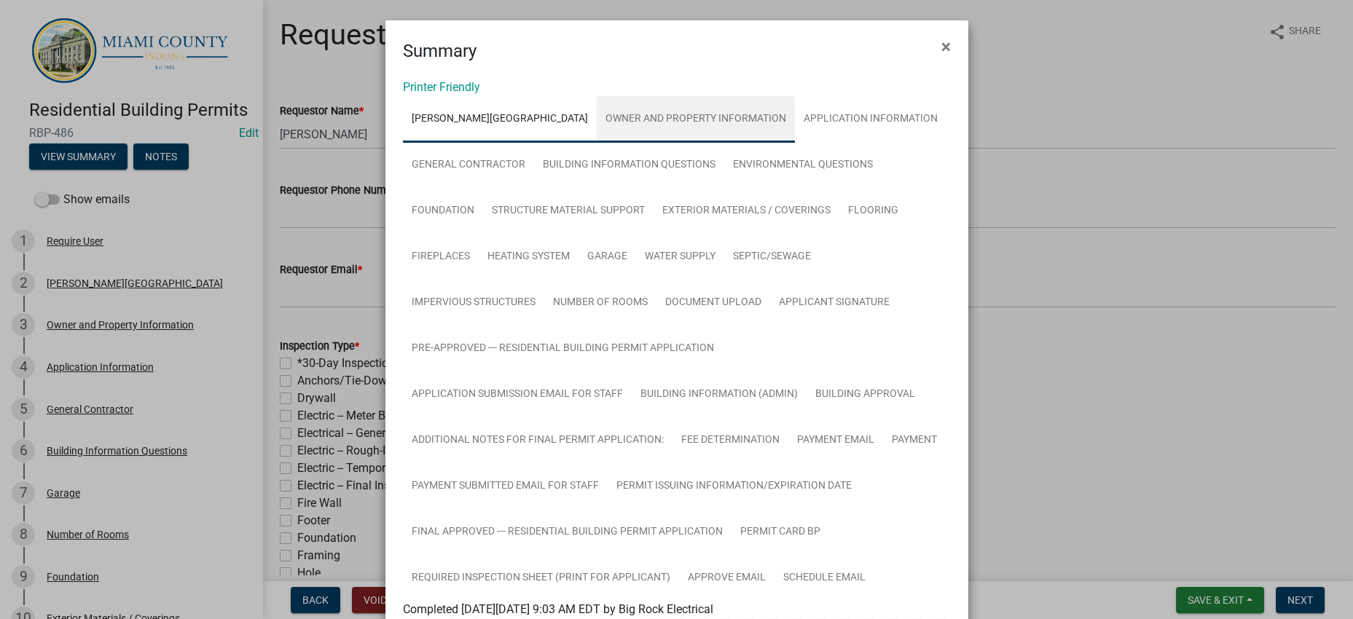
click at [701, 143] on link "Owner and Property Information" at bounding box center [696, 119] width 198 height 47
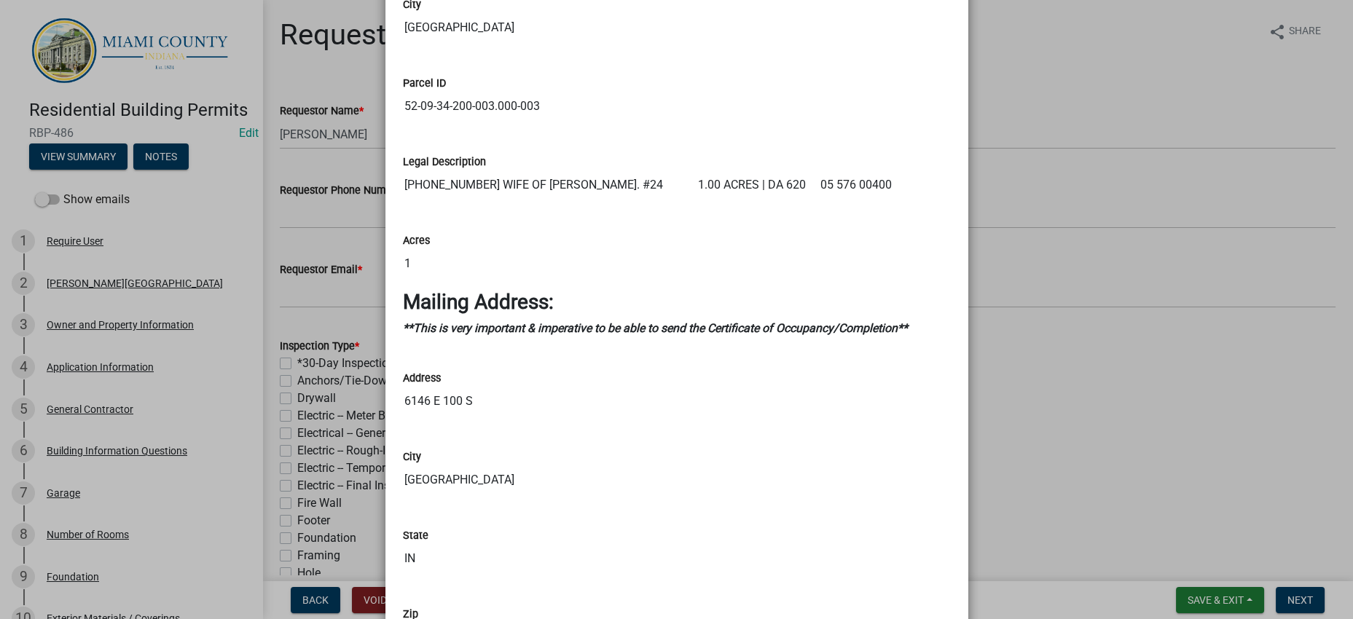
scroll to position [1459, 0]
drag, startPoint x: 550, startPoint y: 195, endPoint x: 385, endPoint y: 182, distance: 165.9
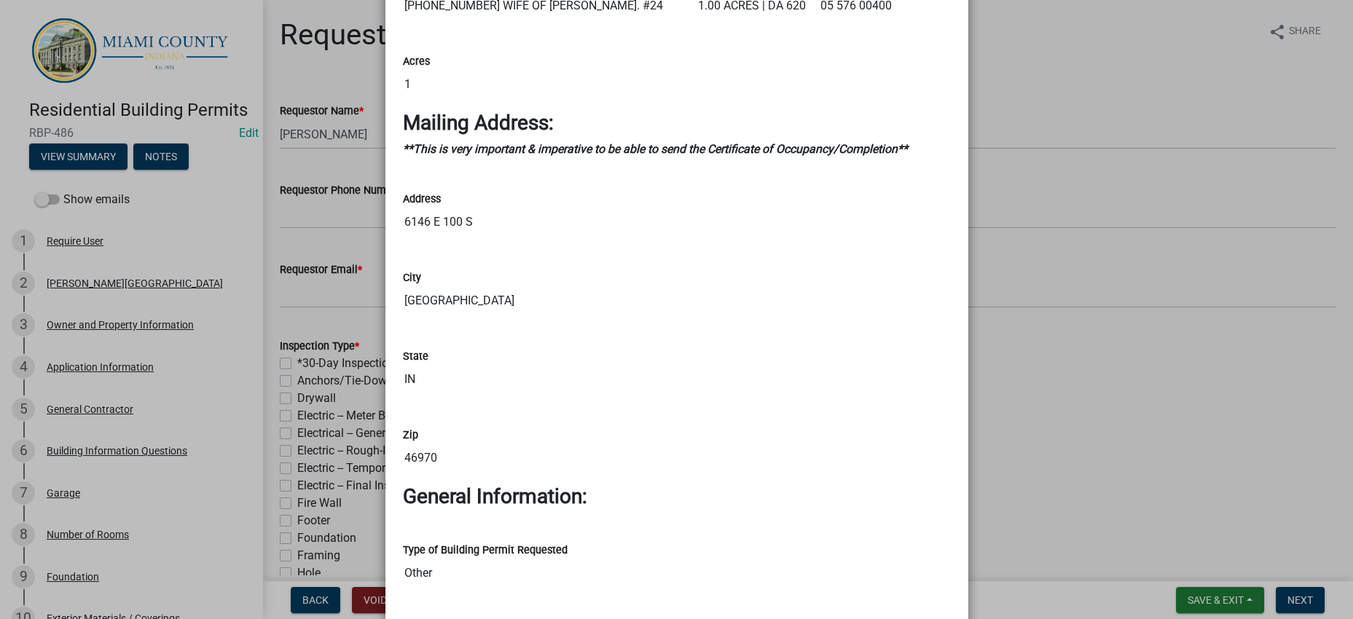
scroll to position [1641, 0]
drag, startPoint x: 506, startPoint y: 113, endPoint x: 390, endPoint y: 103, distance: 116.3
drag, startPoint x: 566, startPoint y: 295, endPoint x: 381, endPoint y: 305, distance: 184.7
click at [365, 299] on ngb-modal-window "Summary × Printer Friendly BUTLER TOWNSHIP Owner and Property Information Appli…" at bounding box center [676, 309] width 1353 height 619
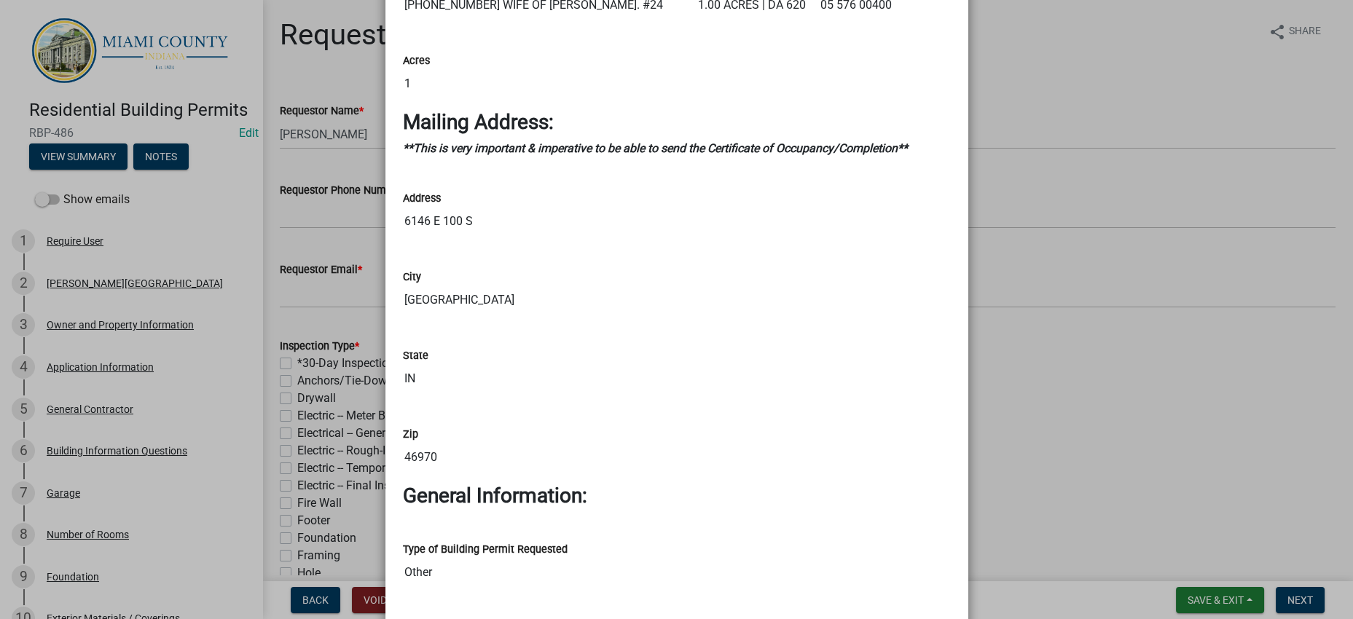
click at [1020, 446] on ngb-modal-window "Summary × Printer Friendly BUTLER TOWNSHIP Owner and Property Information Appli…" at bounding box center [676, 309] width 1353 height 619
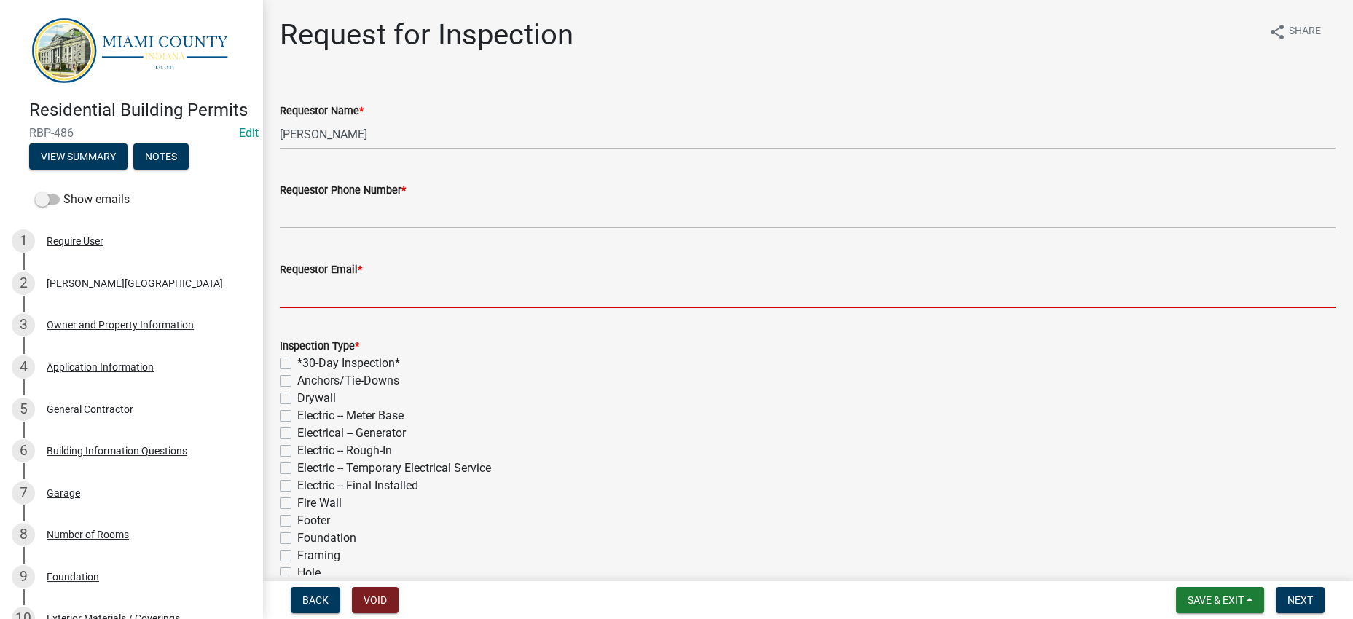
click at [691, 308] on input "Requestor Email *" at bounding box center [808, 293] width 1056 height 30
paste input "g.gardineer@yahoo.com"
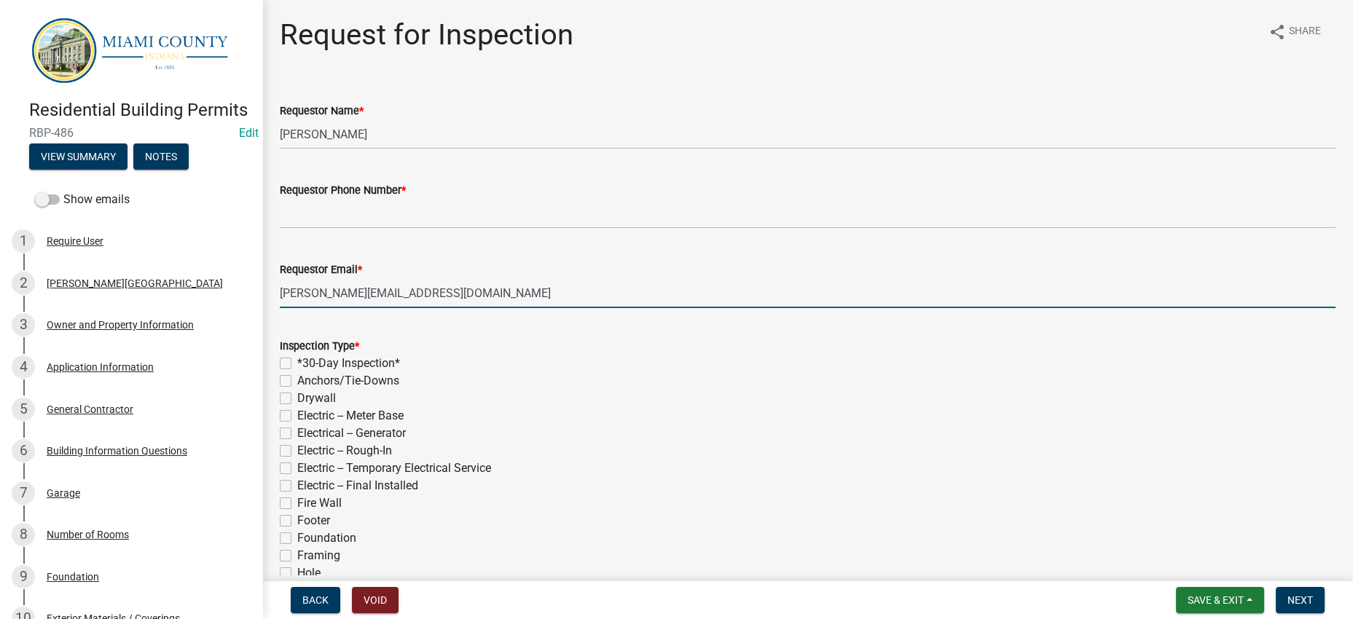
type input "g.gardineer@yahoo.com"
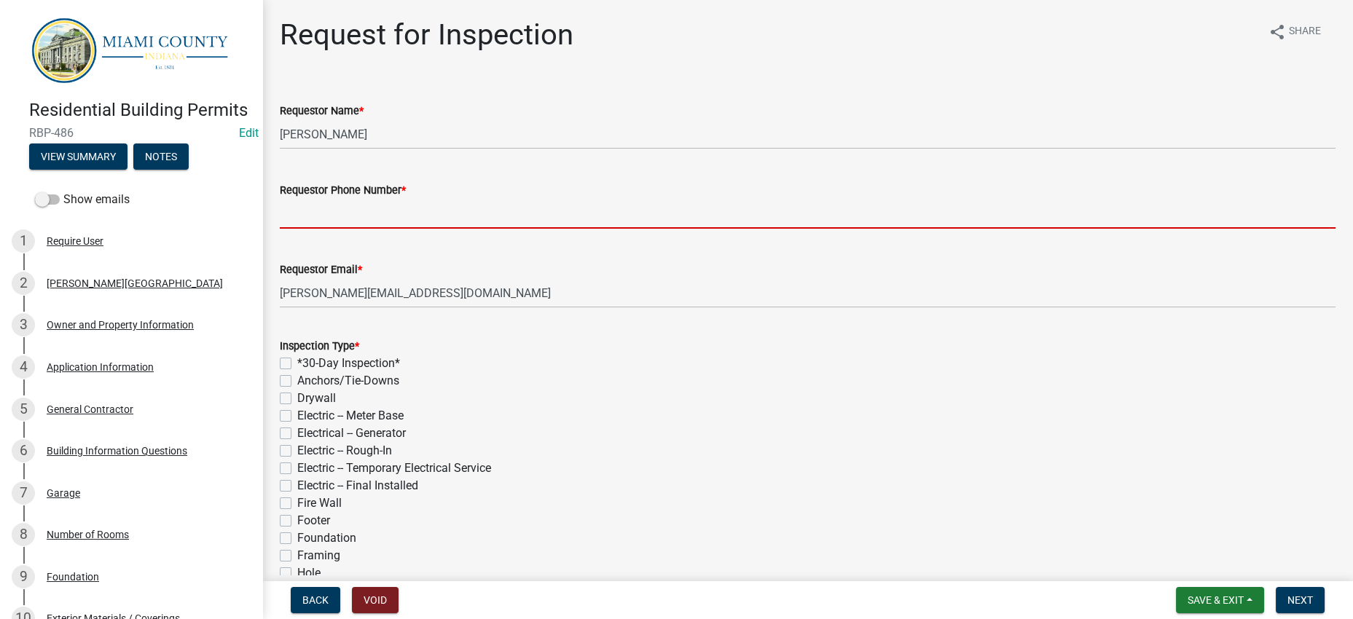
click at [375, 229] on input "Requestor Phone Number *" at bounding box center [808, 214] width 1056 height 30
paste input "(765) 469-4440"
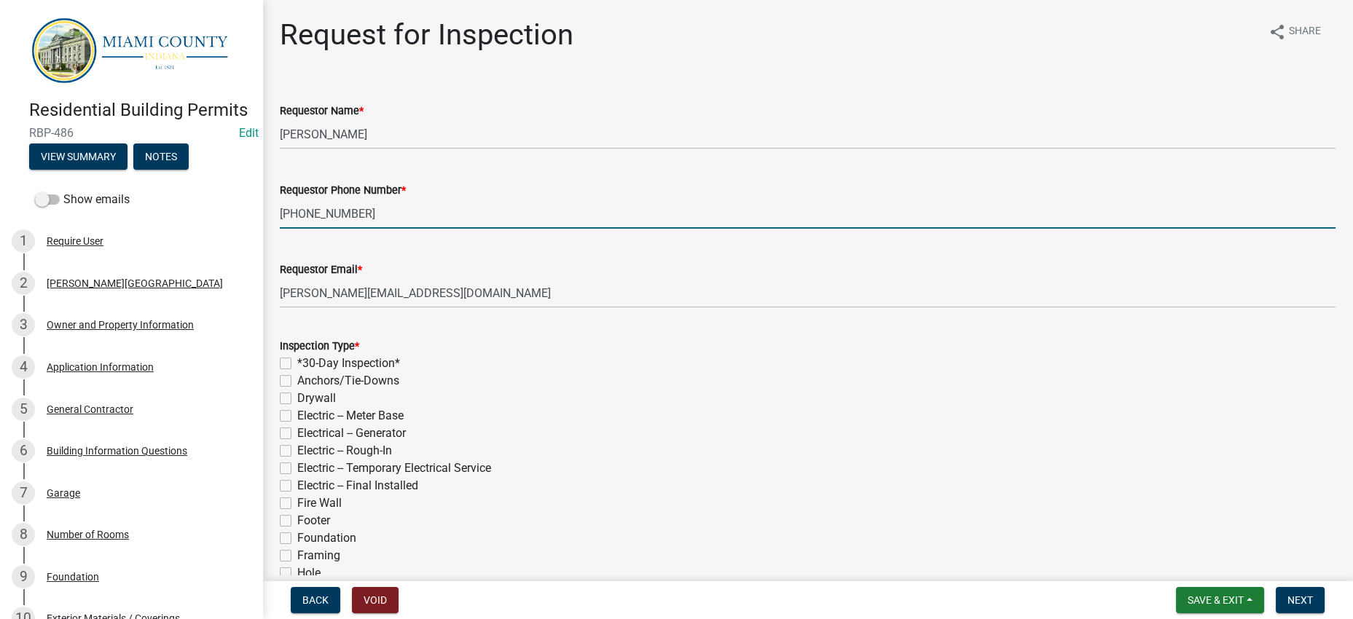
type input "(765) 469-4440"
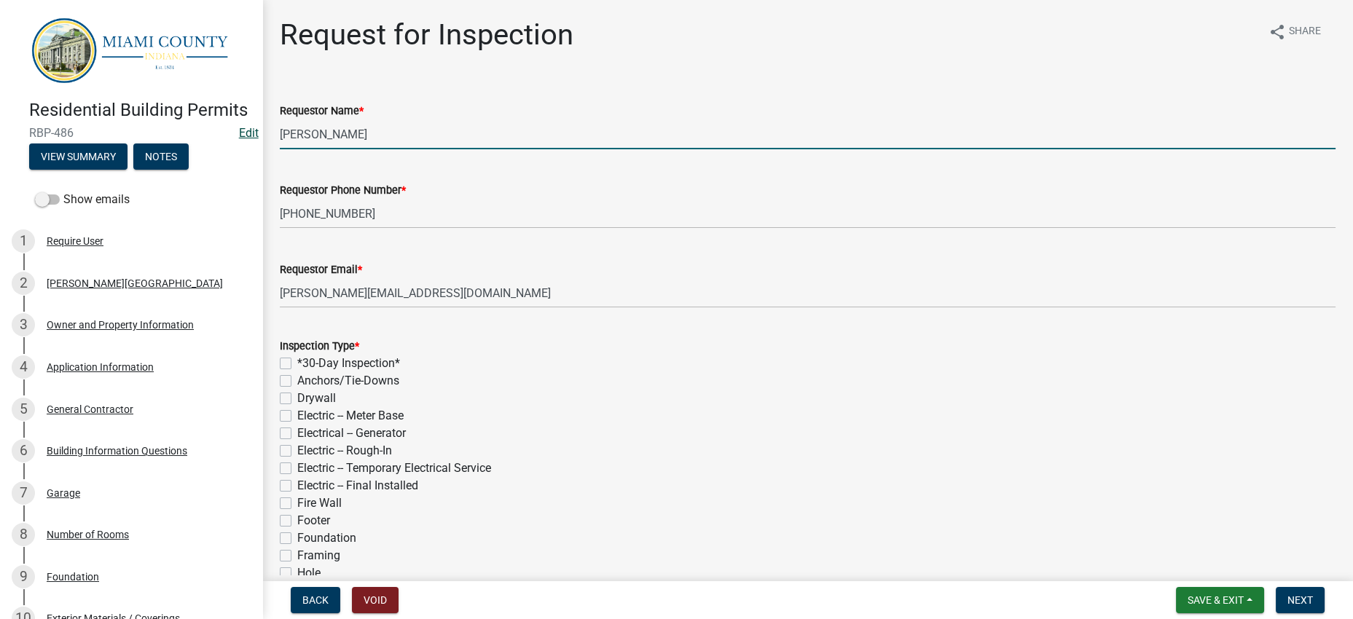
drag, startPoint x: 387, startPoint y: 175, endPoint x: 243, endPoint y: 174, distance: 143.6
click at [243, 174] on div "Residential Building Permits RBP-486 Edit View Summary Notes Show emails 1 Requ…" at bounding box center [676, 309] width 1353 height 619
paste input "George Gardineer"
type input "George Gardineer"
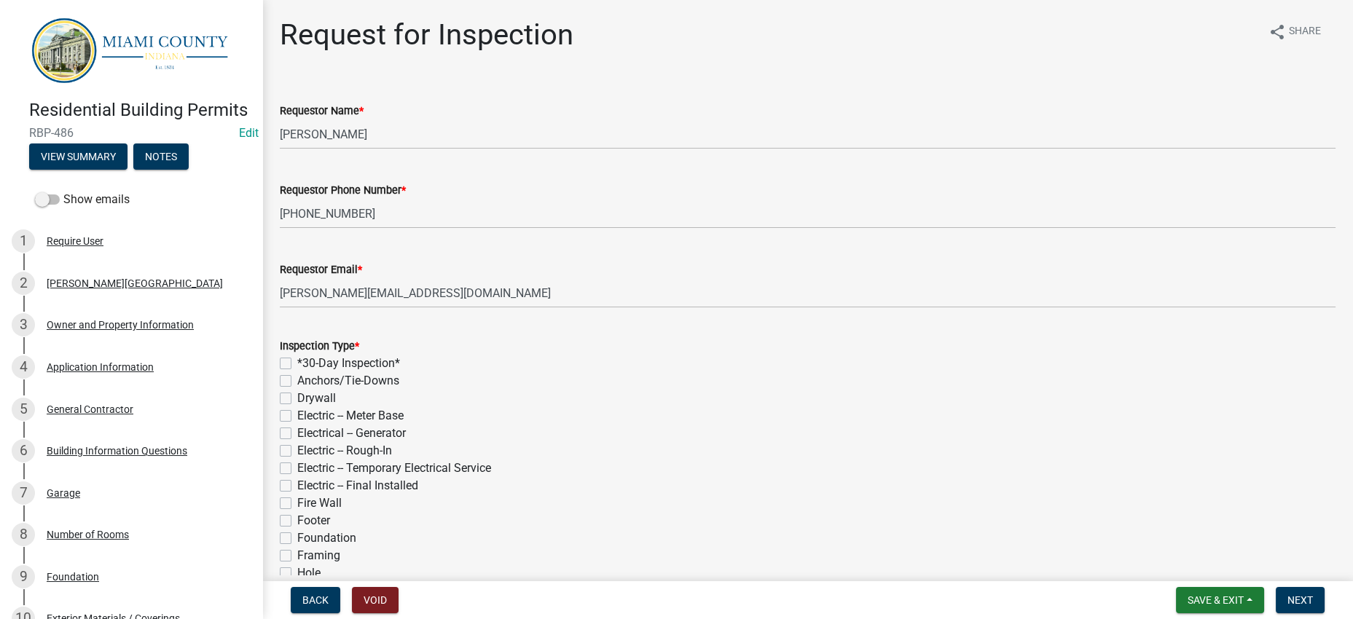
click at [757, 199] on div "Requestor Phone Number *" at bounding box center [808, 189] width 1056 height 17
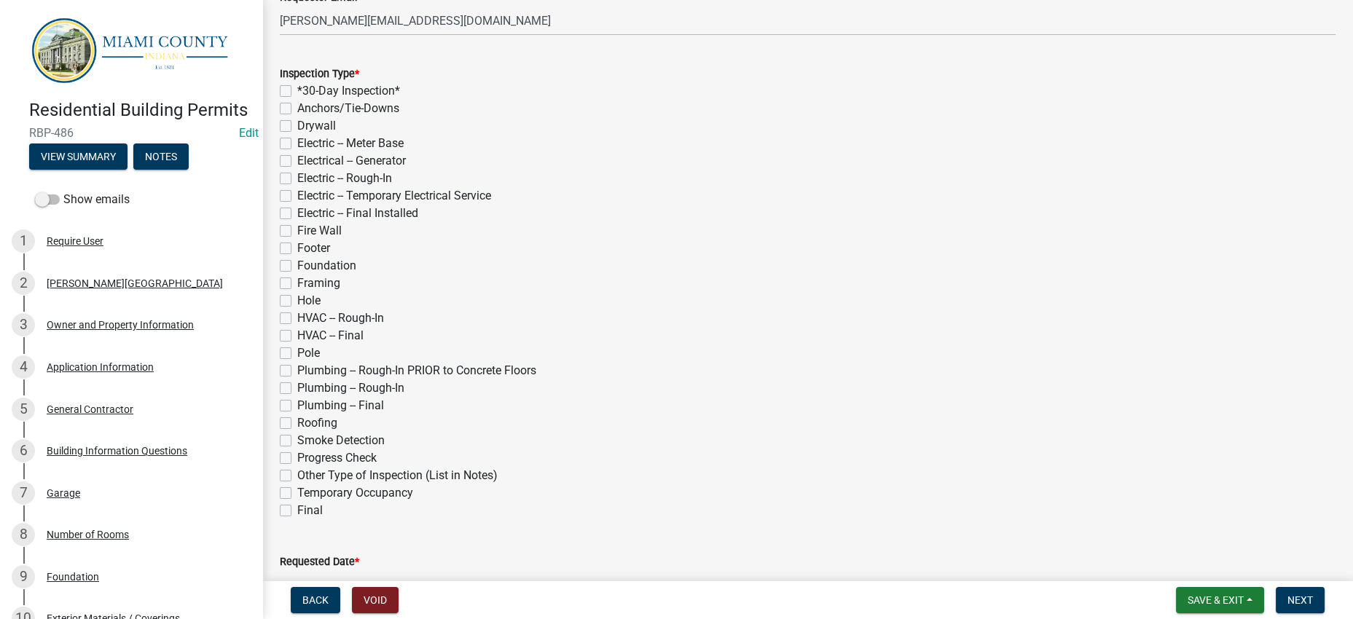
scroll to position [273, 0]
click at [337, 99] on label "*30-Day Inspection*" at bounding box center [348, 90] width 103 height 17
click at [307, 91] on input "*30-Day Inspection*" at bounding box center [301, 86] width 9 height 9
checkbox input "true"
checkbox input "false"
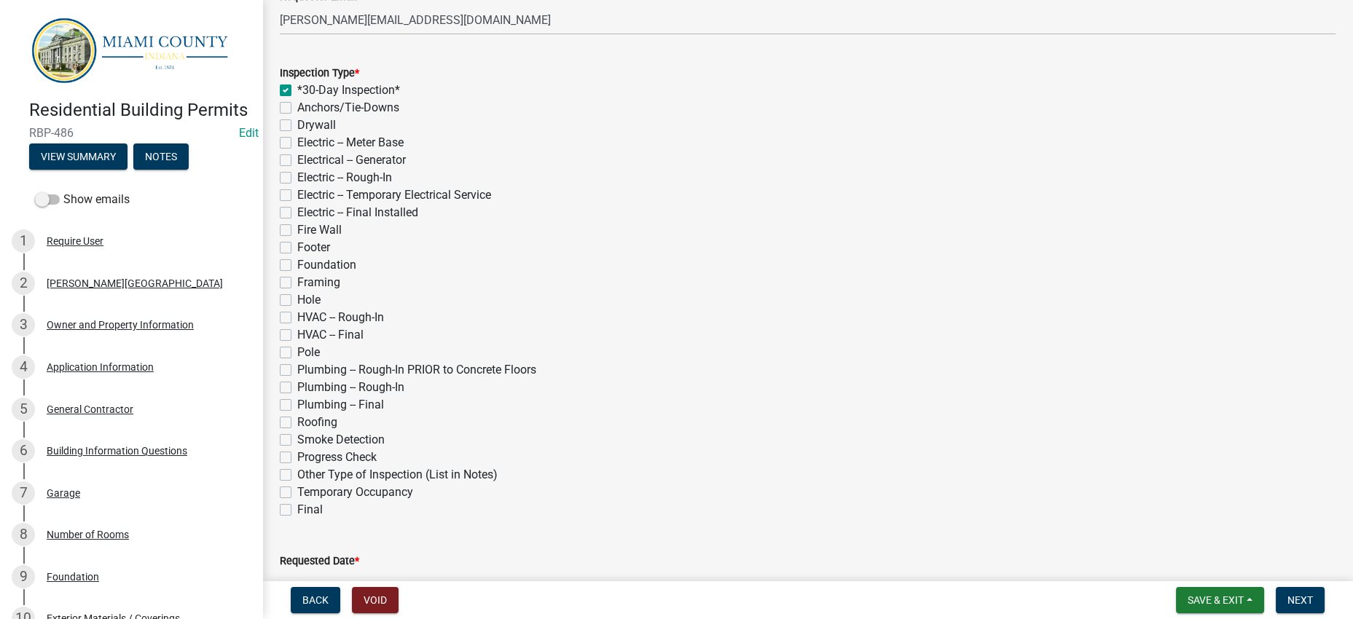
checkbox input "false"
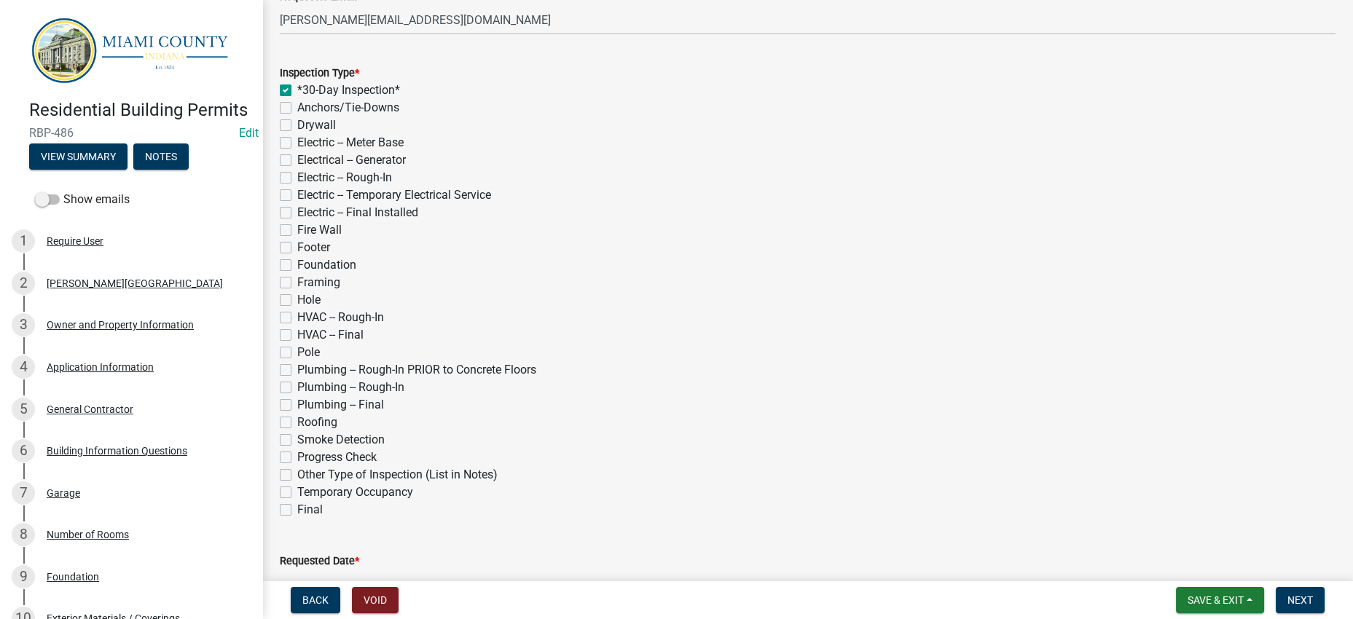
checkbox input "false"
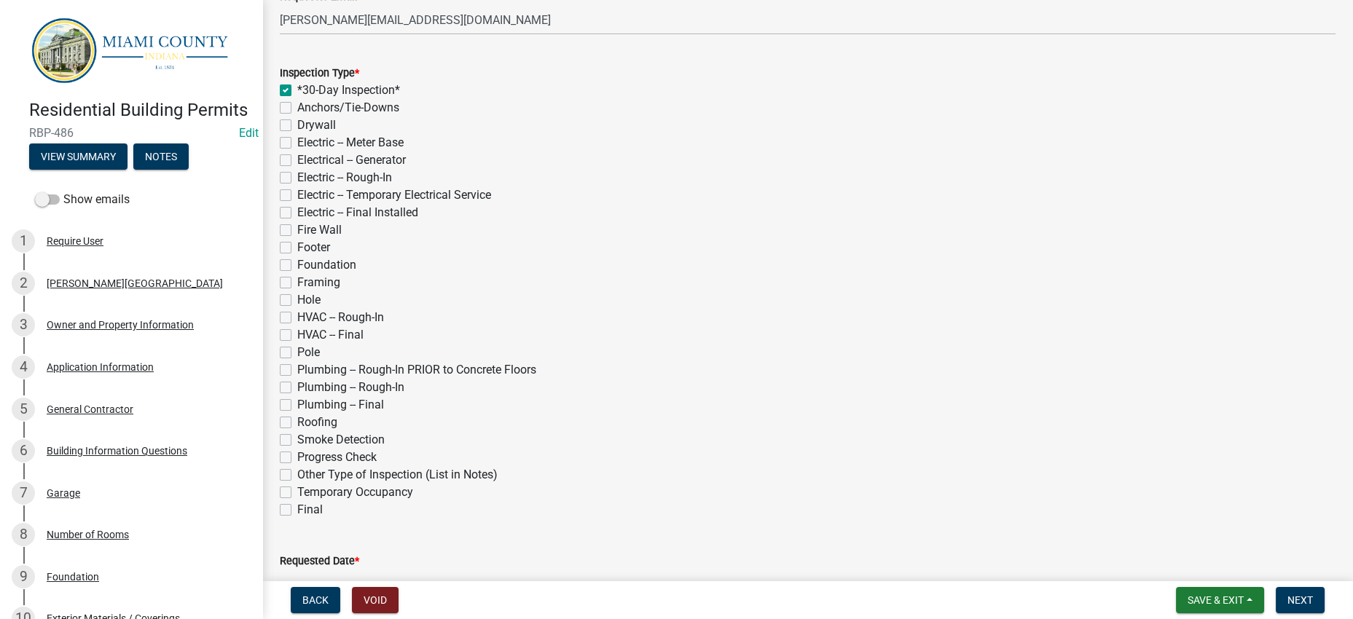
checkbox input "false"
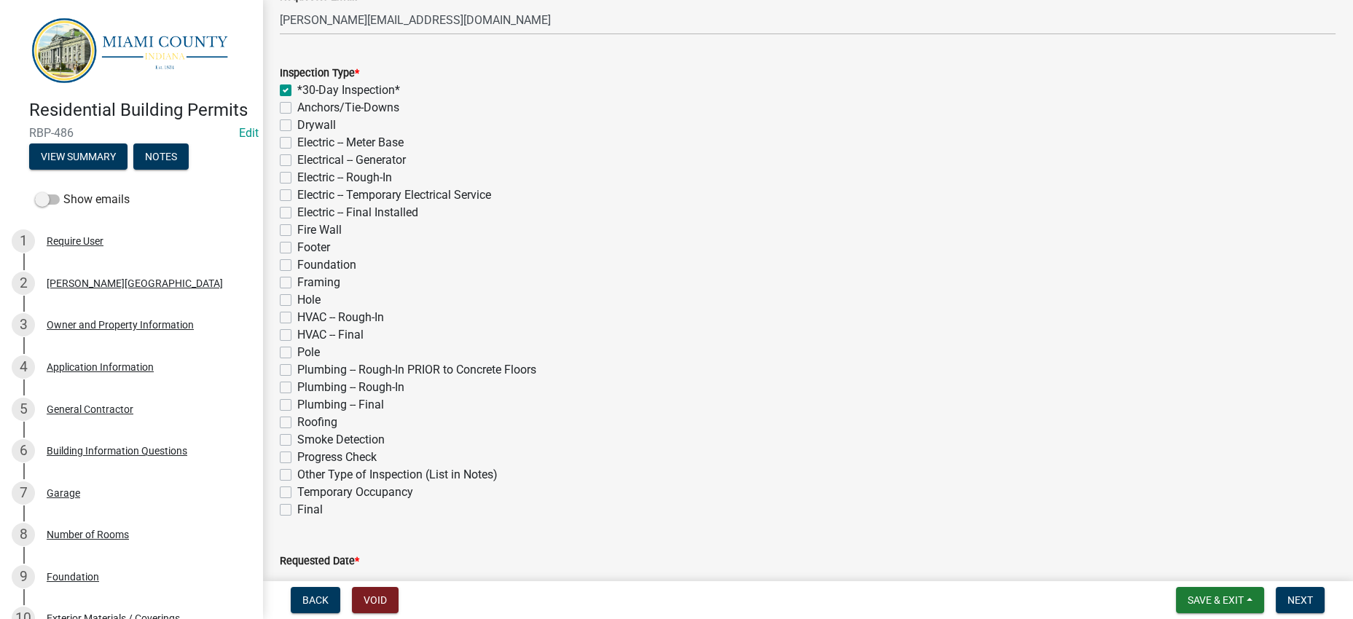
checkbox input "false"
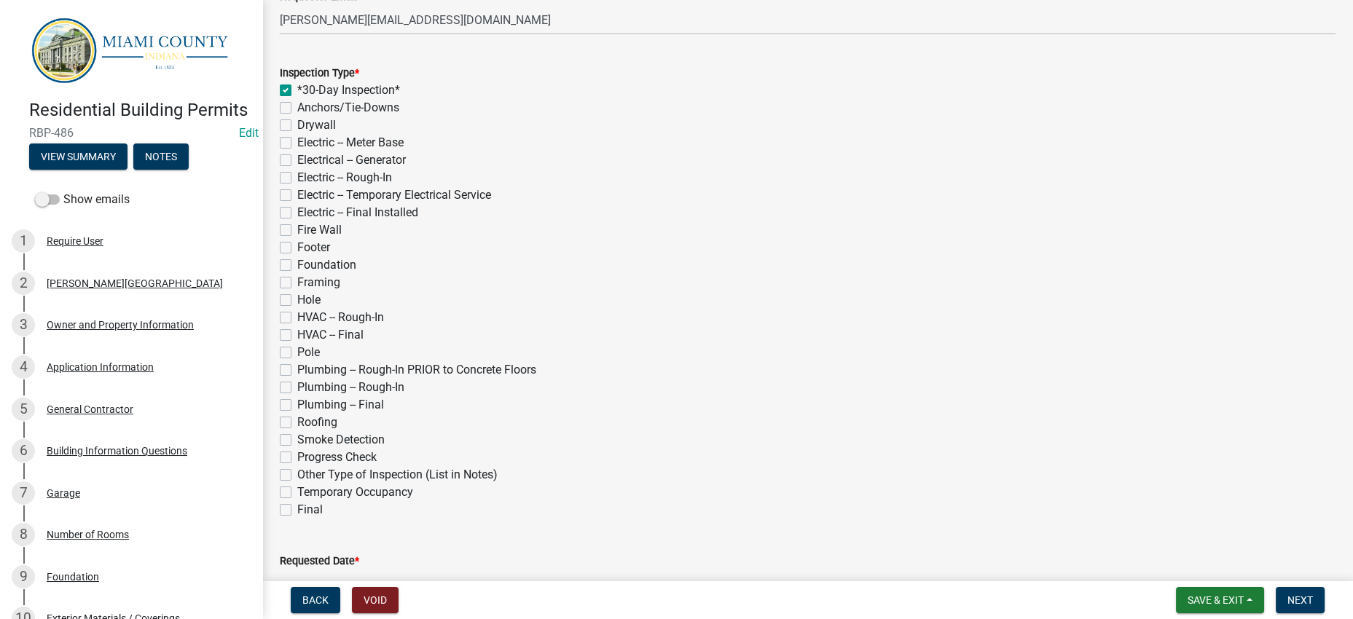
checkbox input "false"
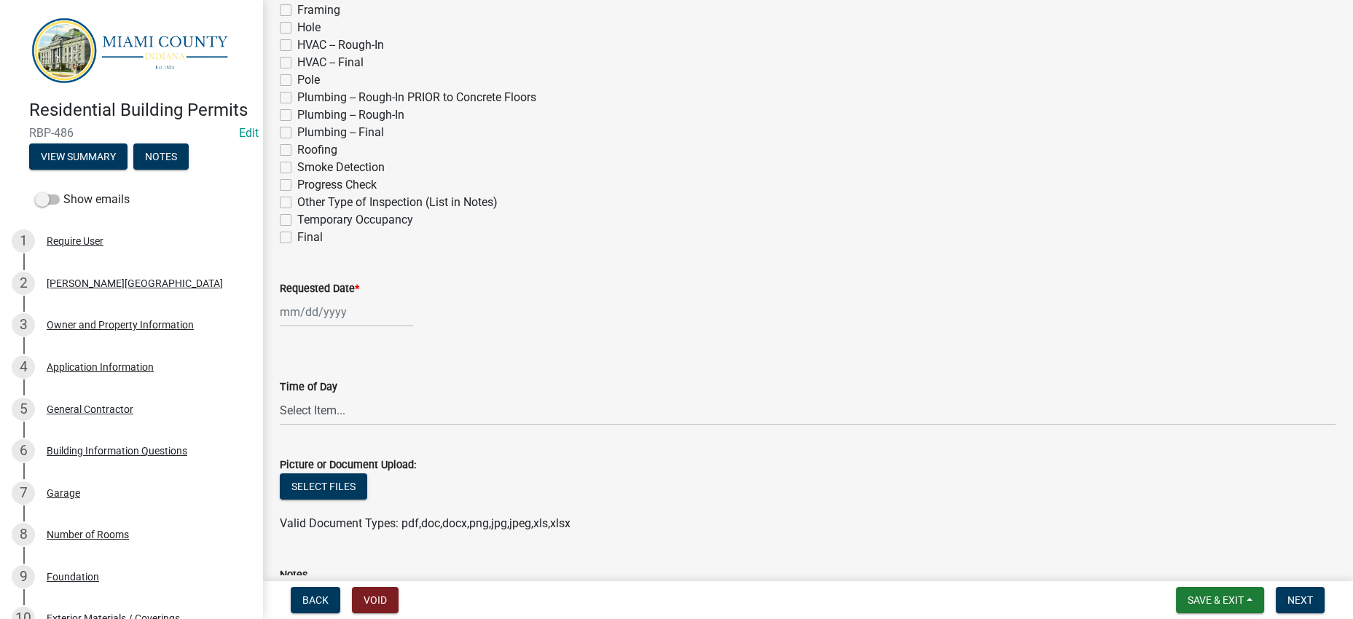
click at [313, 36] on label "Hole" at bounding box center [308, 27] width 23 height 17
click at [307, 28] on input "Hole" at bounding box center [301, 23] width 9 height 9
checkbox input "true"
checkbox input "false"
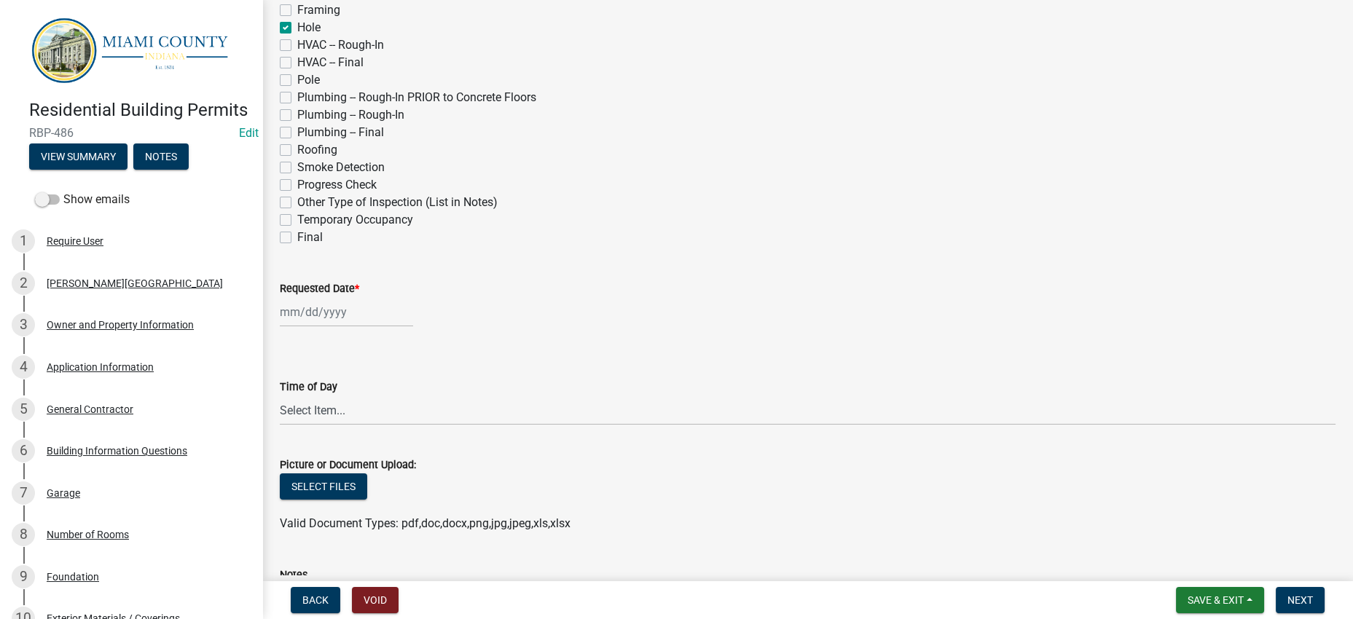
checkbox input "false"
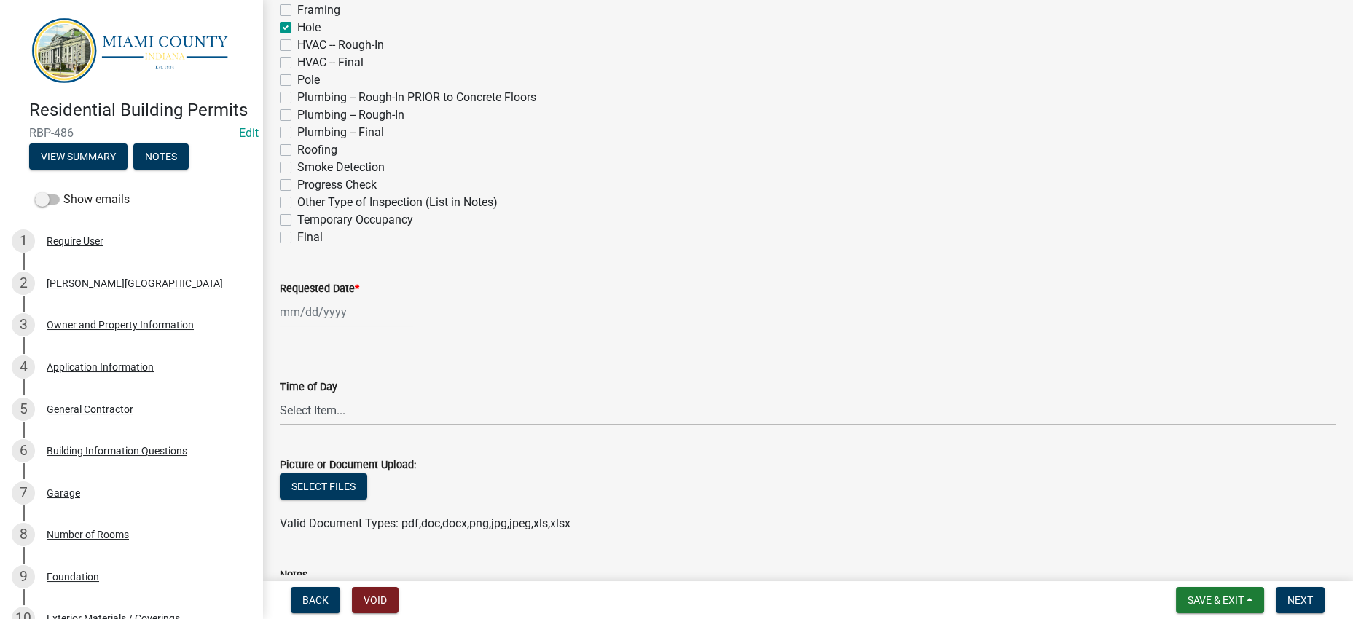
checkbox input "false"
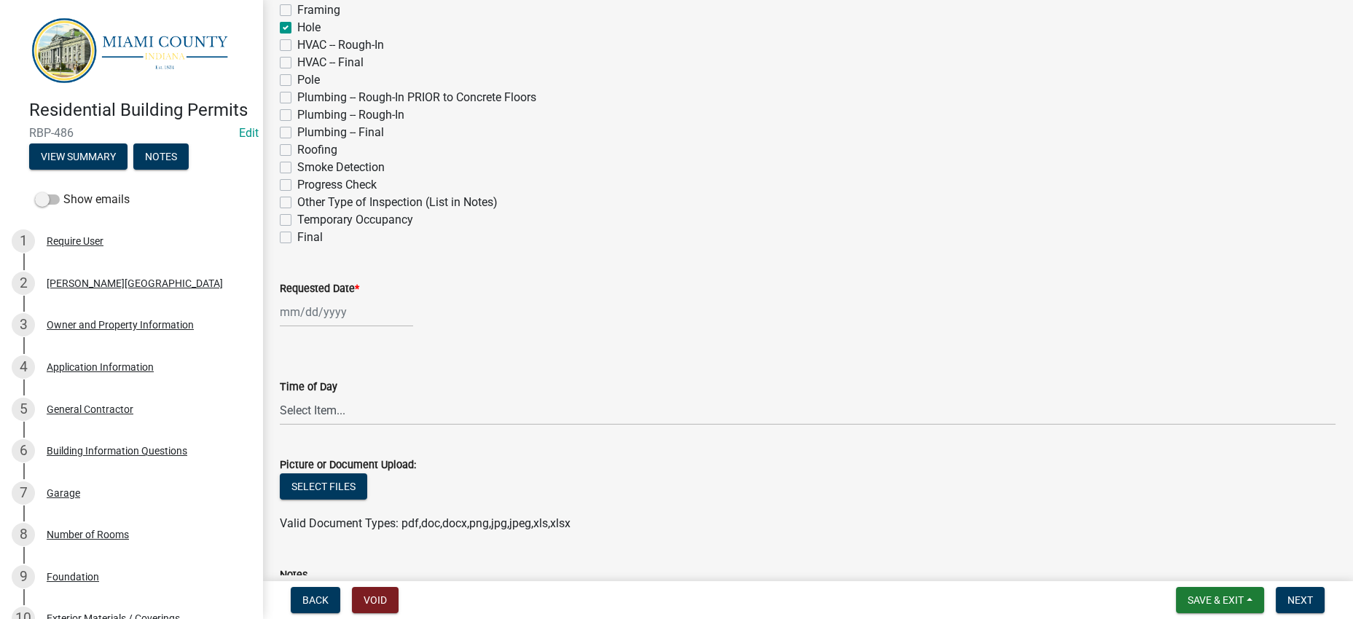
checkbox input "true"
checkbox input "false"
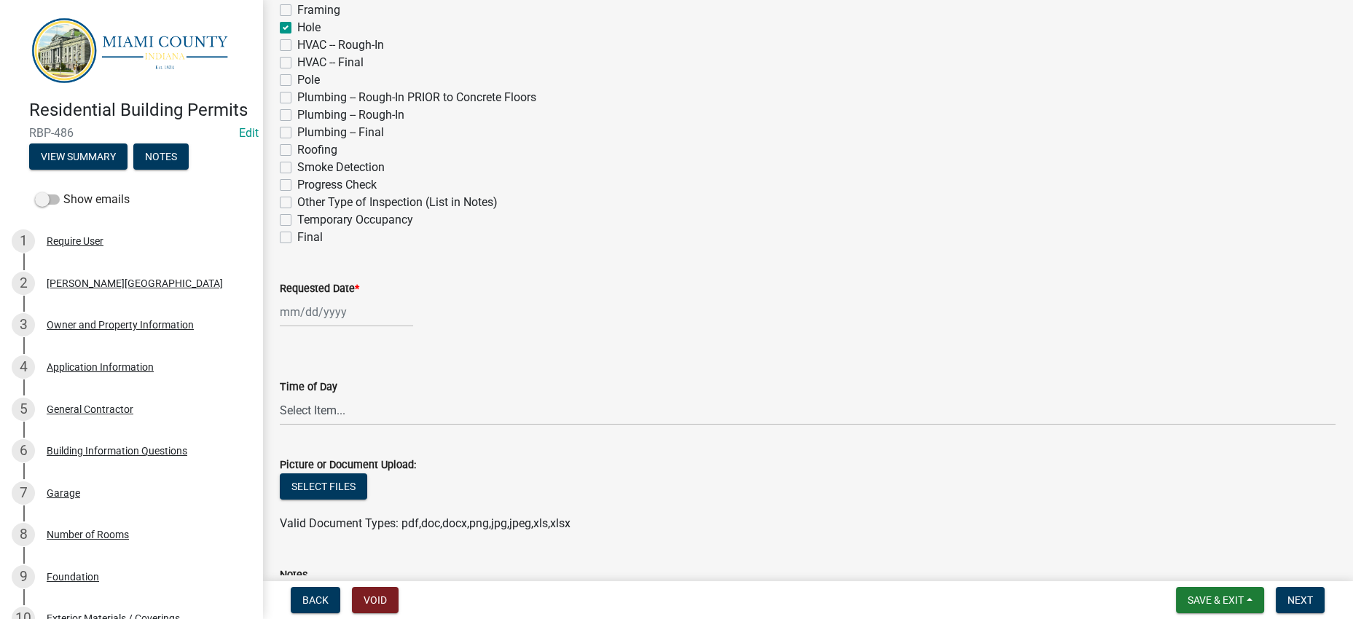
checkbox input "false"
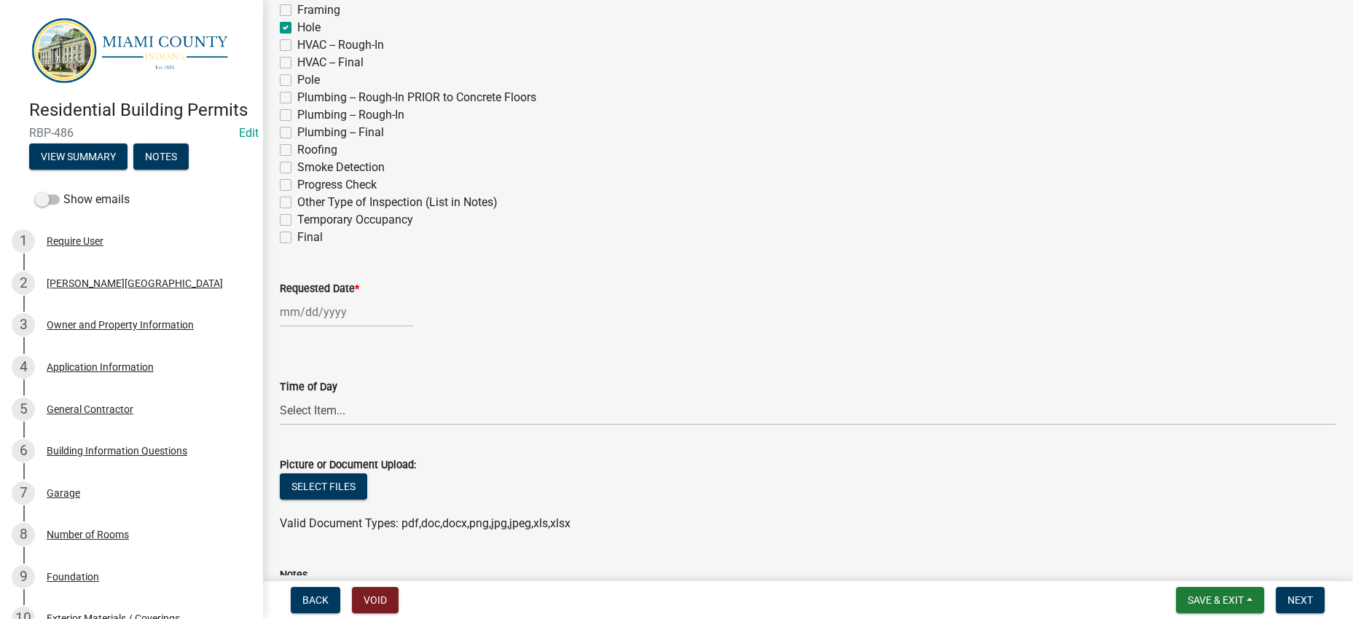
checkbox input "false"
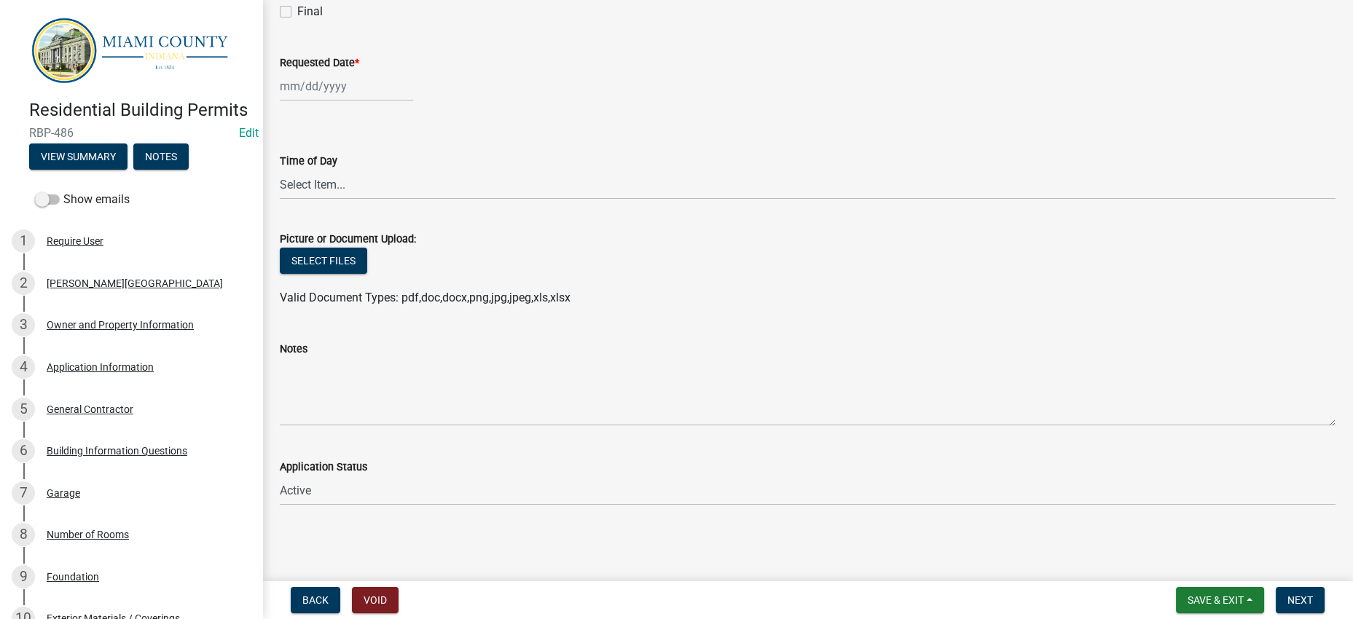
scroll to position [910, 0]
click at [381, 101] on div at bounding box center [346, 86] width 133 height 30
select select "8"
select select "2025"
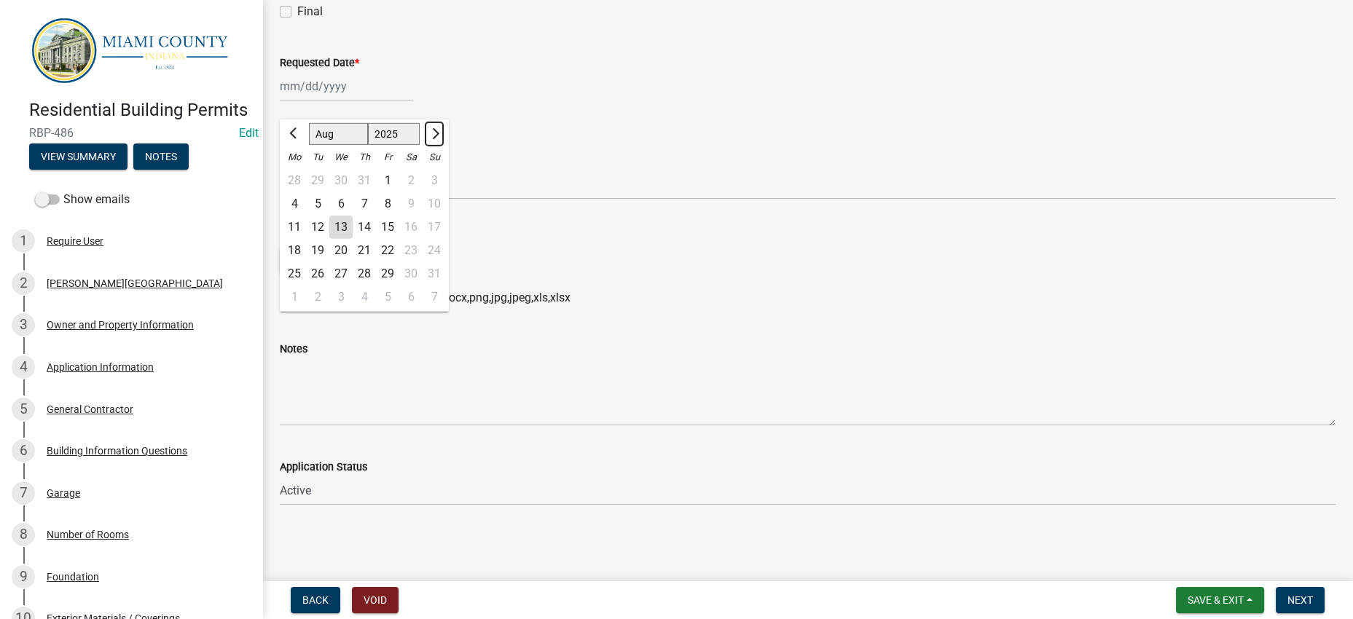
click at [439, 139] on span "Next month" at bounding box center [434, 133] width 11 height 11
select select "9"
click at [306, 239] on div "15" at bounding box center [294, 227] width 23 height 23
type input "09/15/2025"
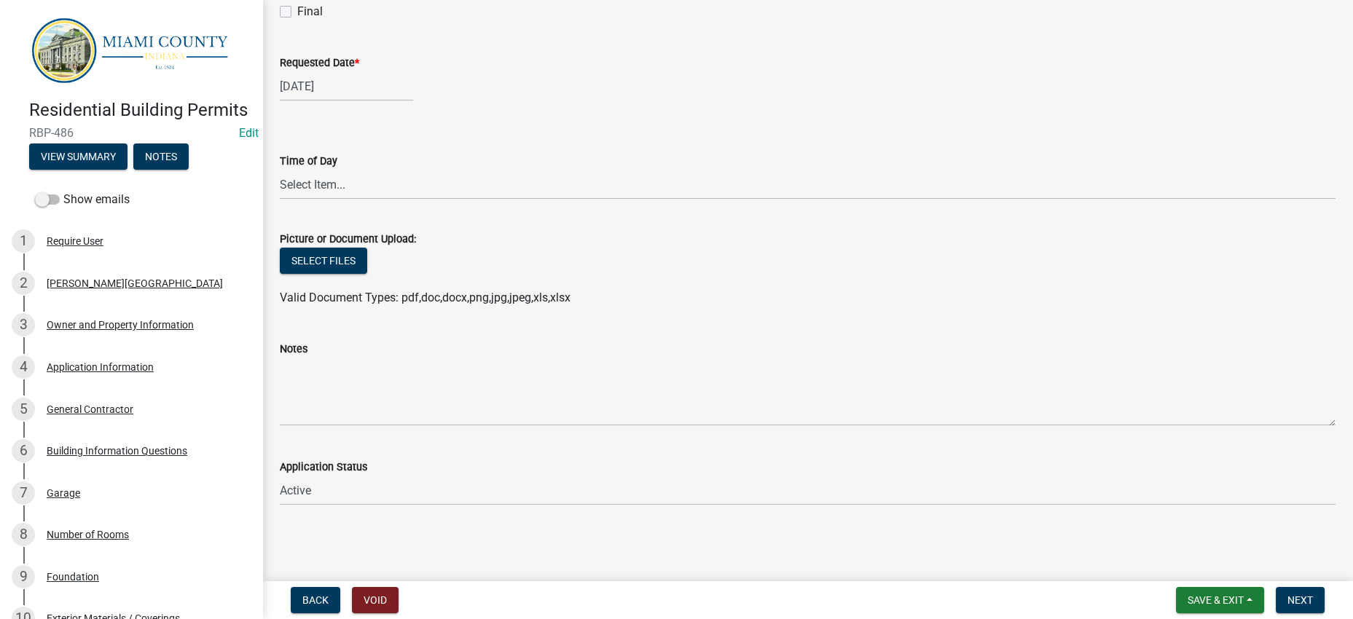
click at [687, 101] on div "09/15/2025" at bounding box center [808, 86] width 1056 height 30
click at [1292, 595] on span "Next" at bounding box center [1301, 601] width 26 height 12
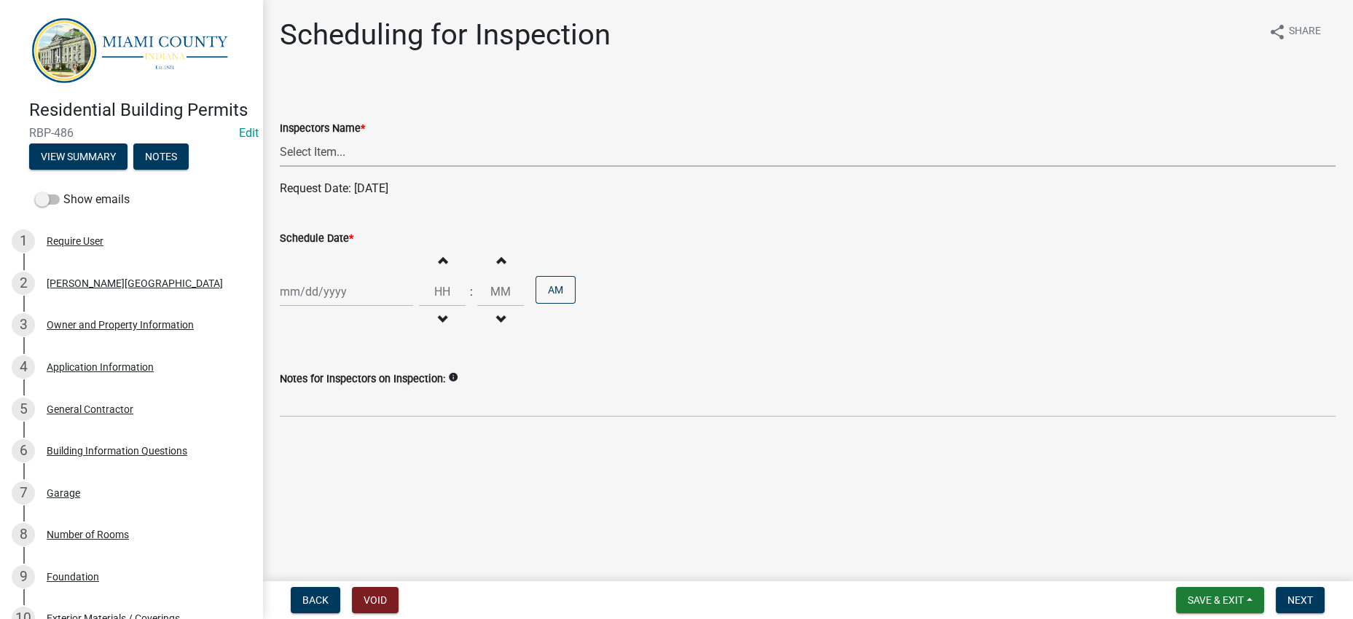
click at [509, 167] on select "Select Item... bmthomas (Brooklyn Thomas) croser (Corey) megangipson (Megan Gip…" at bounding box center [808, 152] width 1056 height 30
select select "25b75ae6-03c7-4280-9b34-fcf63005d5e5"
click at [284, 167] on select "Select Item... bmthomas (Brooklyn Thomas) croser (Corey) megangipson (Megan Gip…" at bounding box center [808, 152] width 1056 height 30
click at [351, 307] on div at bounding box center [346, 292] width 133 height 30
select select "8"
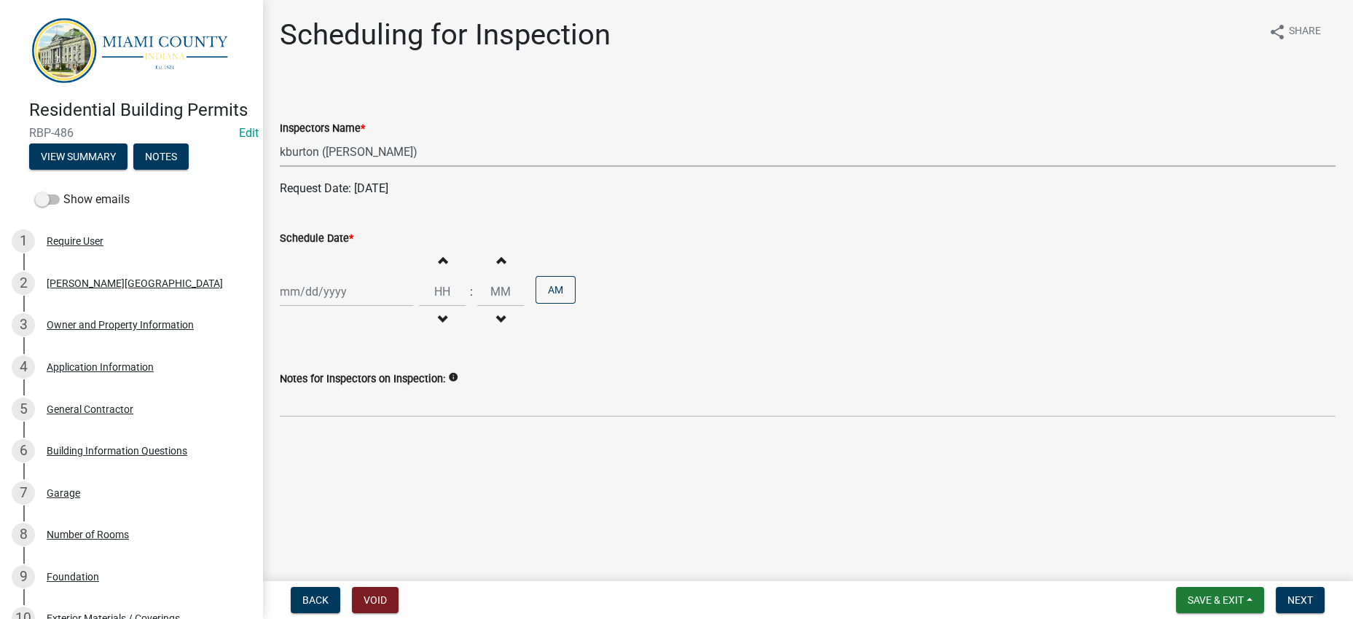
select select "2025"
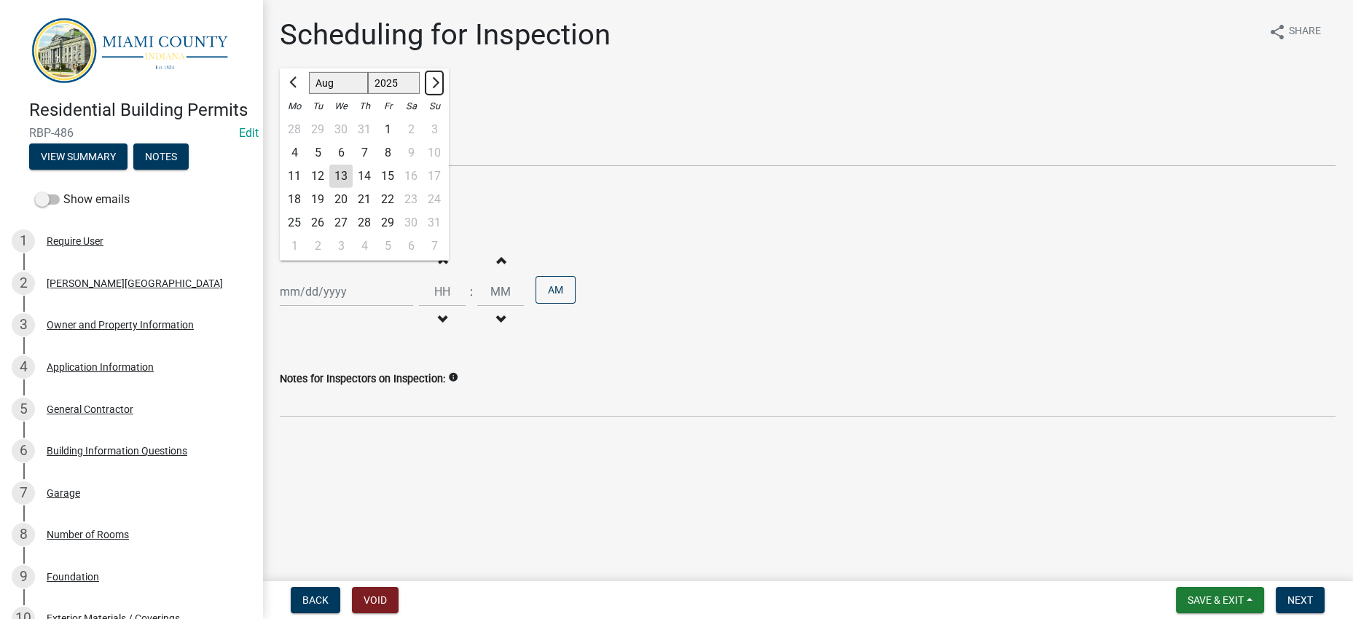
click at [443, 95] on button "Next month" at bounding box center [434, 82] width 17 height 23
select select "9"
click at [305, 188] on div "15" at bounding box center [294, 176] width 23 height 23
type input "09/15/2025"
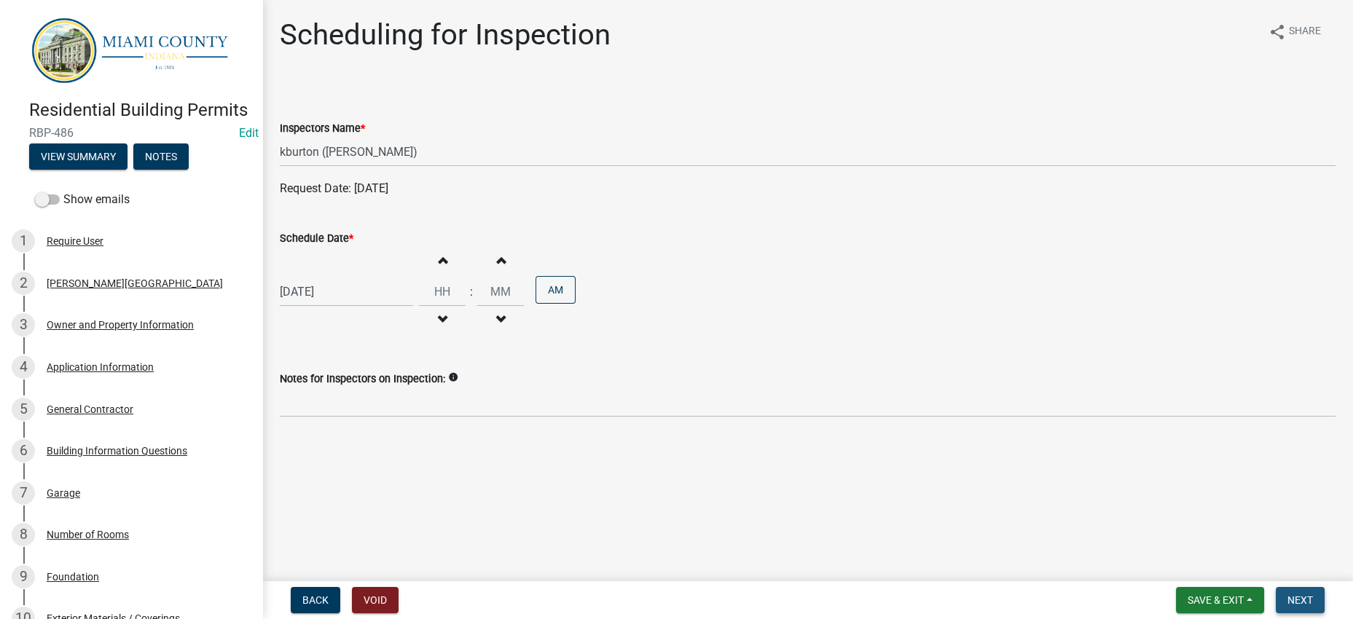
click at [1305, 595] on span "Next" at bounding box center [1301, 601] width 26 height 12
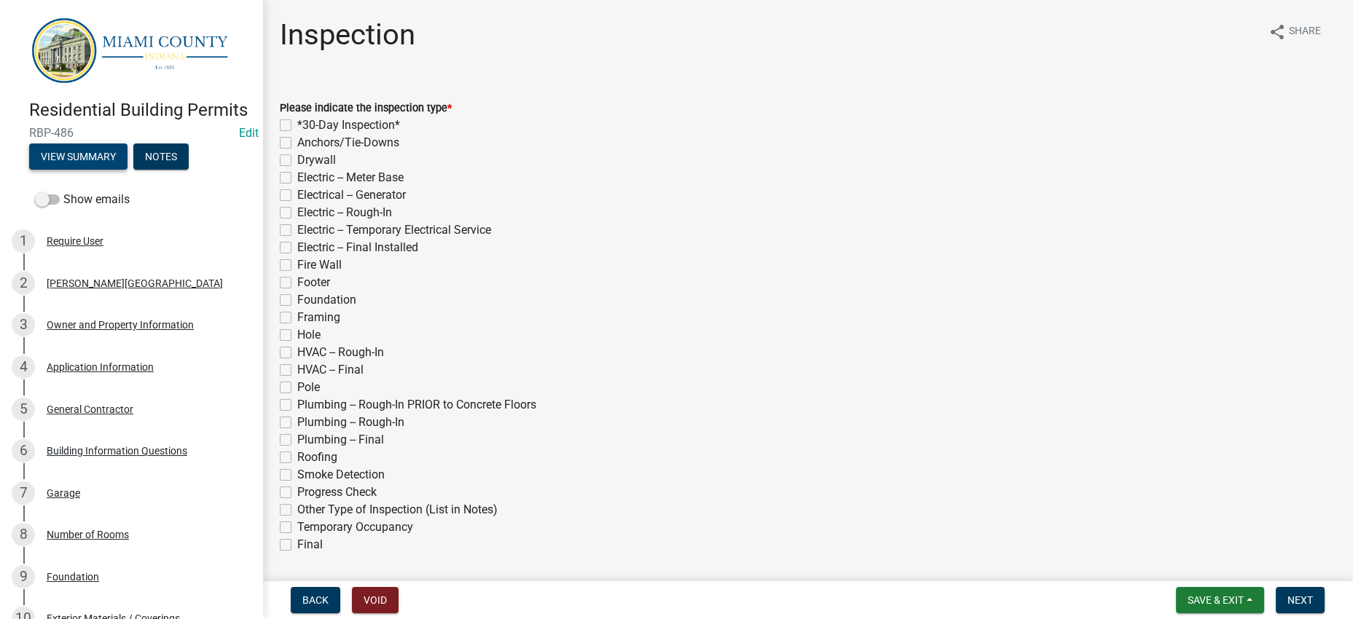
click at [128, 170] on button "View Summary" at bounding box center [78, 157] width 98 height 26
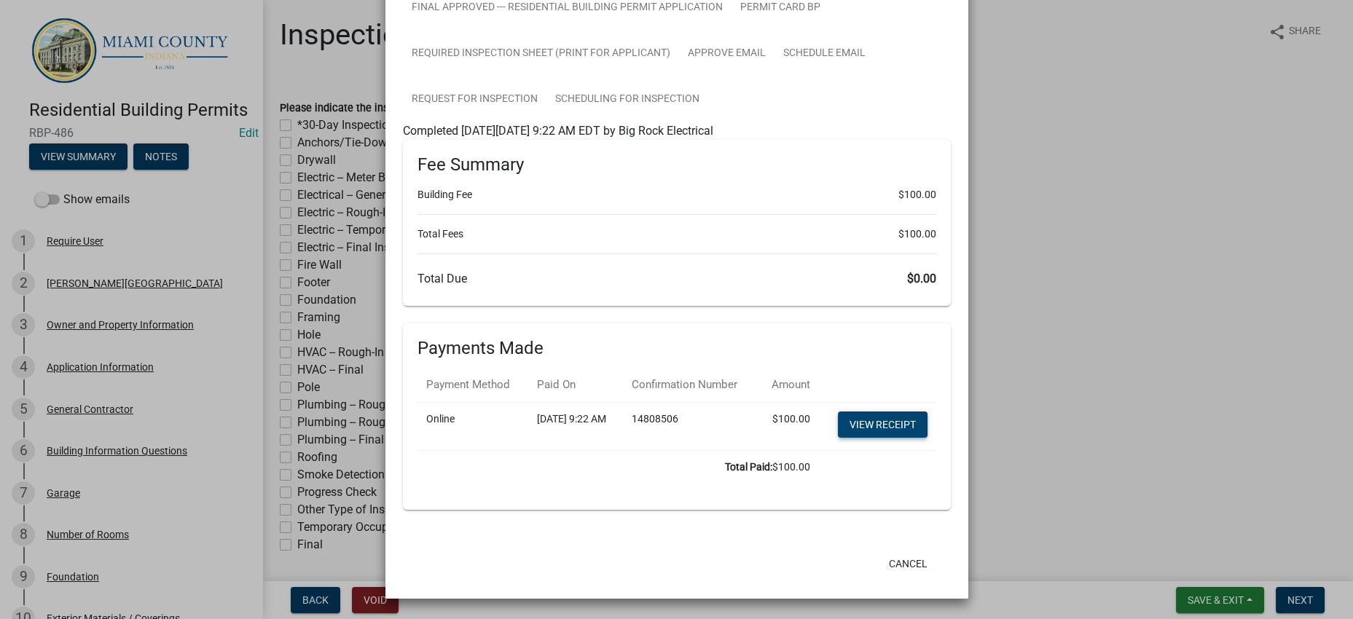
scroll to position [638, 0]
click at [532, 31] on link "FINAL Approved --- Residential Building Permit Application" at bounding box center [567, 8] width 329 height 47
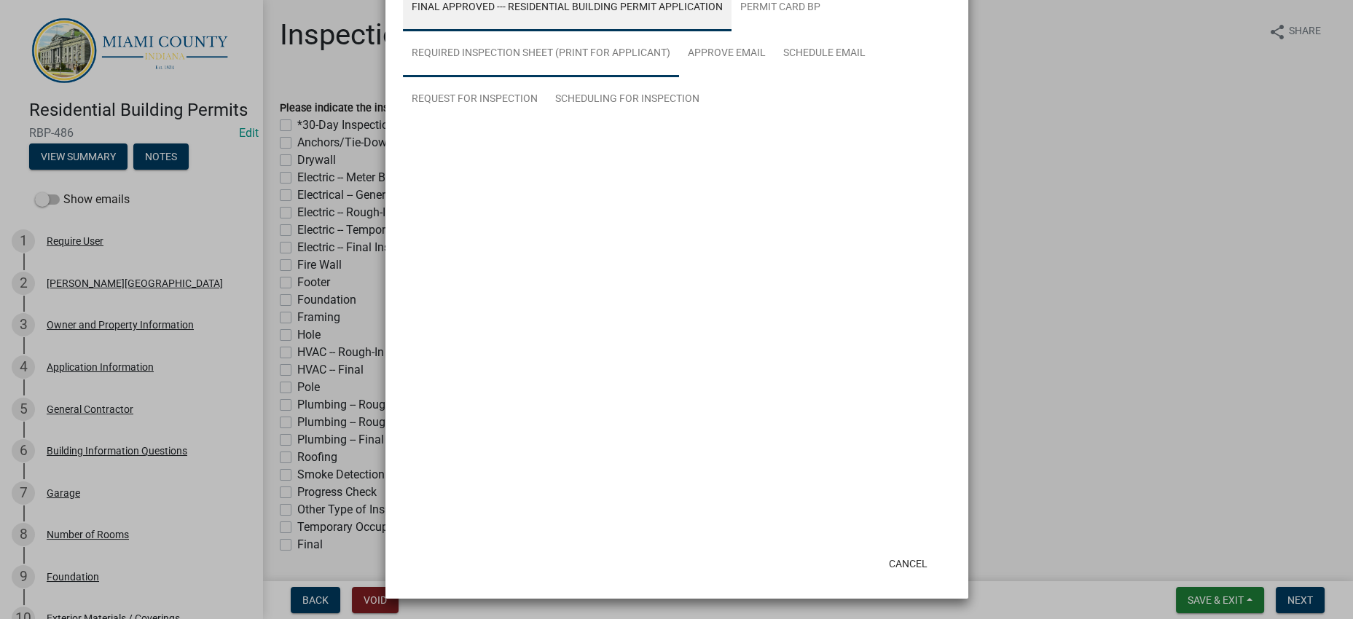
scroll to position [585, 0]
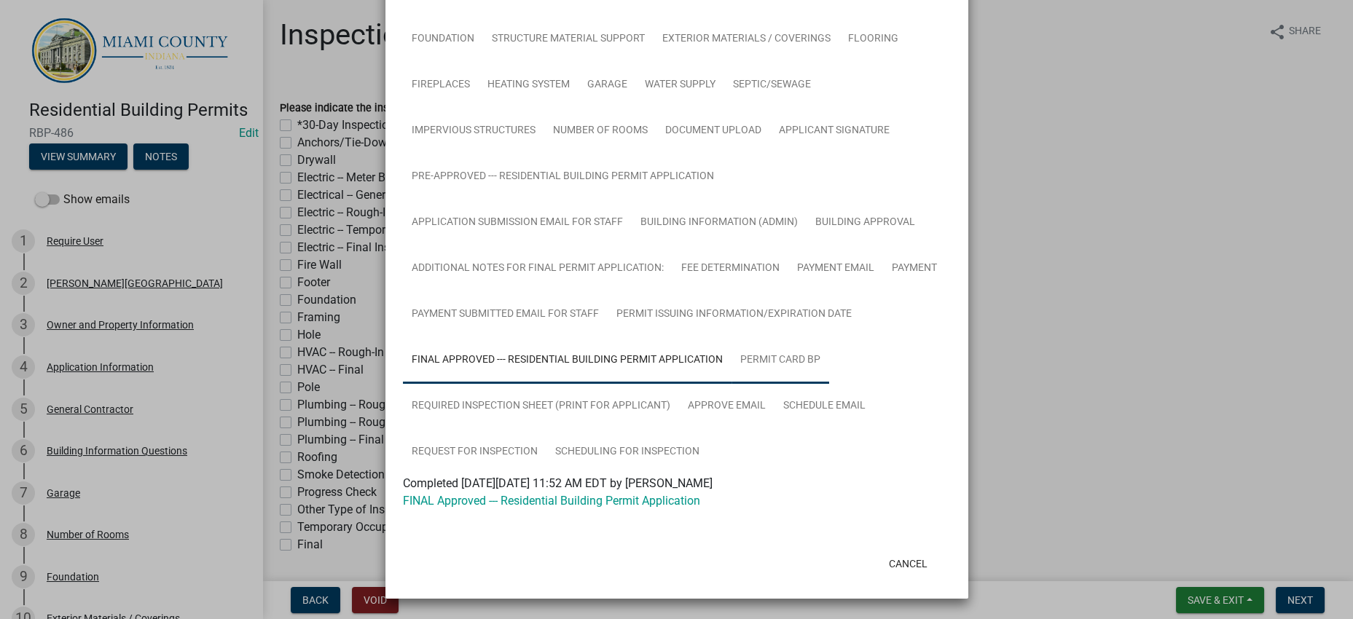
click at [829, 337] on link "Permit Card BP" at bounding box center [781, 360] width 98 height 47
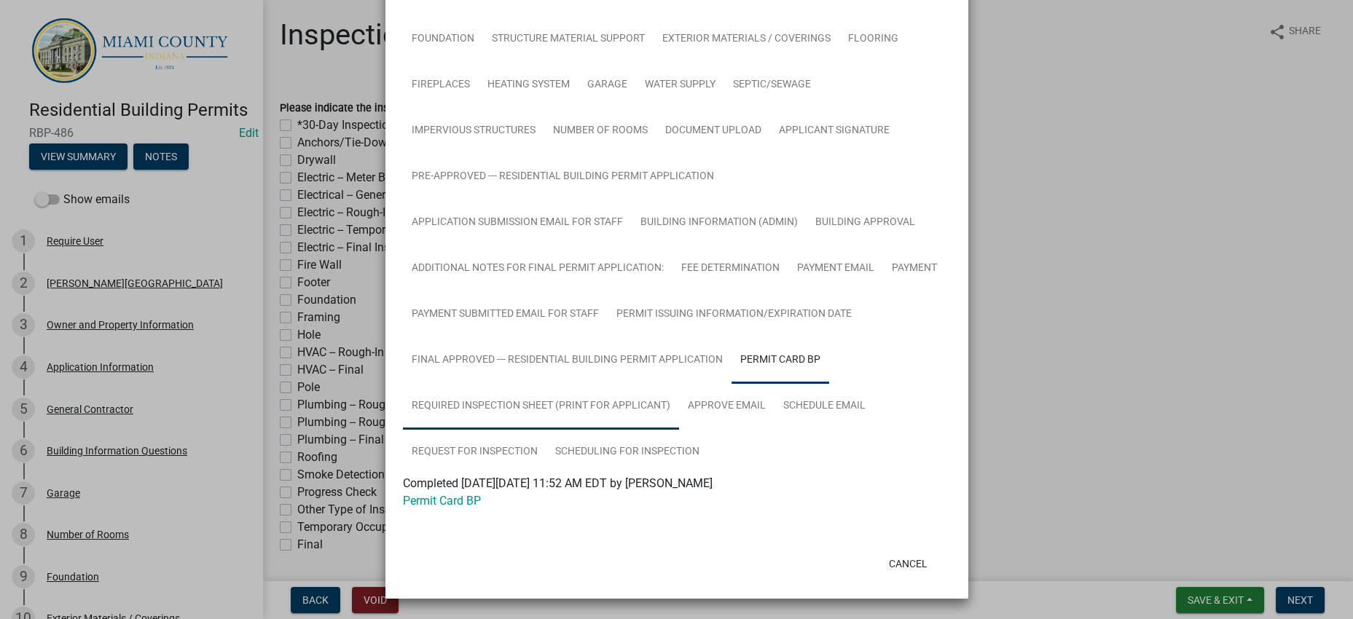
click at [562, 383] on link "Required Inspection Sheet (Print for Applicant)" at bounding box center [541, 406] width 276 height 47
click at [911, 551] on button "Cancel" at bounding box center [908, 564] width 62 height 26
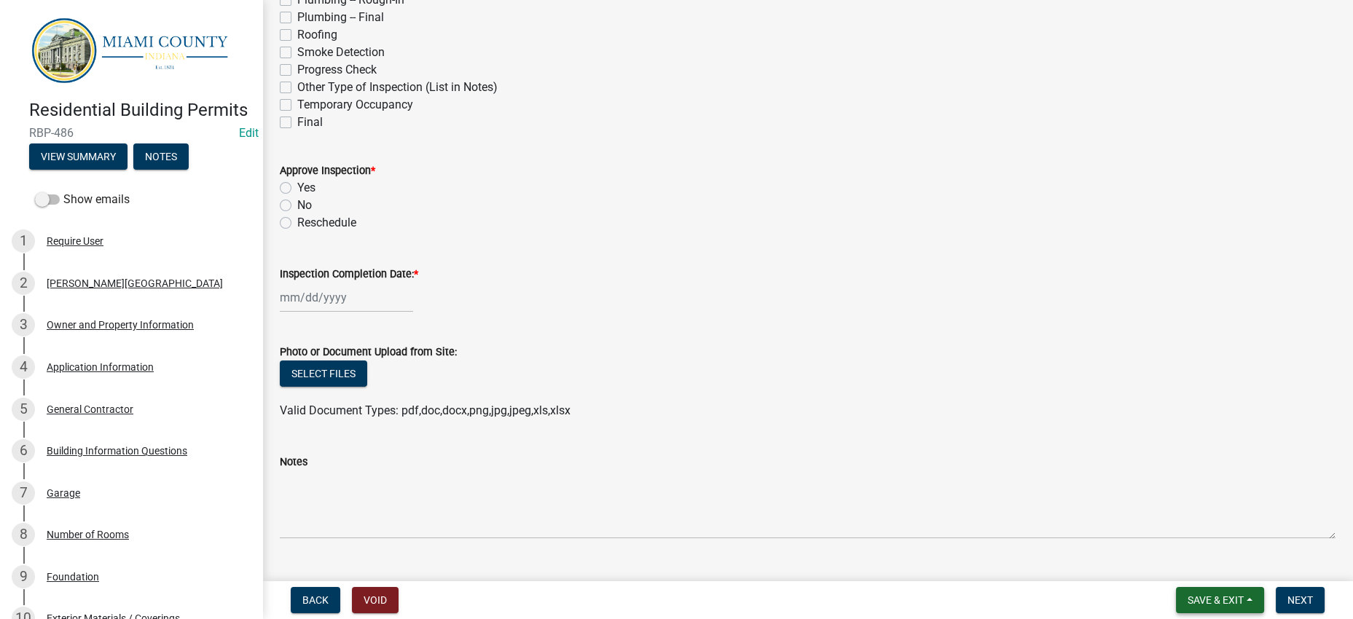
scroll to position [700, 0]
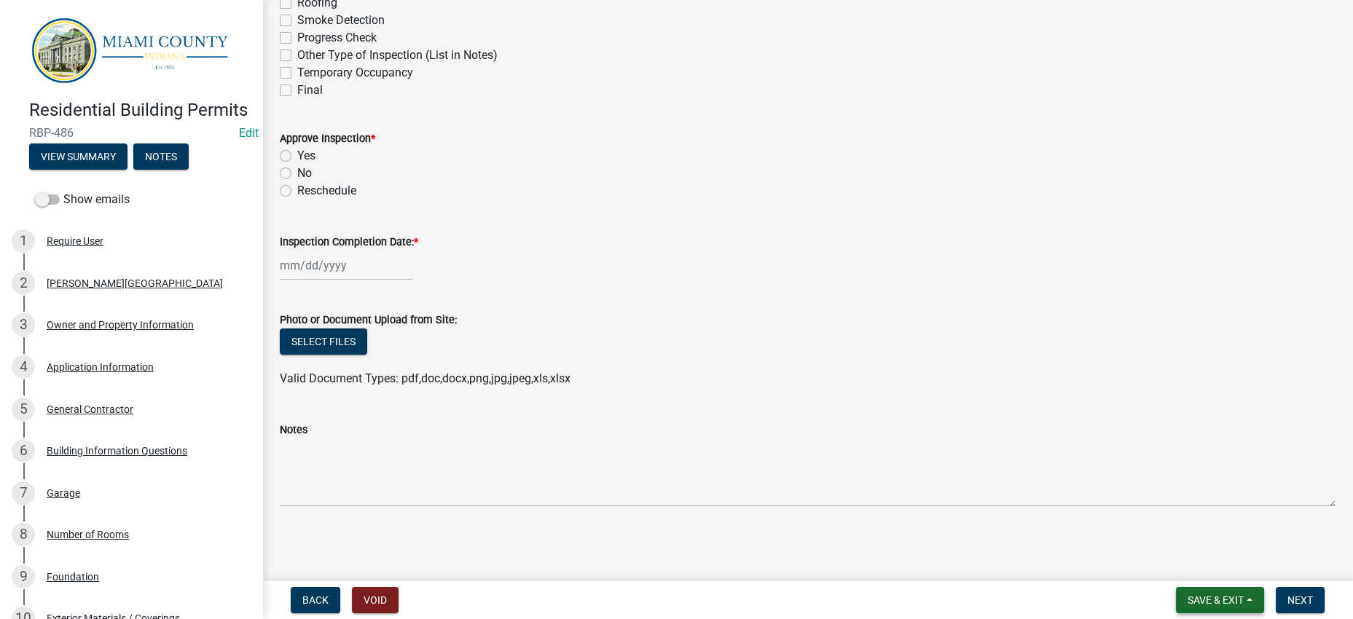
click at [1211, 595] on span "Save & Exit" at bounding box center [1216, 601] width 56 height 12
click at [1197, 552] on button "Save & Exit" at bounding box center [1206, 556] width 117 height 35
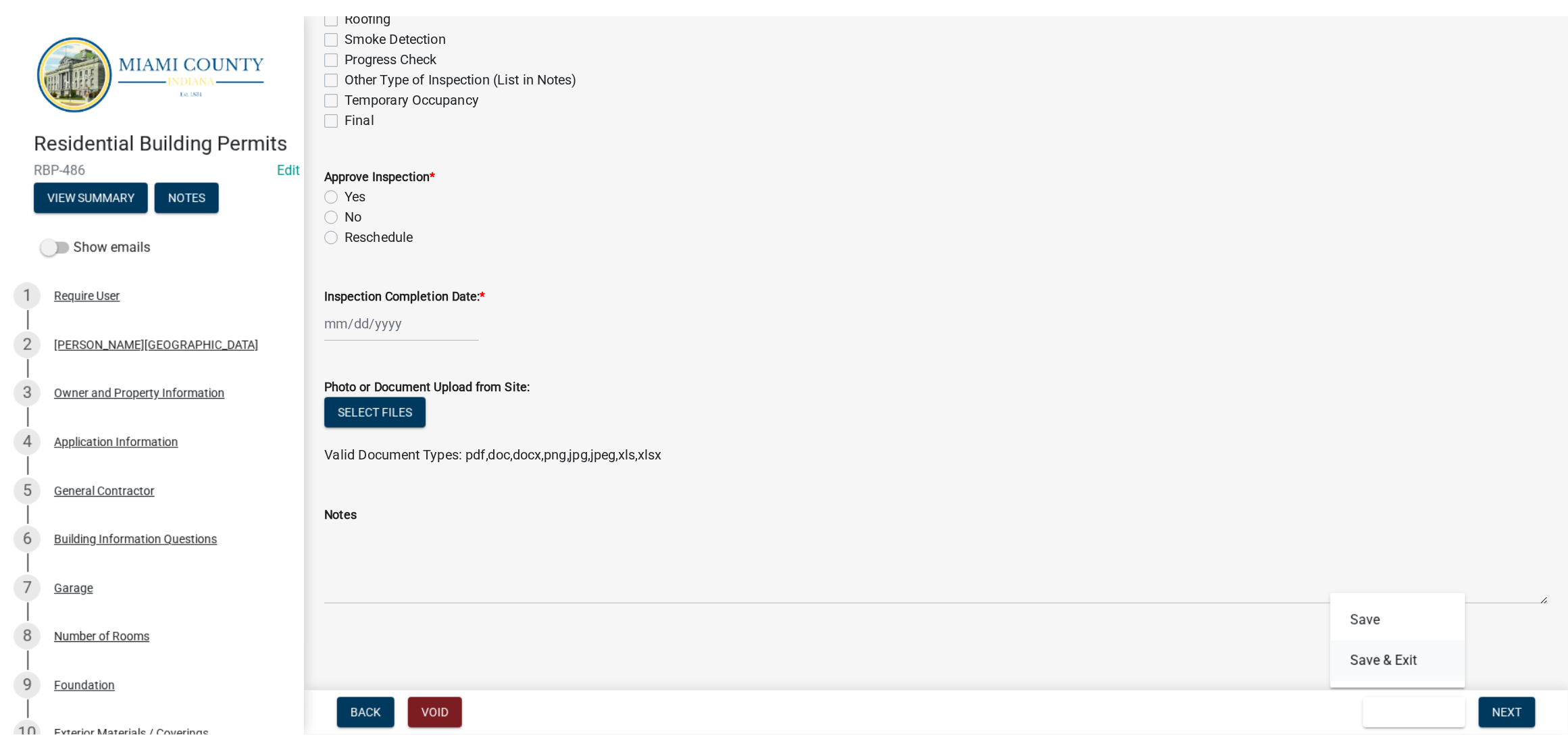
scroll to position [0, 0]
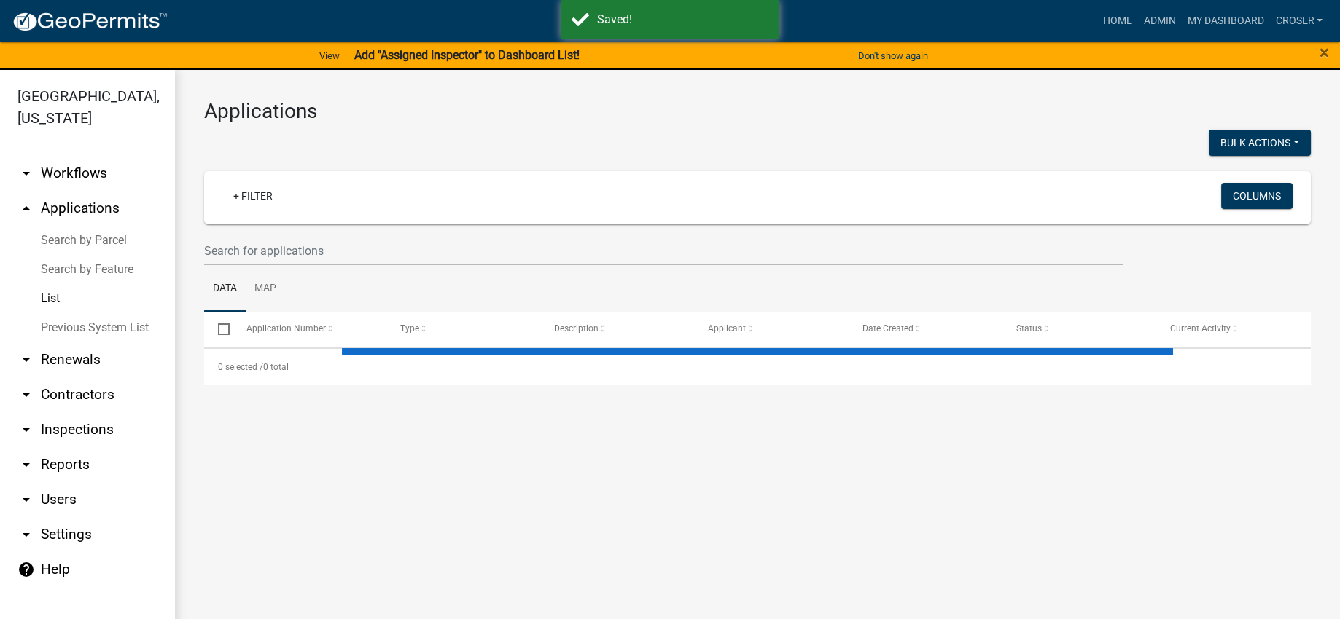
select select "3: 100"
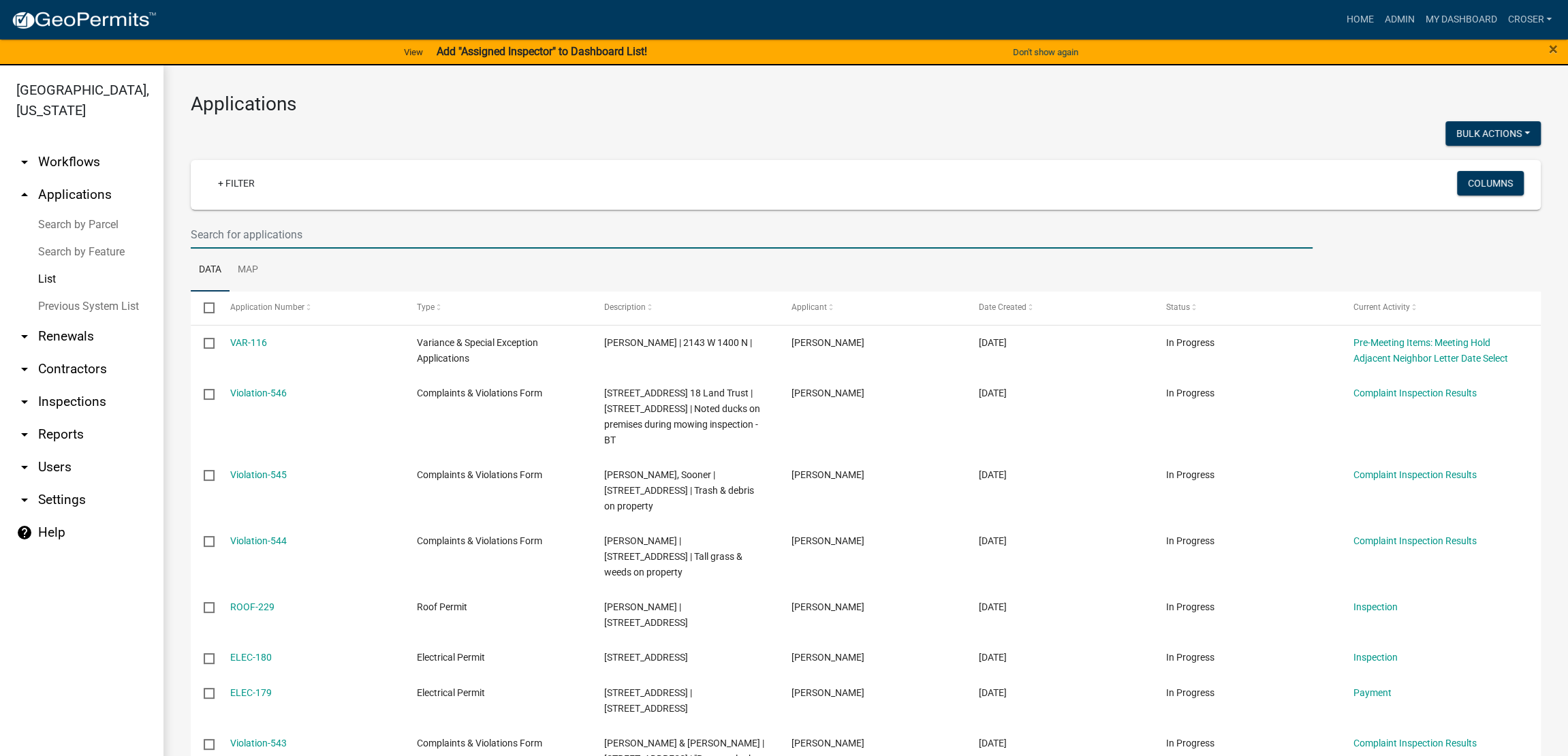
click at [292, 249] on input "text" at bounding box center [751, 235] width 1121 height 28
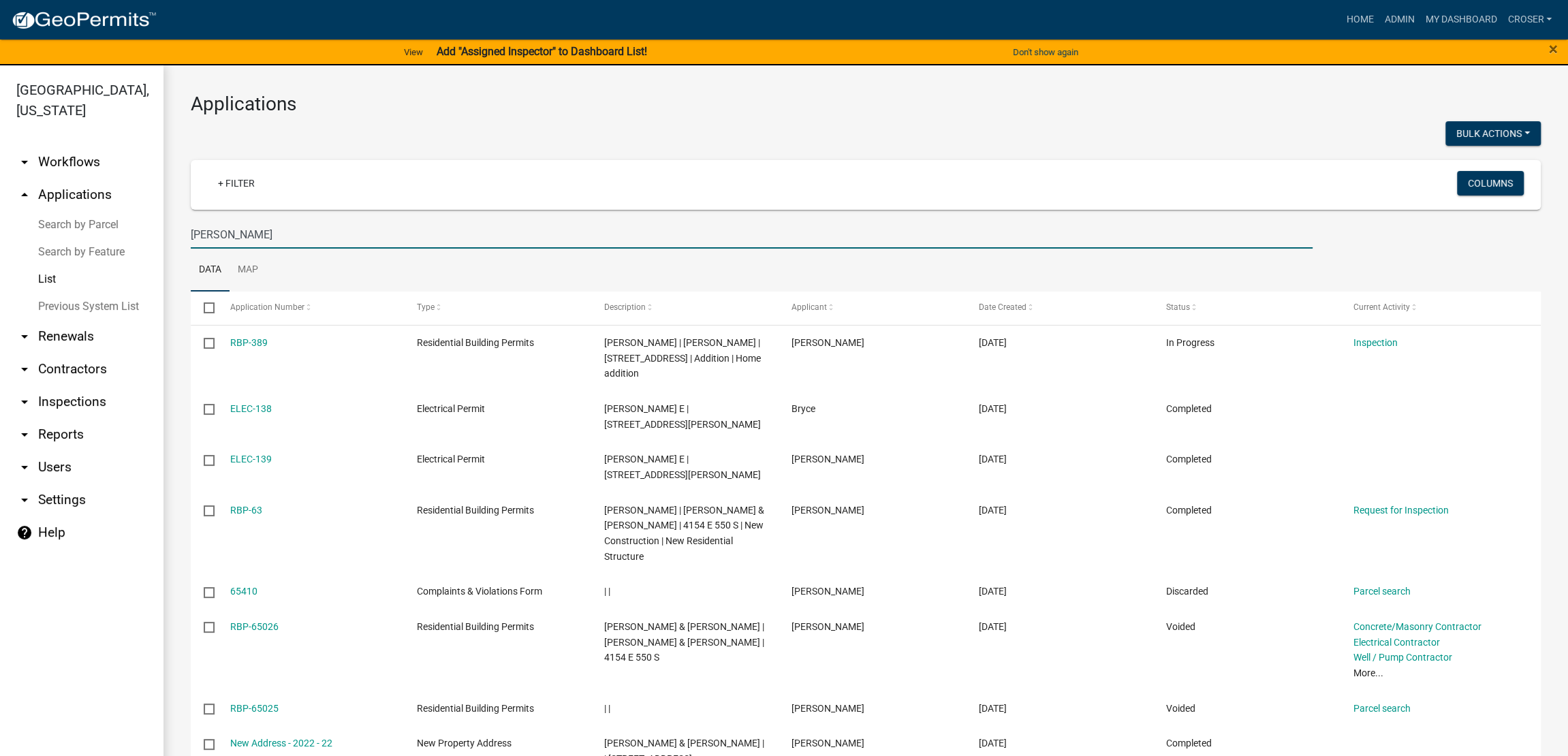
type input "BAILEY"
click at [760, 116] on h3 "Applications" at bounding box center [865, 104] width 1349 height 23
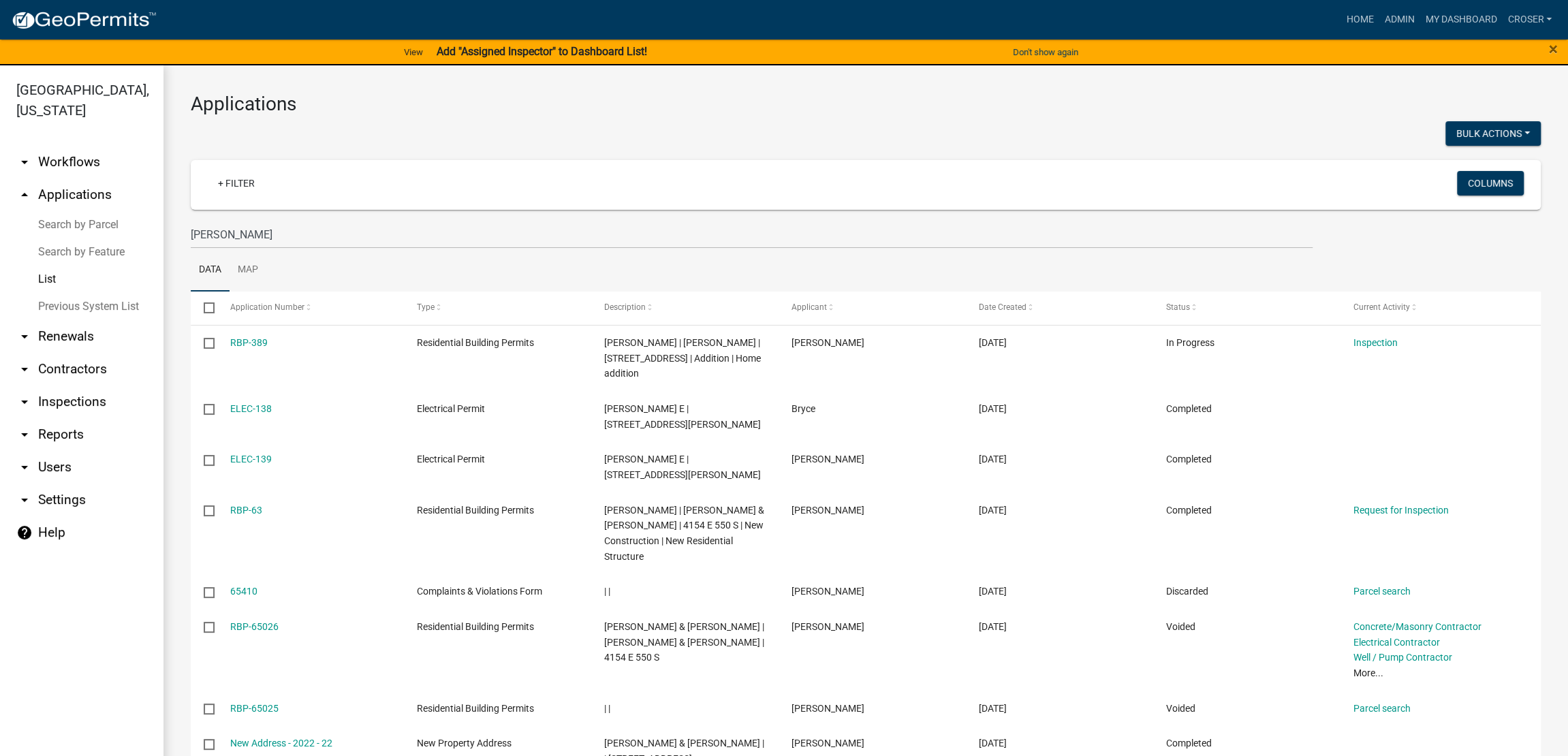
click at [769, 116] on h3 "Applications" at bounding box center [865, 104] width 1349 height 23
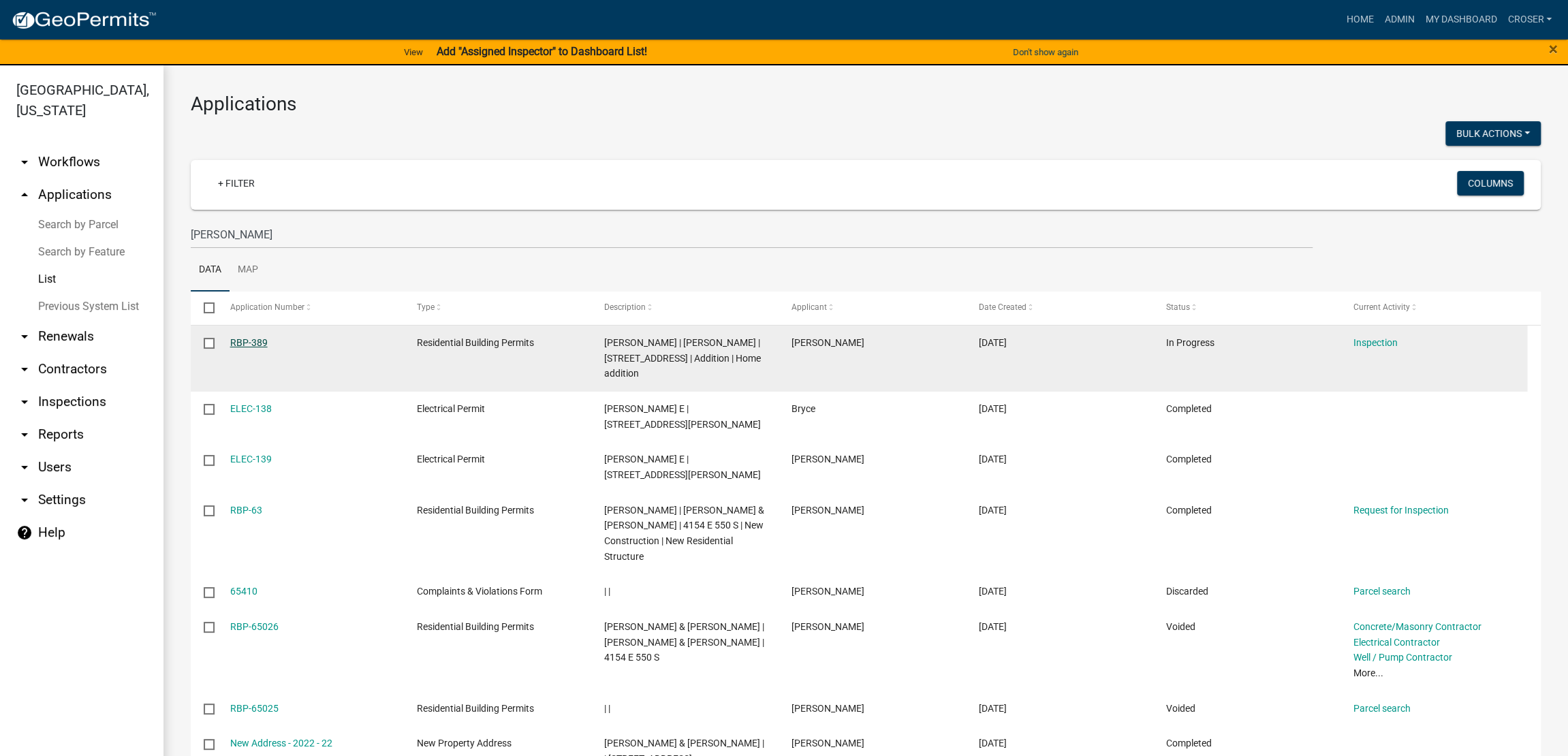
click at [255, 348] on link "RBP-389" at bounding box center [249, 343] width 37 height 11
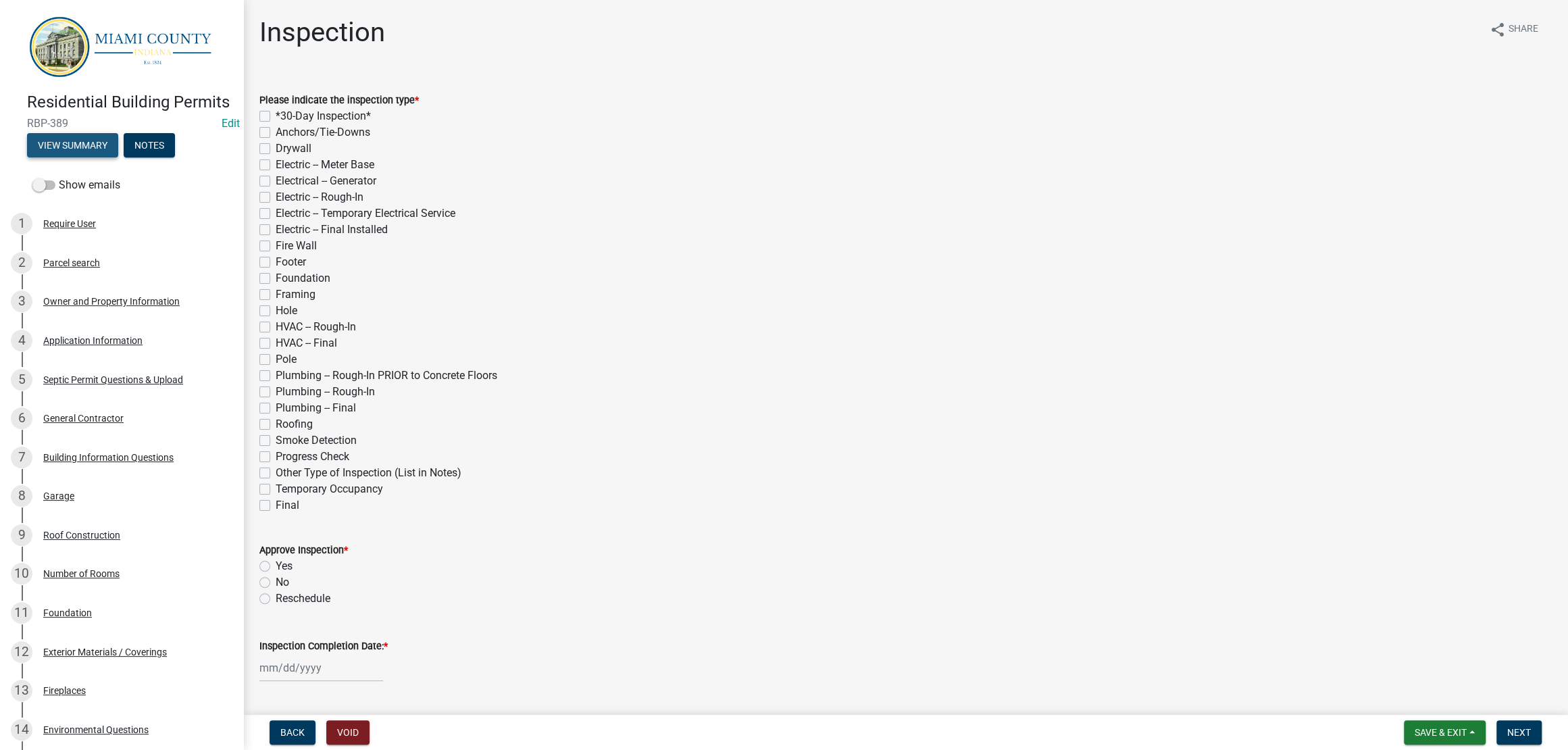
click at [119, 158] on button "View Summary" at bounding box center [72, 146] width 91 height 24
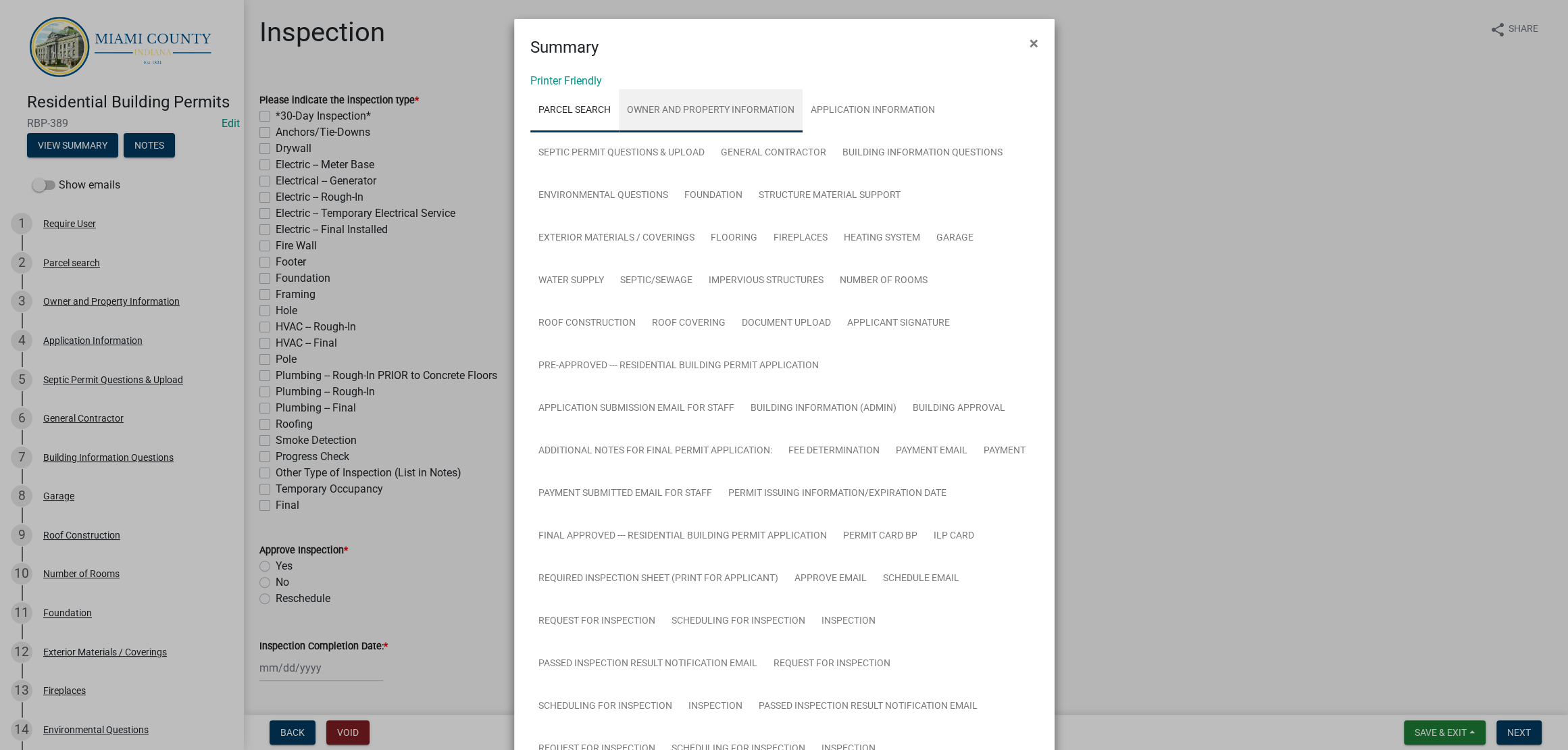
click at [671, 118] on link "Owner and Property Information" at bounding box center [711, 110] width 183 height 44
click at [595, 126] on link "Parcel search" at bounding box center [574, 110] width 88 height 44
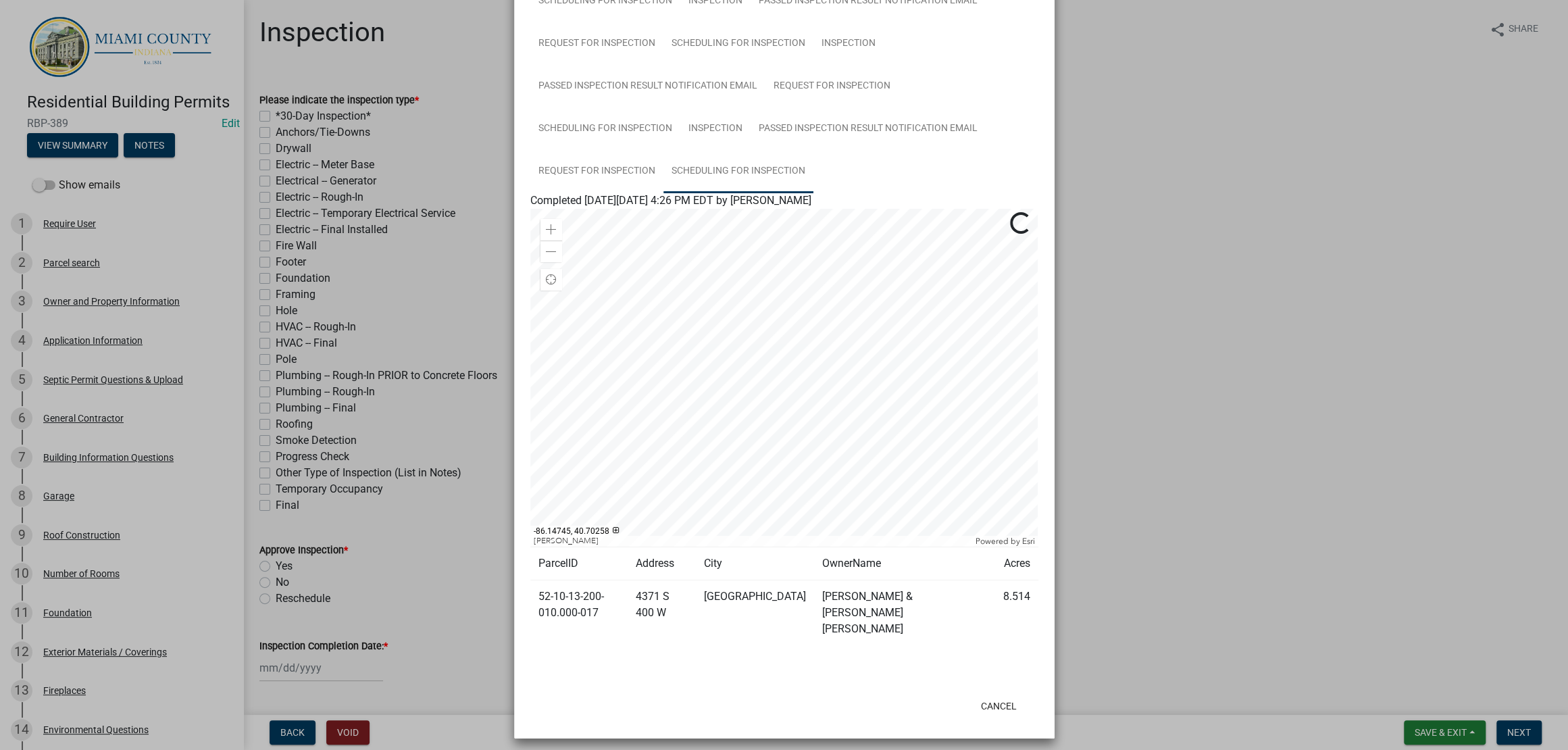
scroll to position [1279, 0]
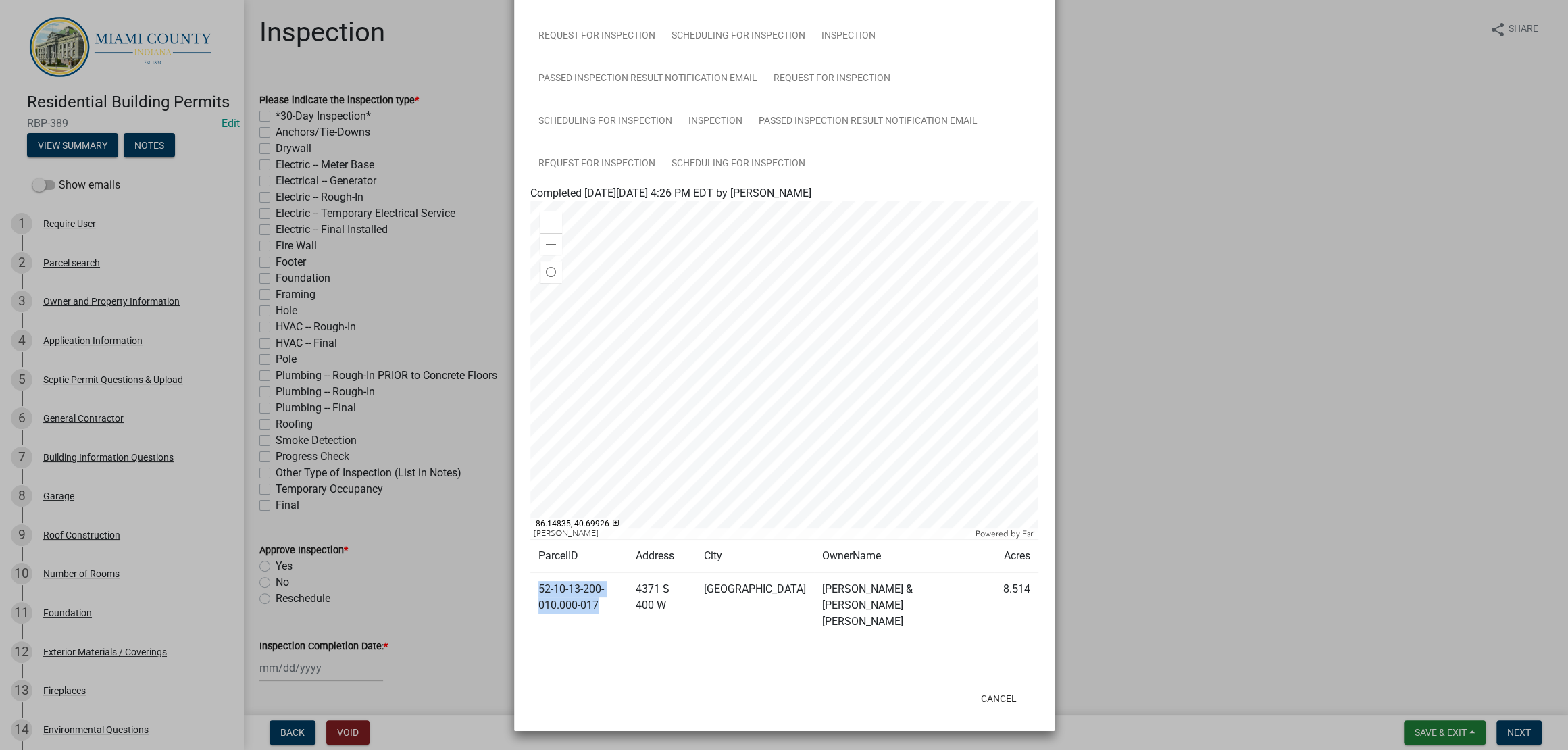
drag, startPoint x: 616, startPoint y: 599, endPoint x: 527, endPoint y: 583, distance: 90.4
click at [530, 583] on td "52-10-13-200-010.000-017" at bounding box center [579, 605] width 98 height 66
copy td "52-10-13-200-010.000-017"
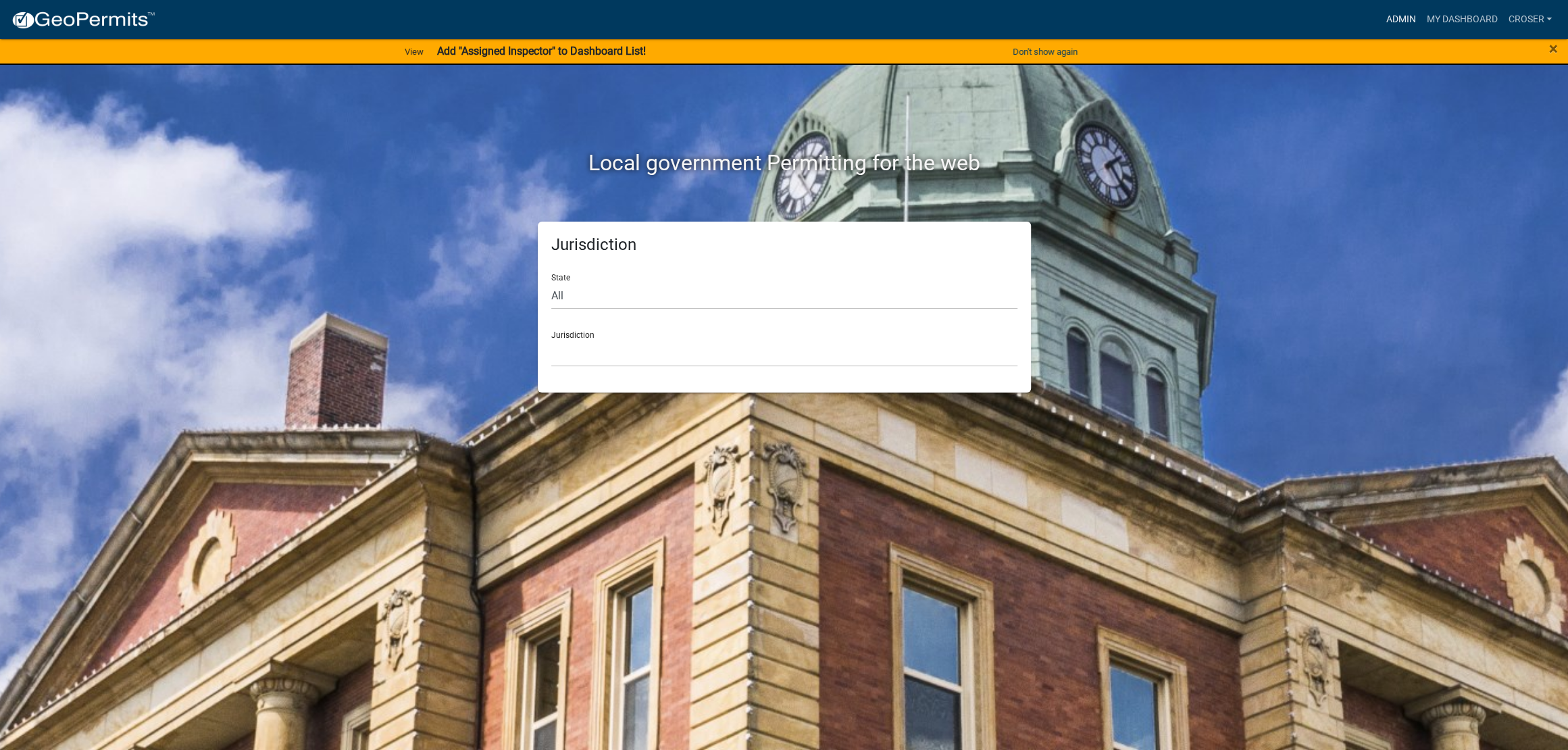
click at [1380, 23] on link "Admin" at bounding box center [1400, 19] width 41 height 26
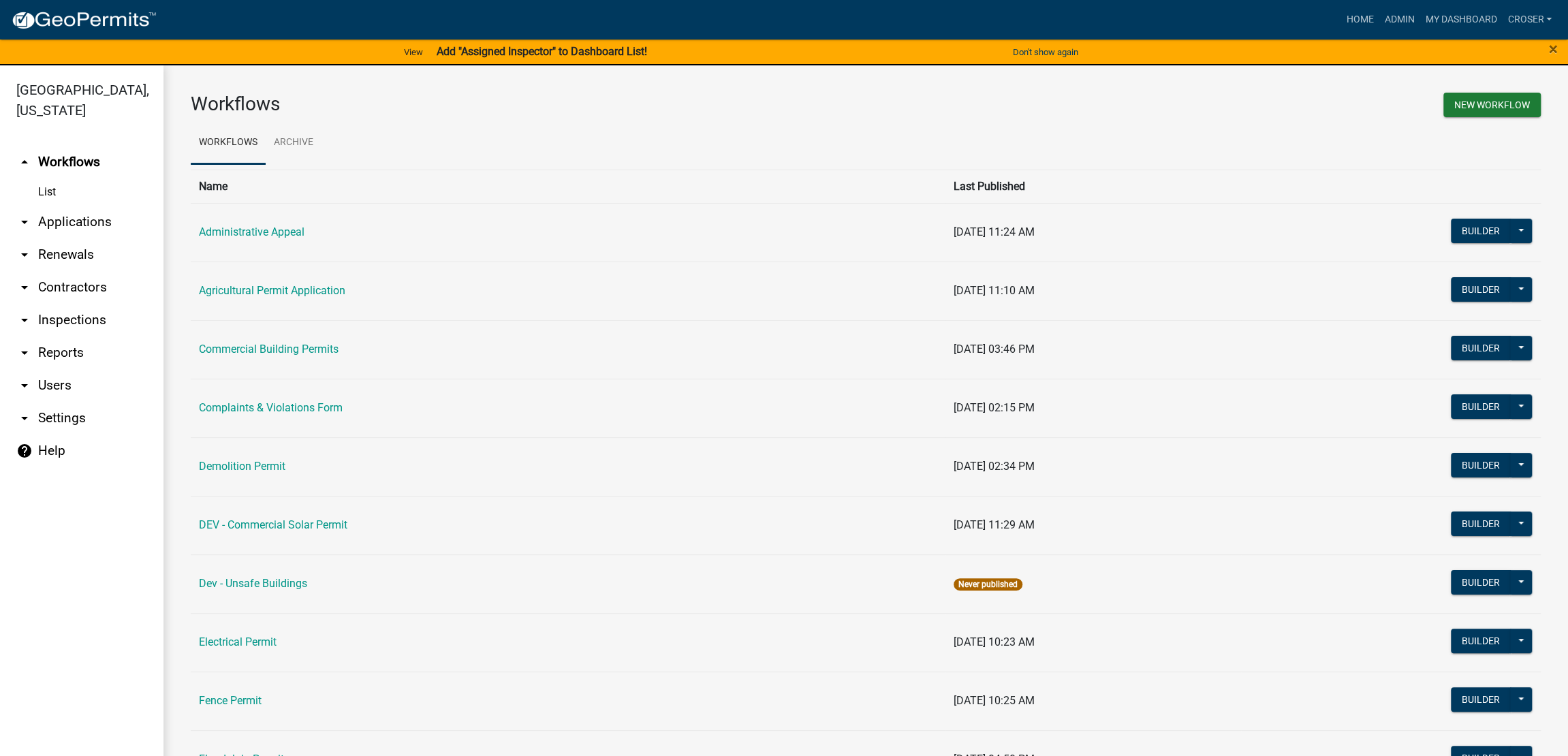
click at [112, 238] on link "arrow_drop_down Applications" at bounding box center [81, 221] width 164 height 33
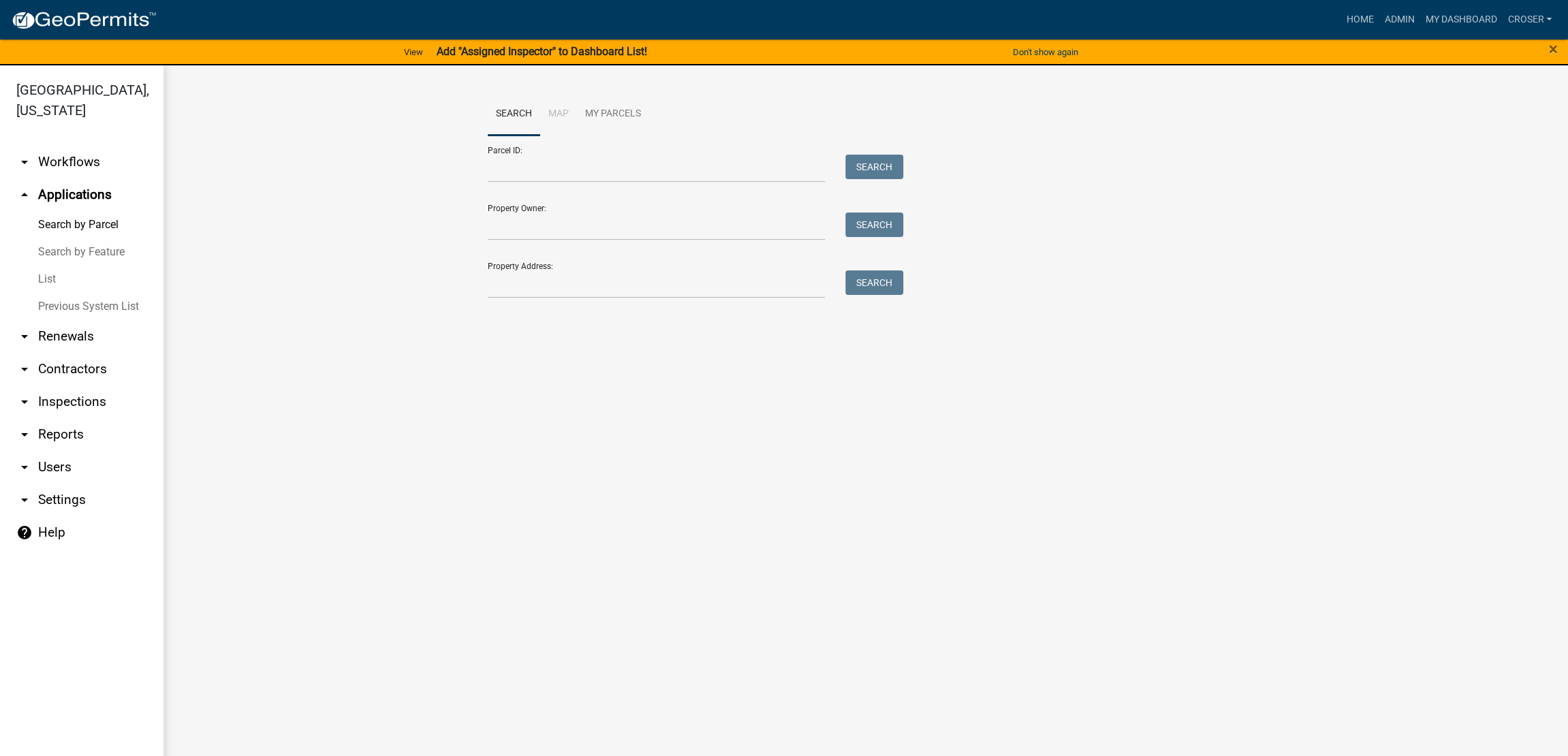
click at [68, 292] on link "List" at bounding box center [81, 278] width 164 height 27
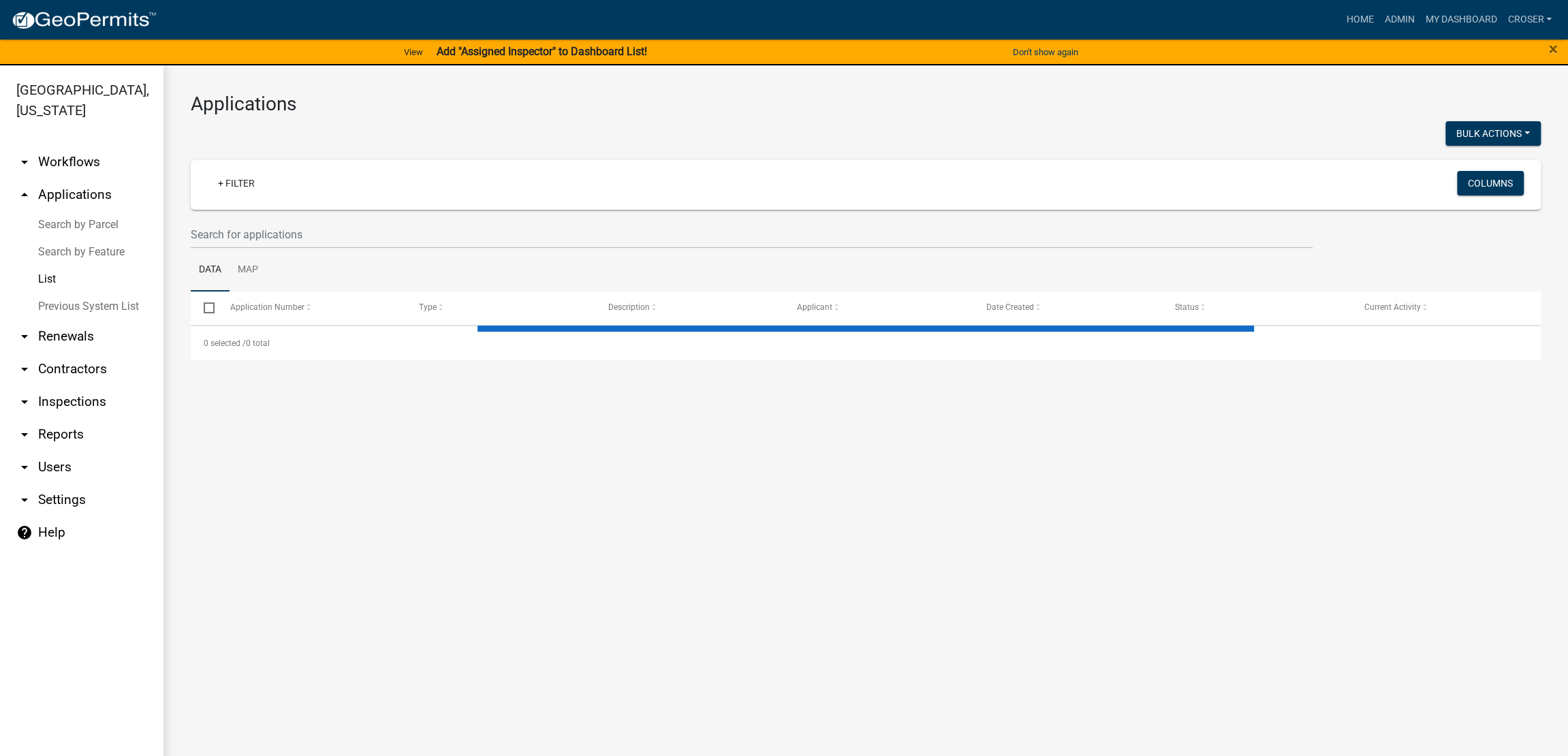
select select "3: 100"
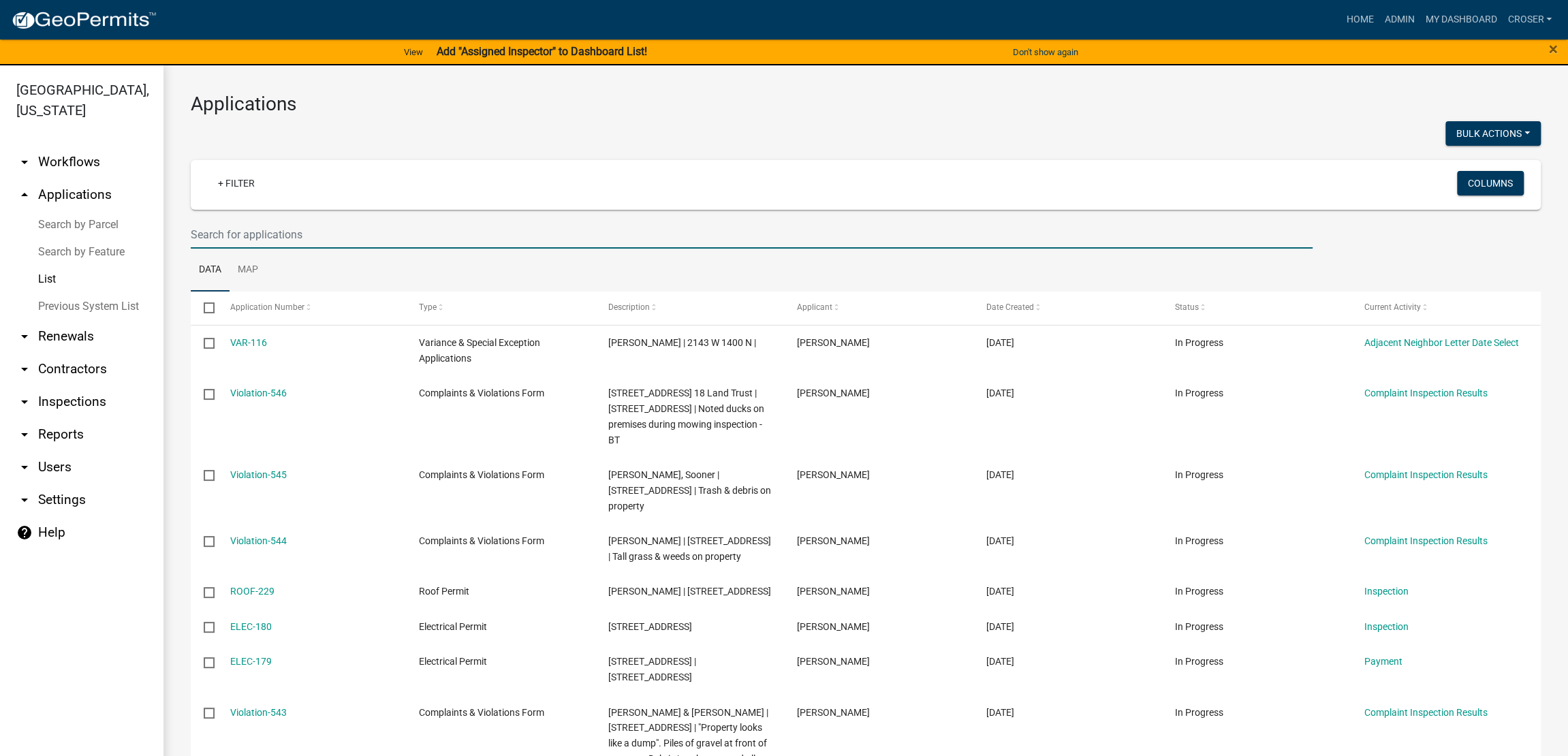
click at [269, 249] on input "text" at bounding box center [751, 235] width 1121 height 28
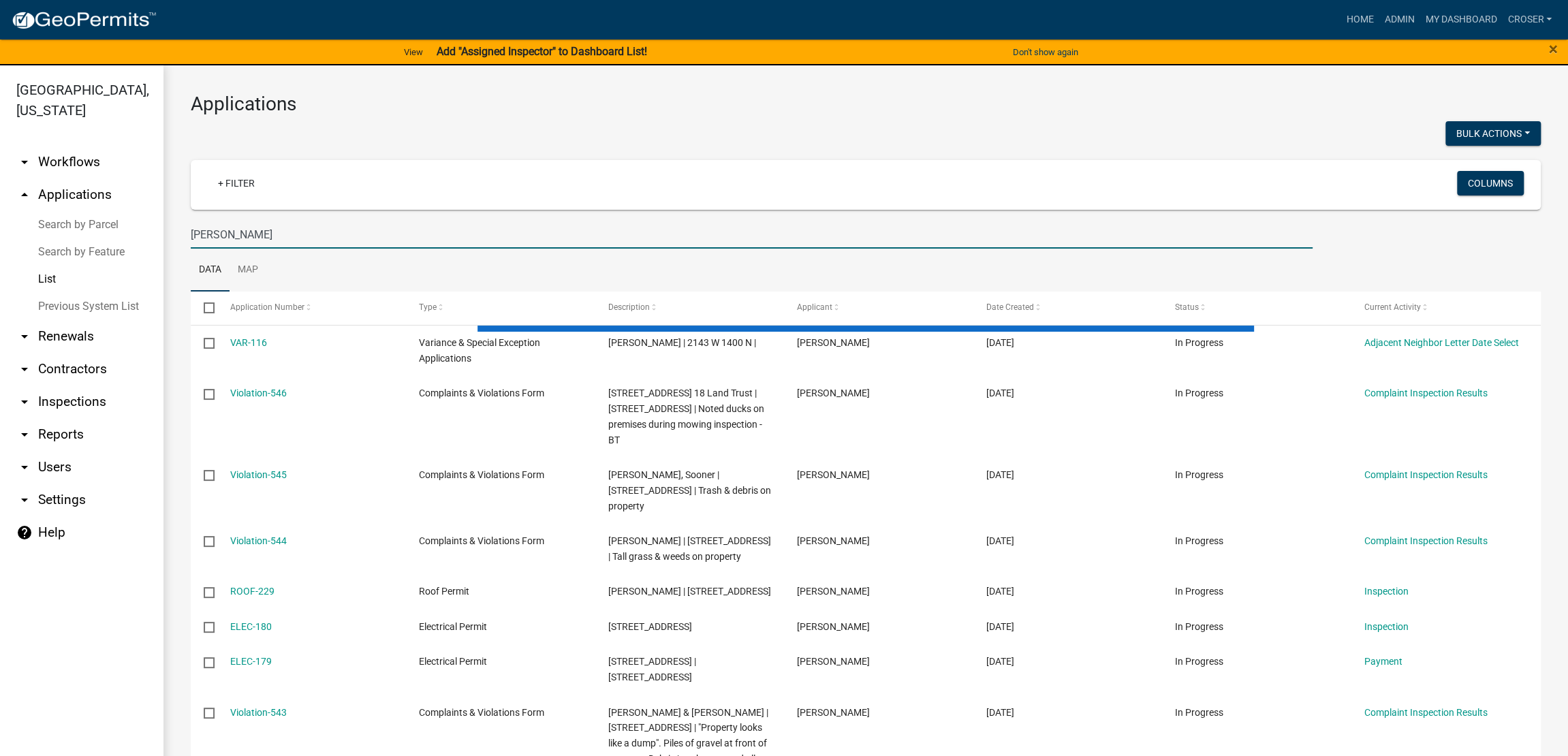
type input "[PERSON_NAME]"
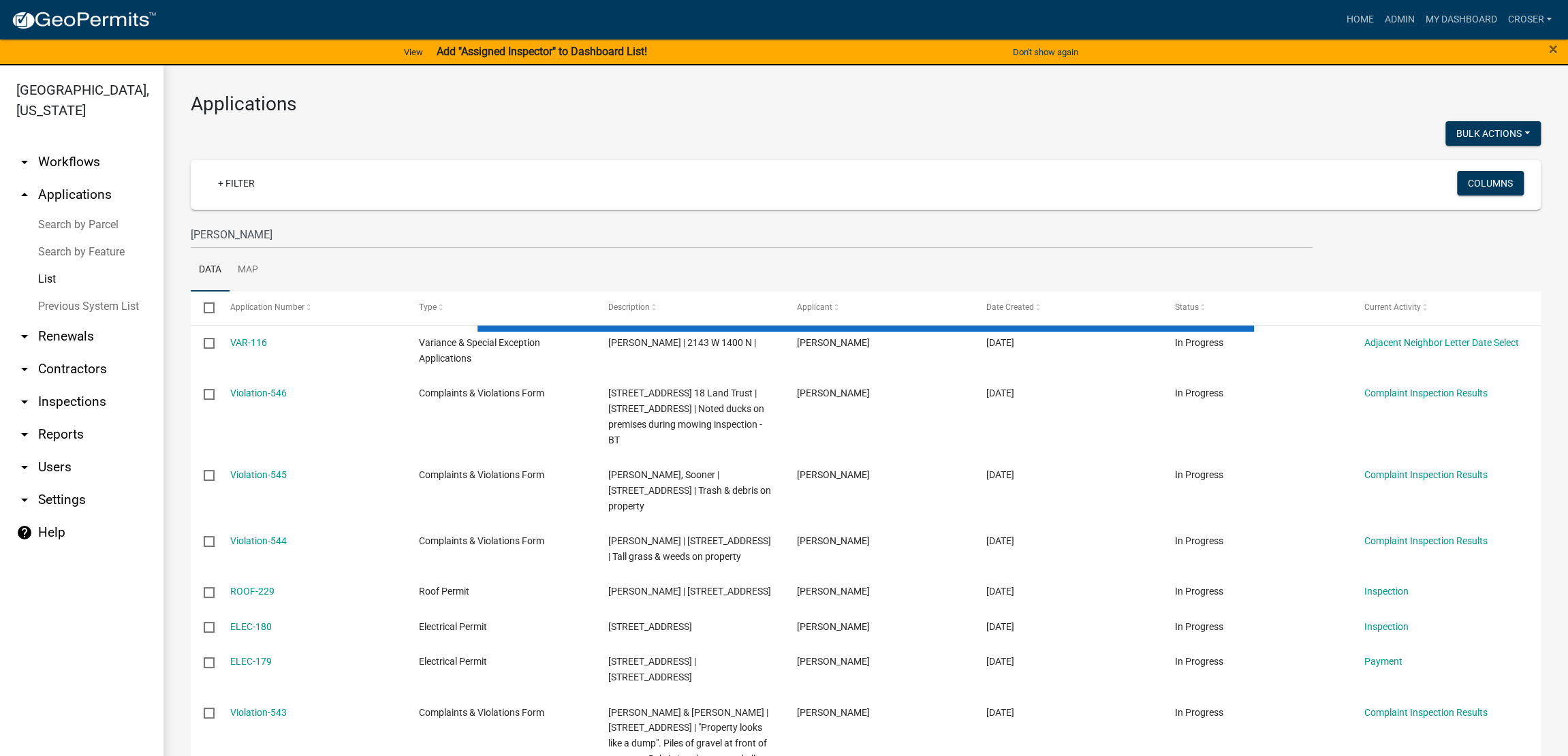
click at [567, 116] on h3 "Applications" at bounding box center [865, 104] width 1349 height 23
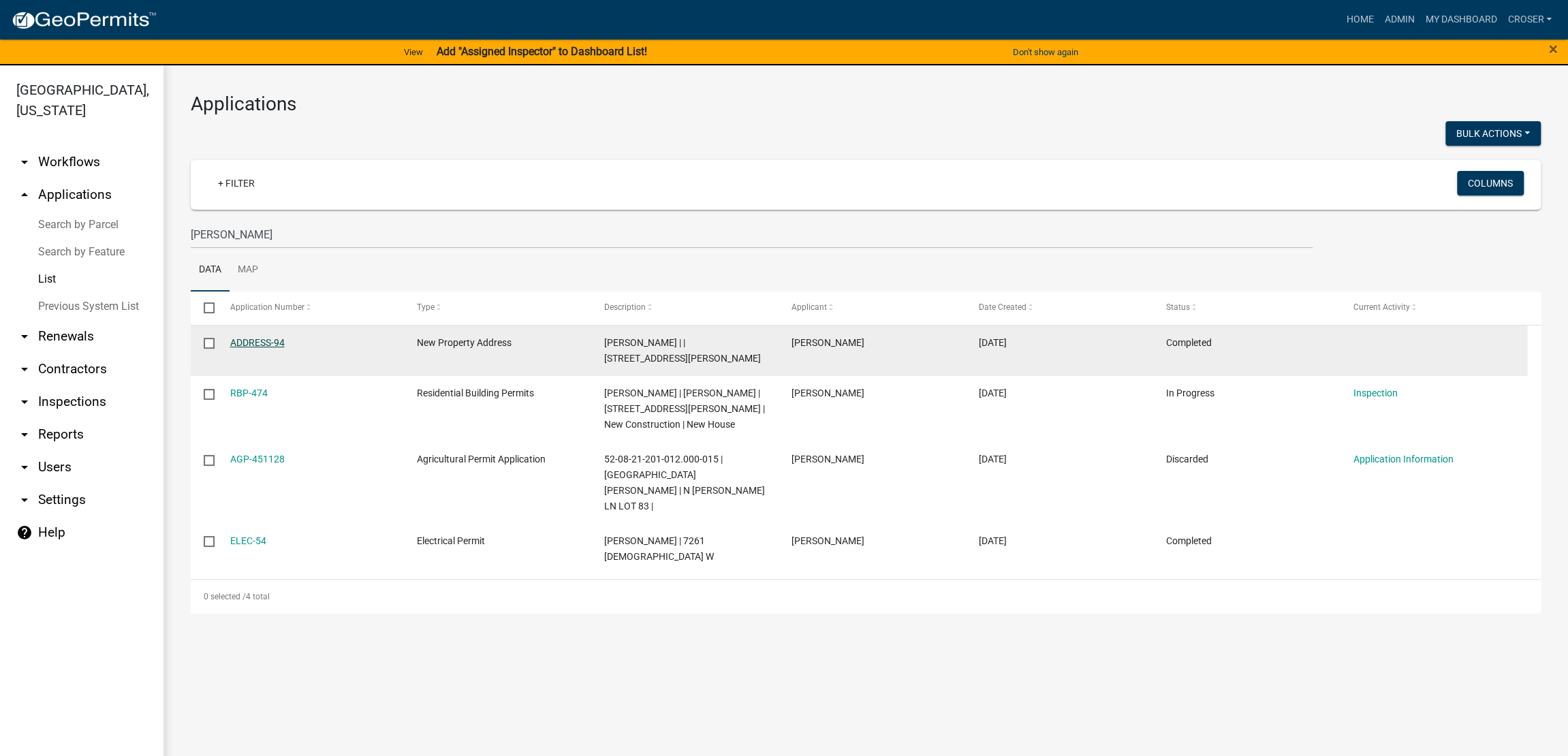
click at [271, 348] on link "ADDRESS-94" at bounding box center [257, 343] width 54 height 11
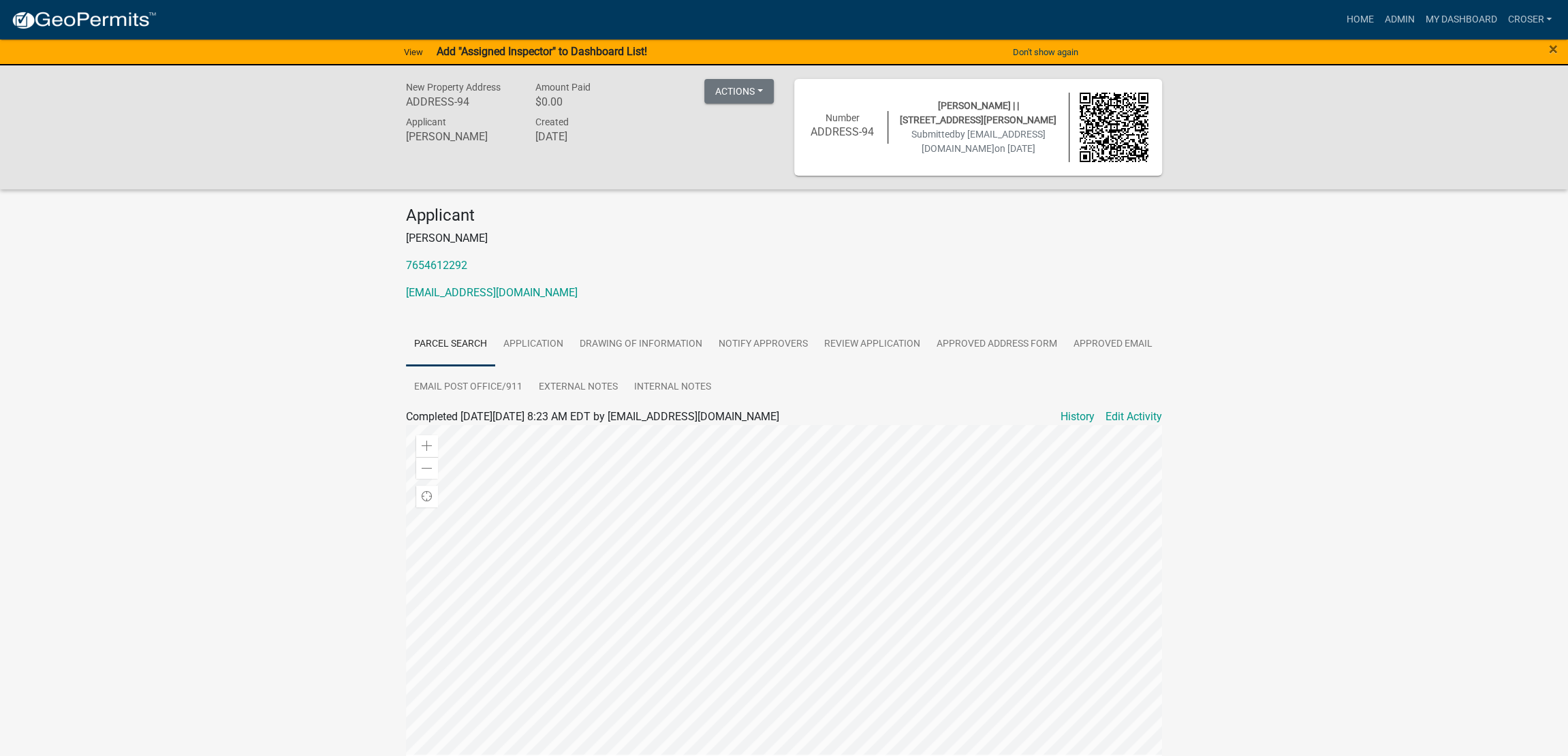
click at [1336, 380] on div "New Property Address ADDRESS-[STREET_ADDRESS] $0.00 Actions Printer Friendly Re…" at bounding box center [784, 475] width 1568 height 819
click at [720, 409] on link "Internal Notes" at bounding box center [673, 387] width 93 height 44
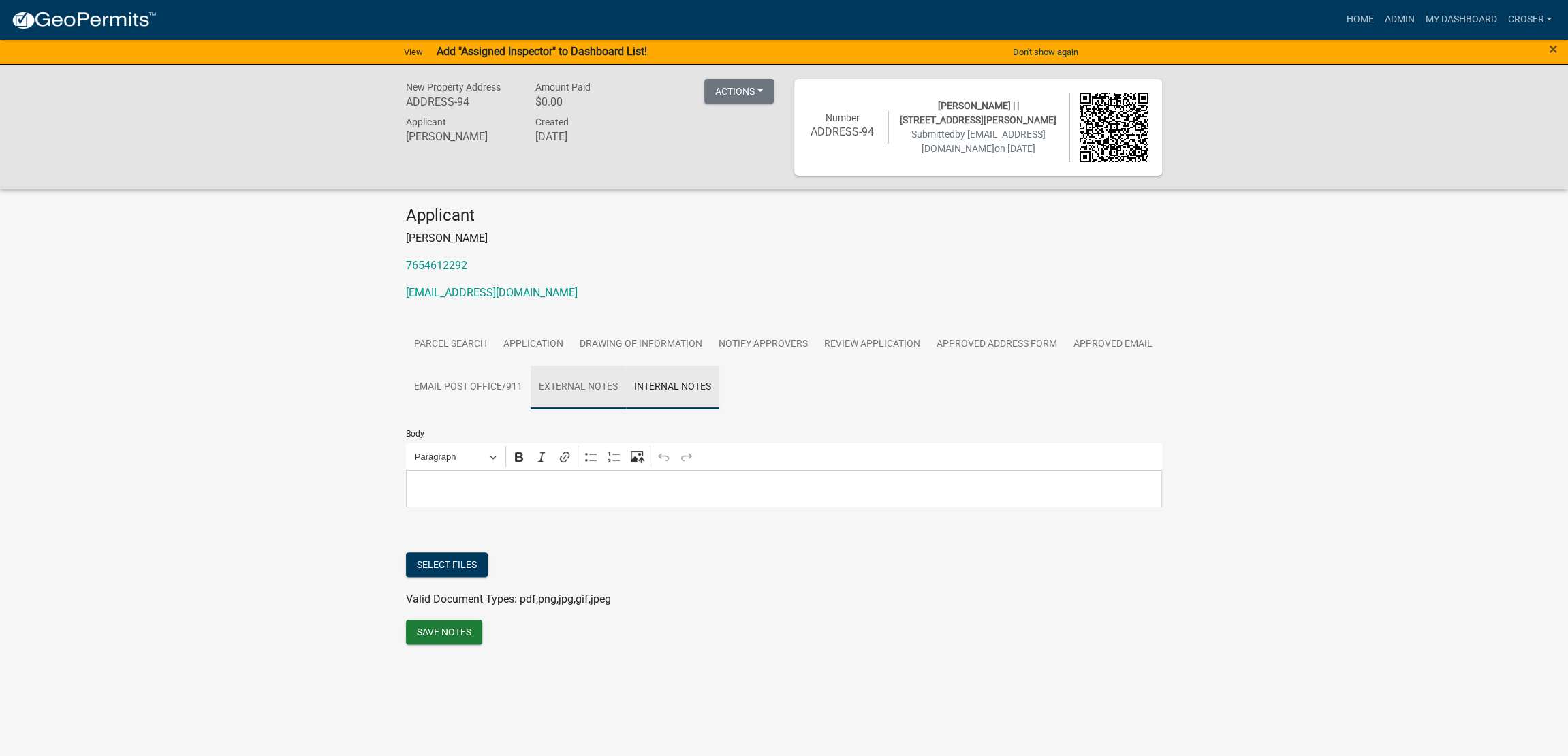
click at [626, 409] on link "External Notes" at bounding box center [578, 387] width 95 height 44
click at [531, 409] on link "Email Post Office/911" at bounding box center [467, 387] width 124 height 44
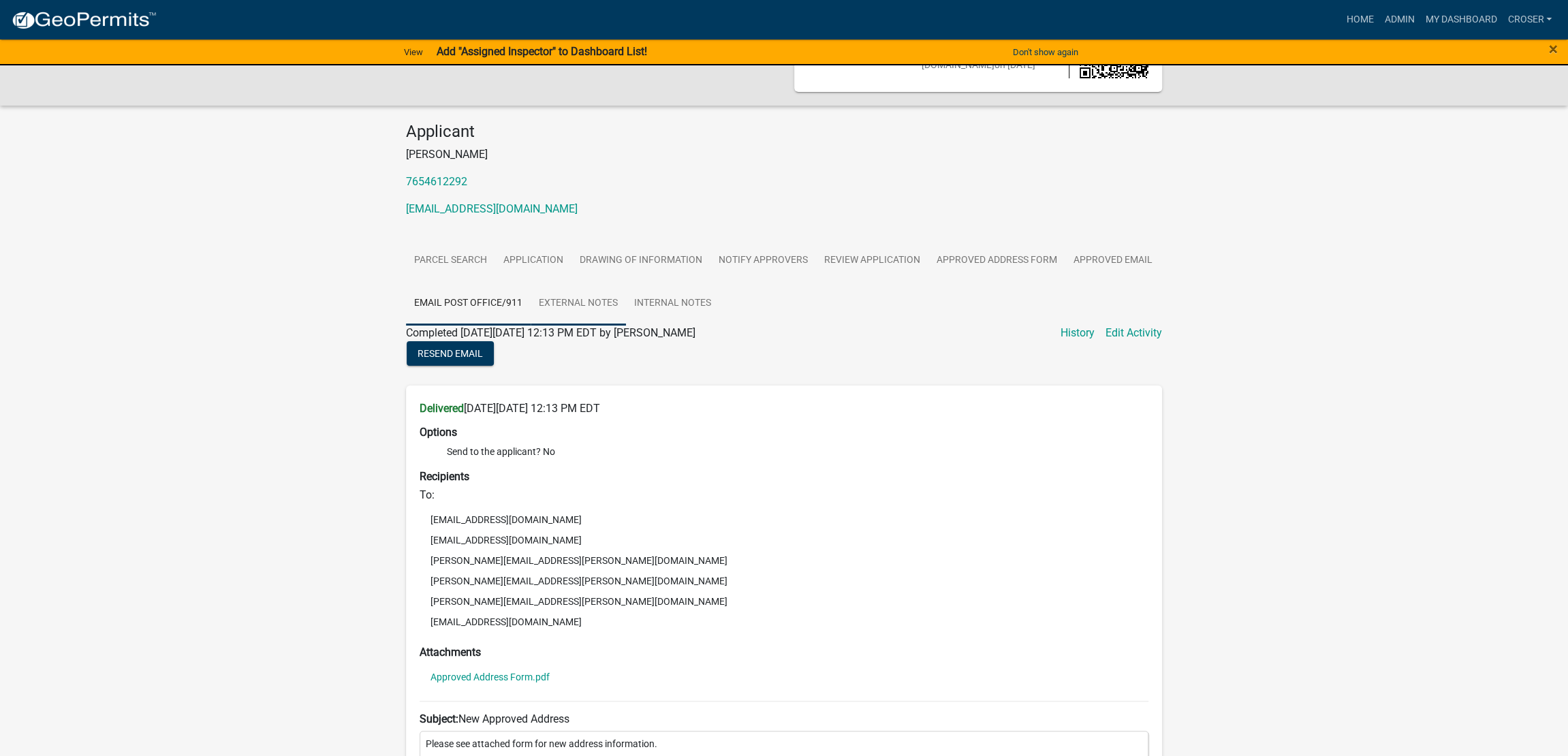
scroll to position [84, 0]
click at [1065, 282] on link "Approved Email" at bounding box center [1113, 260] width 95 height 44
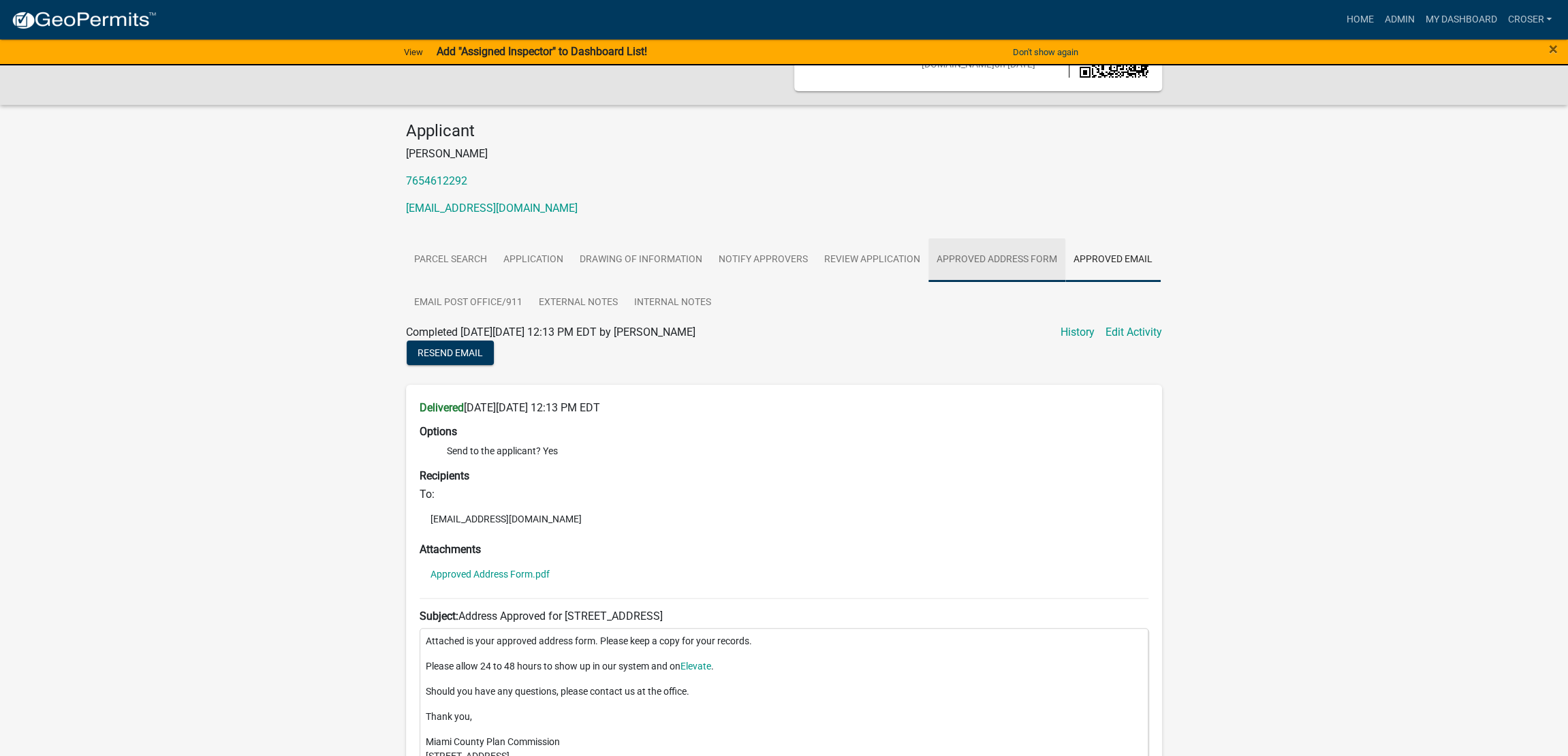
click at [928, 282] on link "Approved Address Form" at bounding box center [996, 260] width 136 height 44
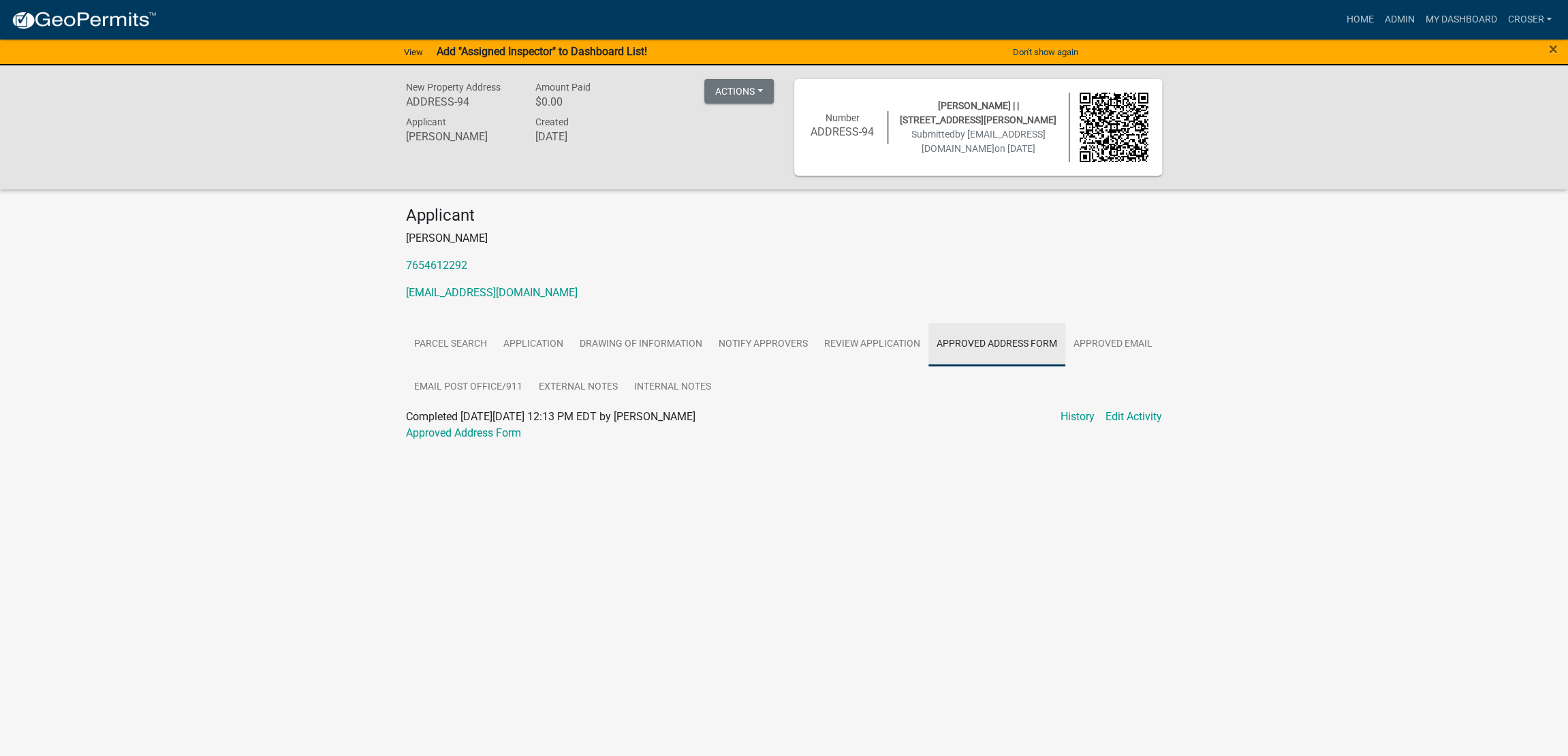
scroll to position [0, 0]
click at [1368, 482] on div "New Property Address ADDRESS-[STREET_ADDRESS] $0.00 Actions Printer Friendly Re…" at bounding box center [791, 274] width 1581 height 417
click at [1365, 482] on div "New Property Address ADDRESS-[STREET_ADDRESS] $0.00 Actions Printer Friendly Re…" at bounding box center [791, 274] width 1581 height 417
click at [633, 409] on link "External Notes" at bounding box center [585, 387] width 95 height 44
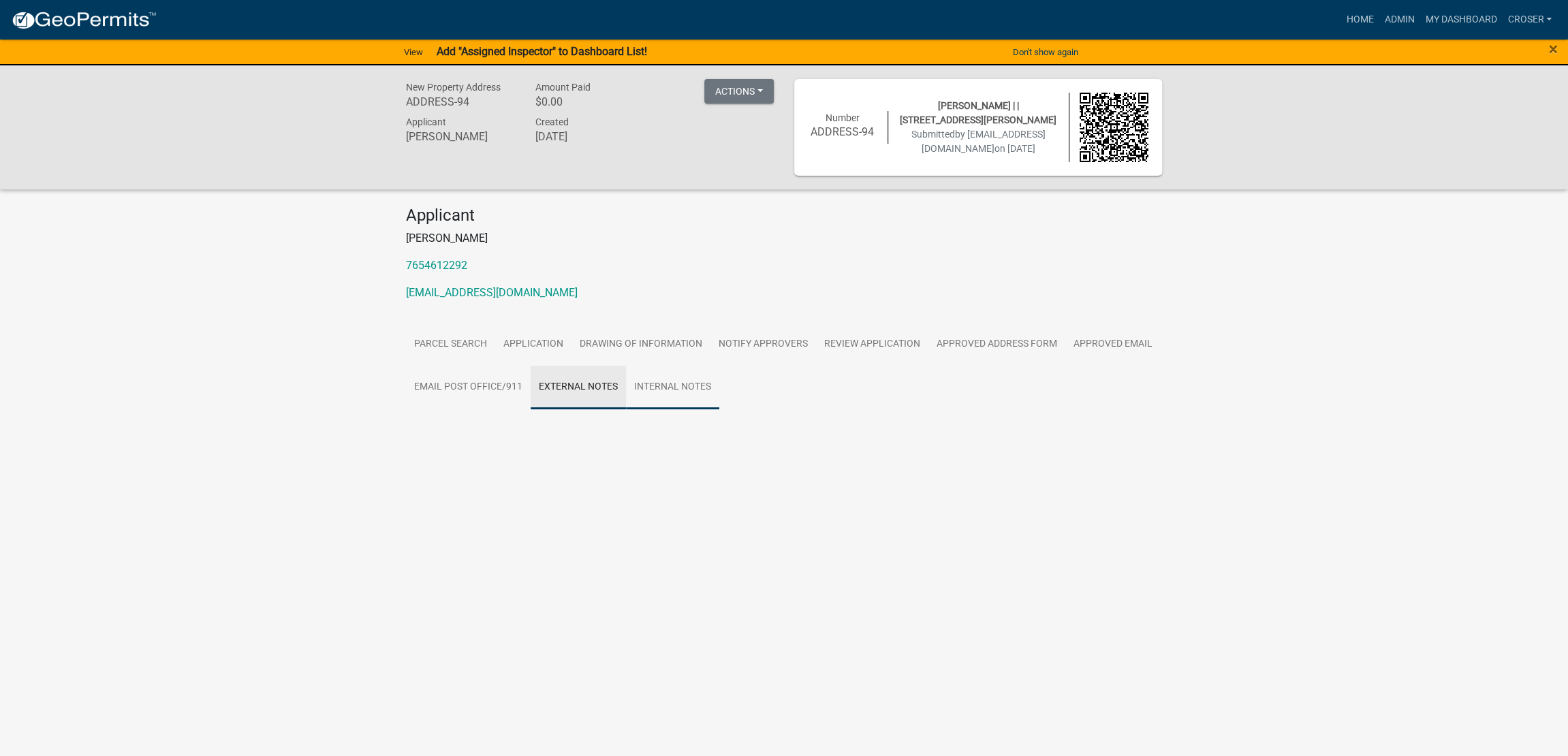
click at [720, 409] on link "Internal Notes" at bounding box center [673, 387] width 93 height 44
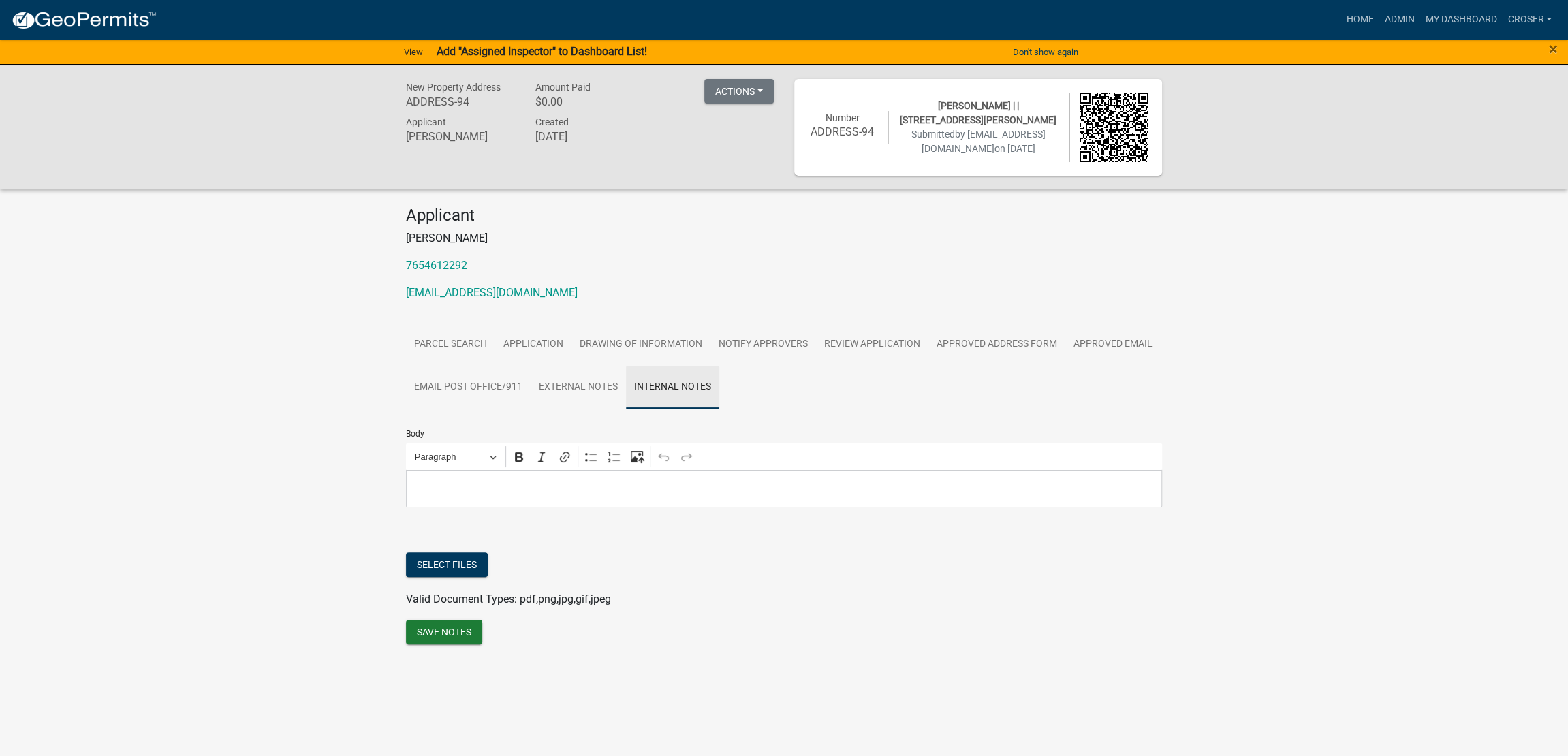
click at [1232, 418] on div "New Property Address ADDRESS-[STREET_ADDRESS] $0.00 Actions Printer Friendly Re…" at bounding box center [784, 377] width 1568 height 623
